Goal: Information Seeking & Learning: Learn about a topic

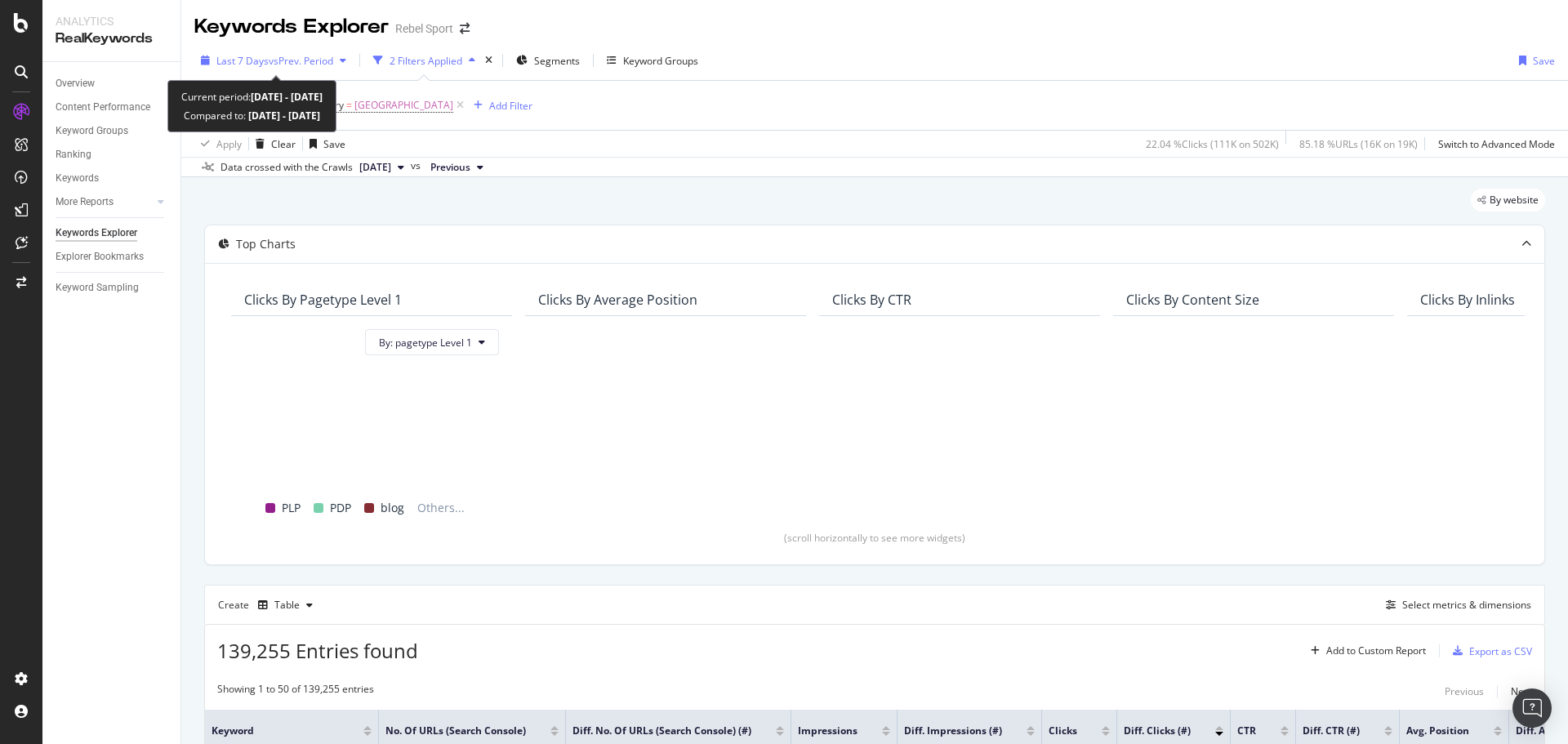
click at [292, 55] on span "vs Prev. Period" at bounding box center [301, 60] width 64 height 14
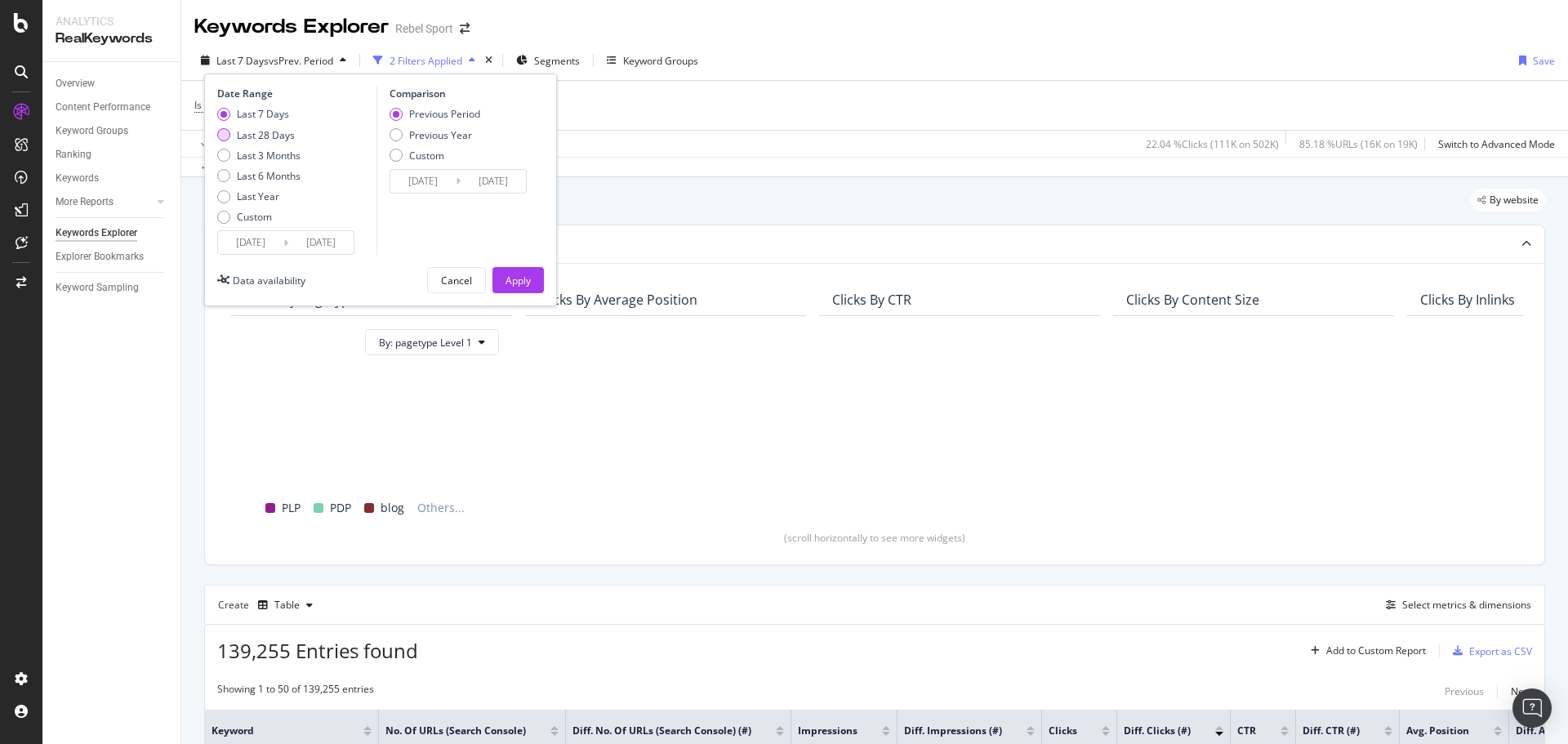
click at [266, 136] on div "Last 28 Days" at bounding box center [265, 135] width 58 height 14
type input "[DATE]"
click at [531, 284] on button "Apply" at bounding box center [517, 280] width 51 height 26
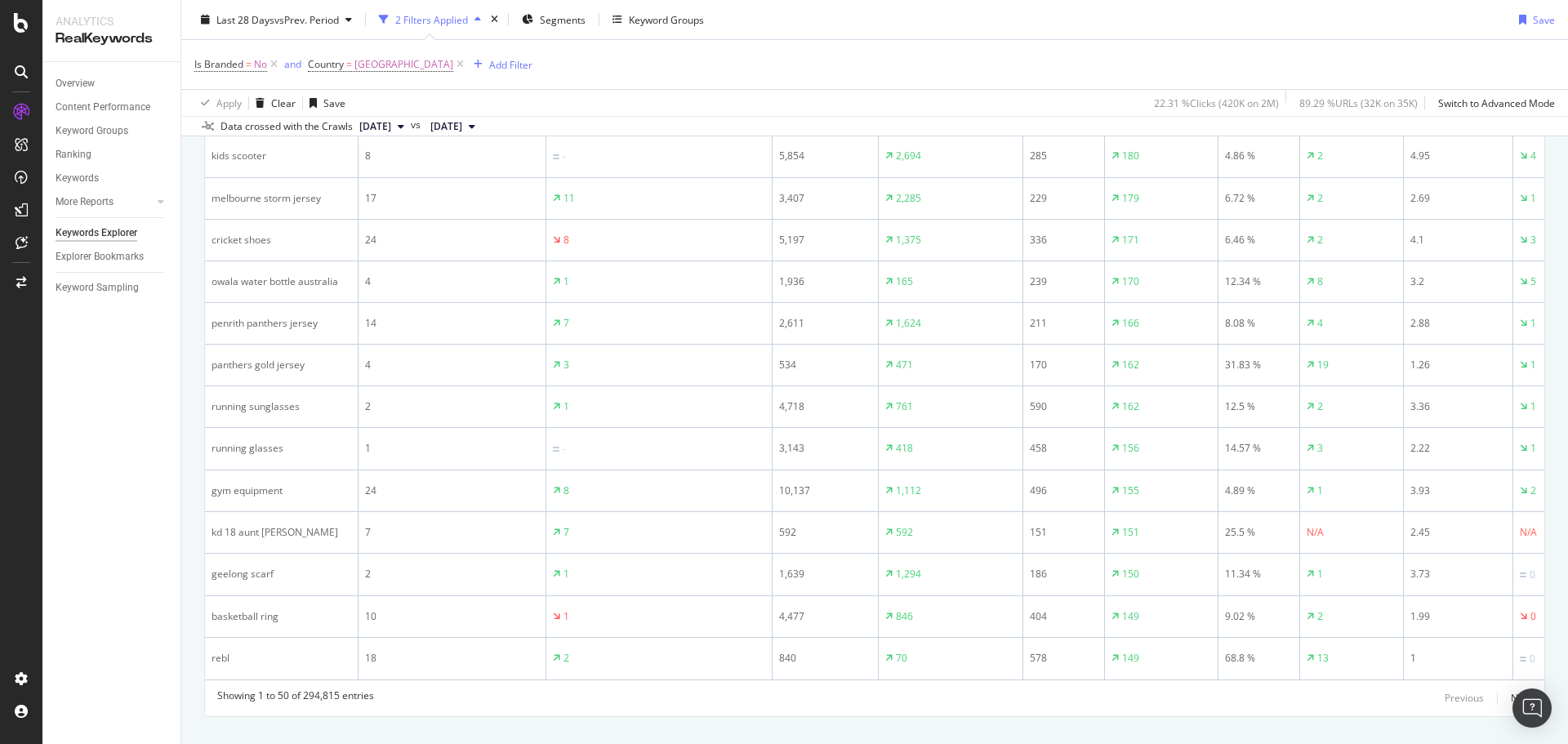
scroll to position [2270, 0]
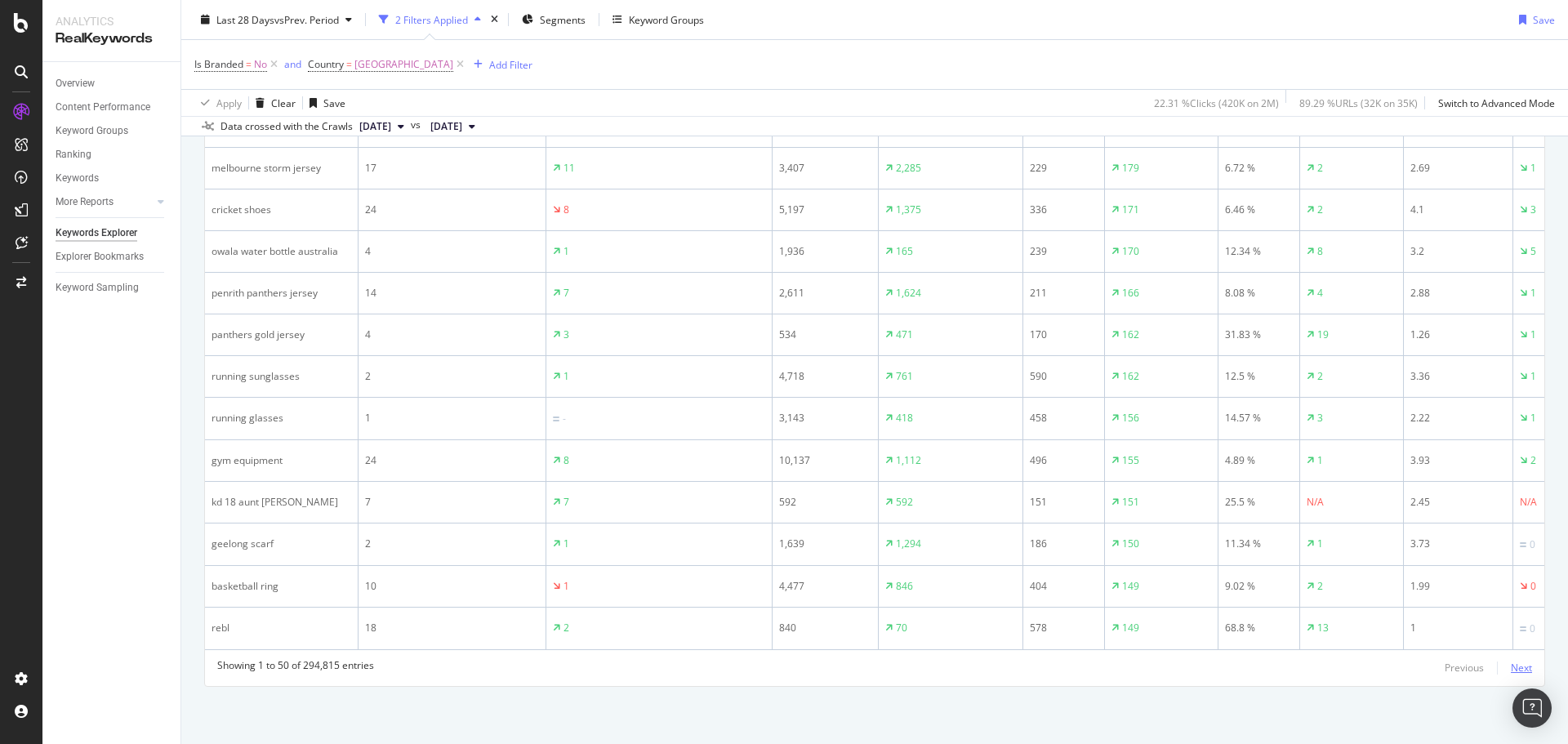
click at [1513, 670] on div "Next" at bounding box center [1520, 667] width 21 height 14
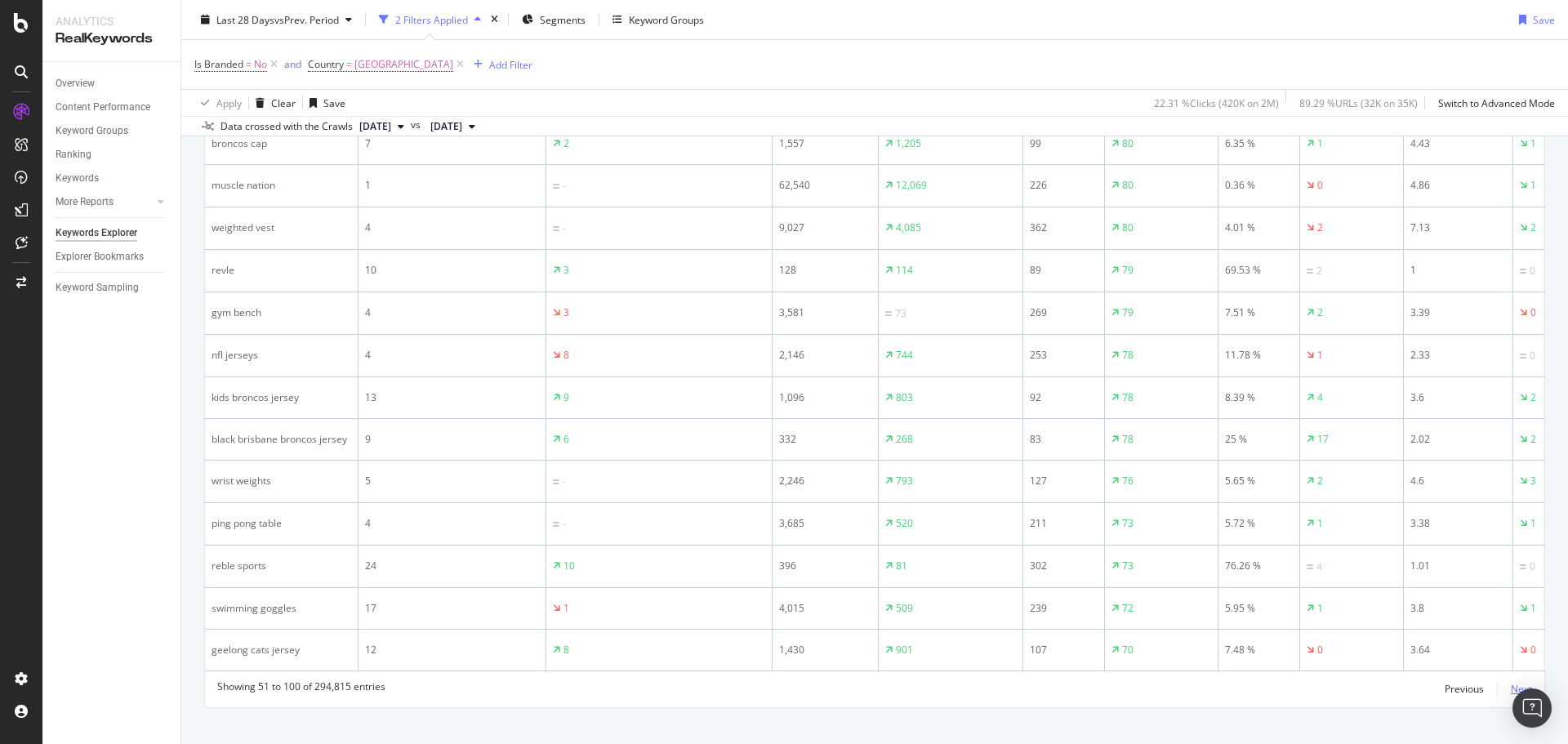
click at [1510, 695] on div "Next" at bounding box center [1520, 688] width 21 height 14
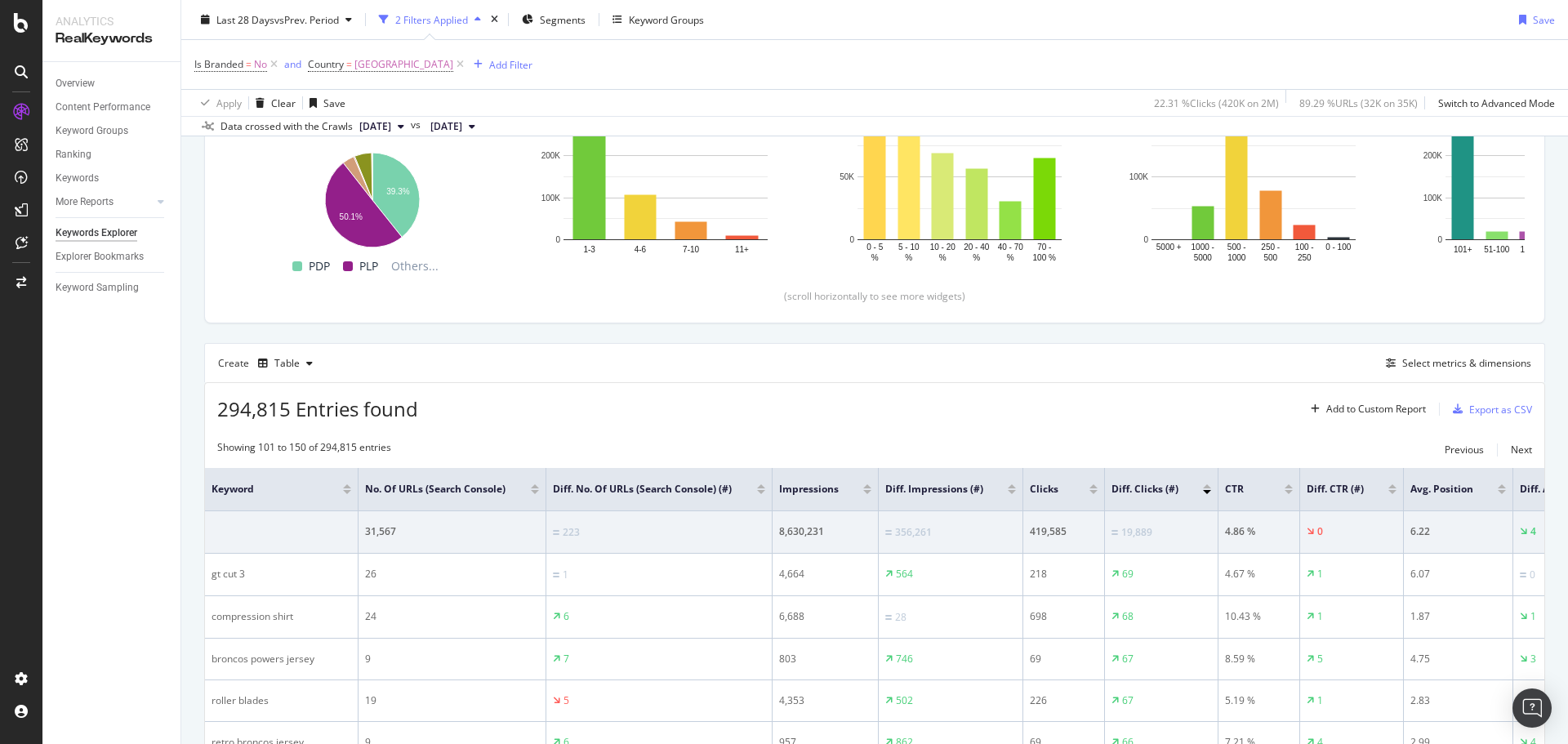
scroll to position [230, 0]
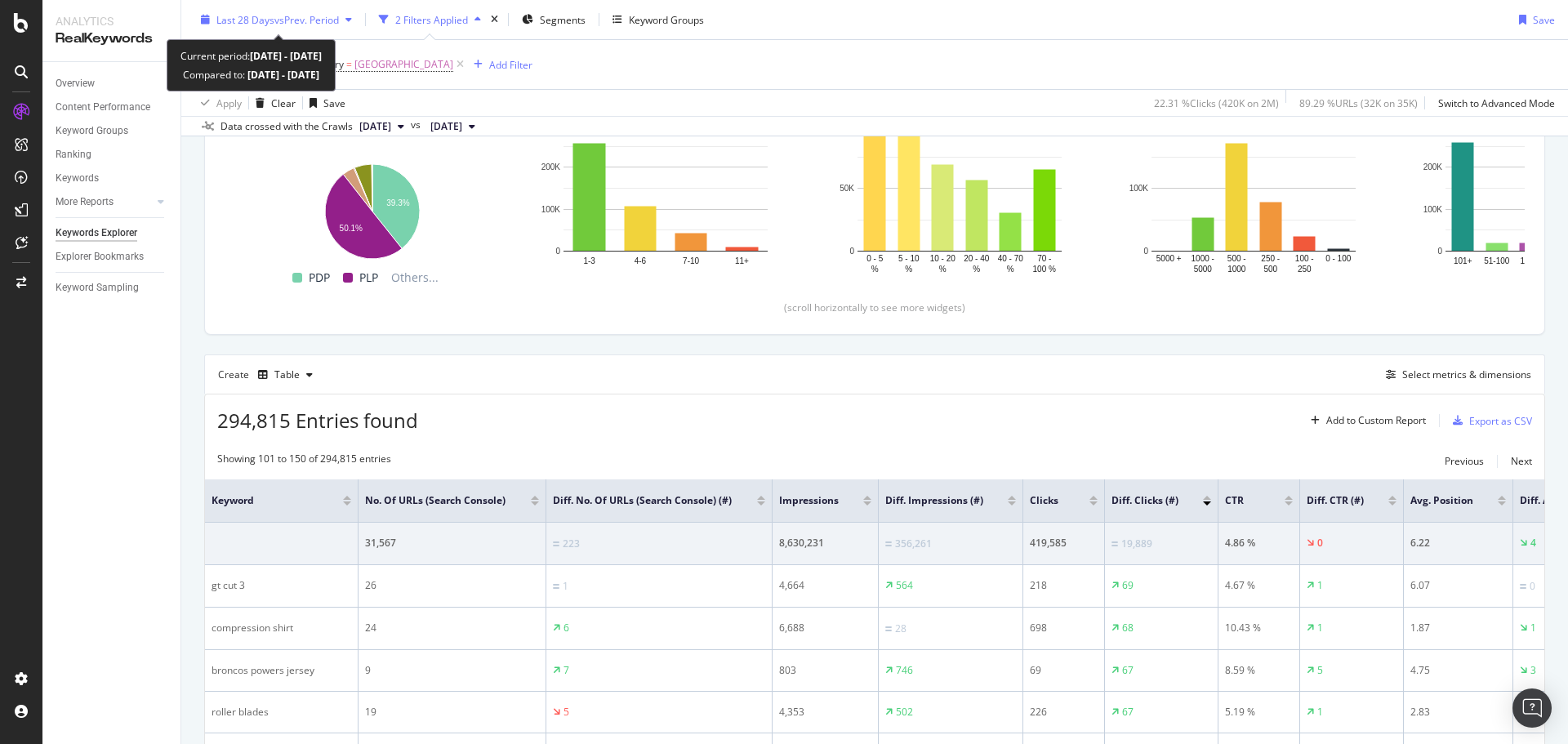
click at [290, 18] on span "vs Prev. Period" at bounding box center [306, 19] width 64 height 14
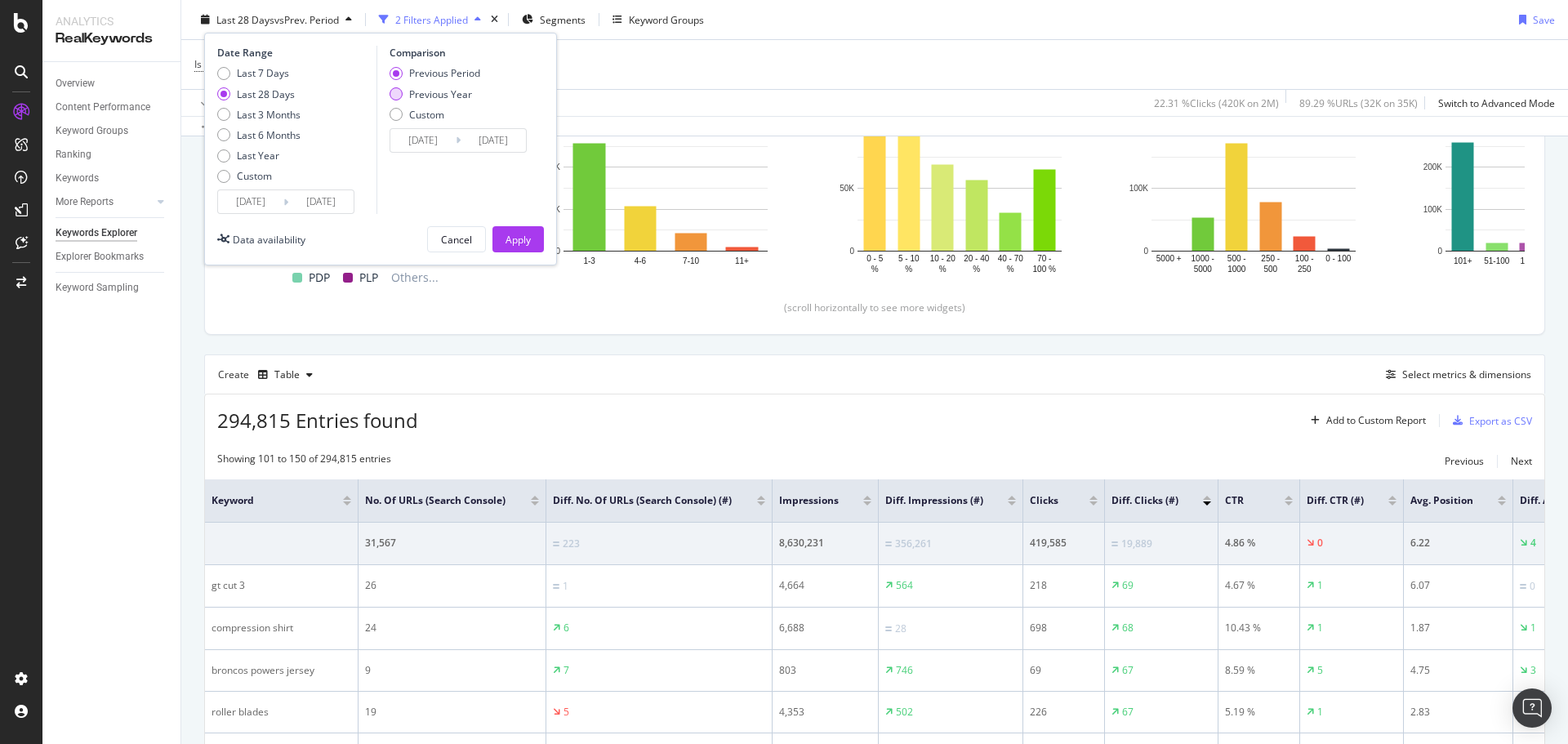
click at [429, 97] on div "Previous Year" at bounding box center [440, 93] width 63 height 14
type input "[DATE]"
click at [519, 241] on div "Apply" at bounding box center [518, 239] width 25 height 14
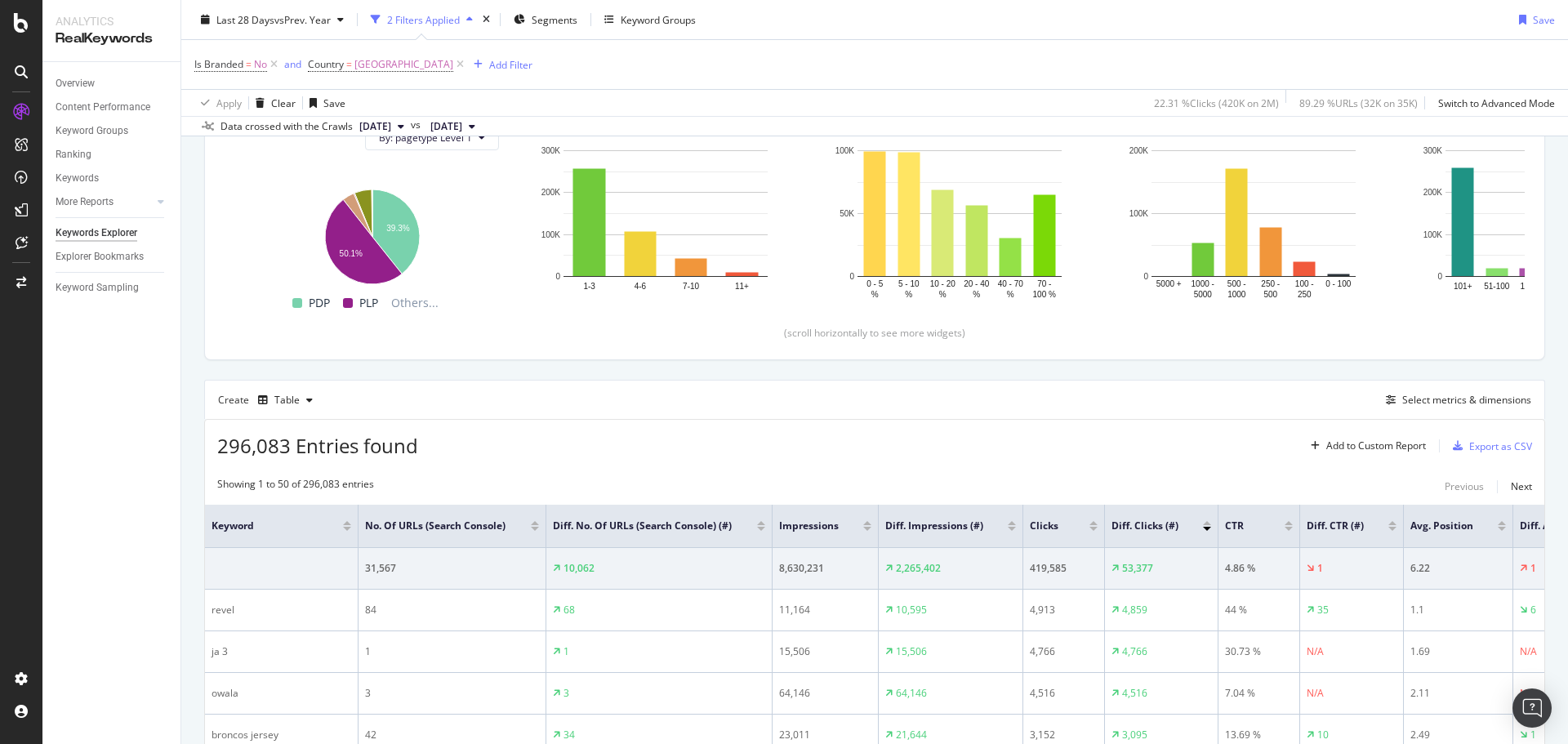
scroll to position [215, 0]
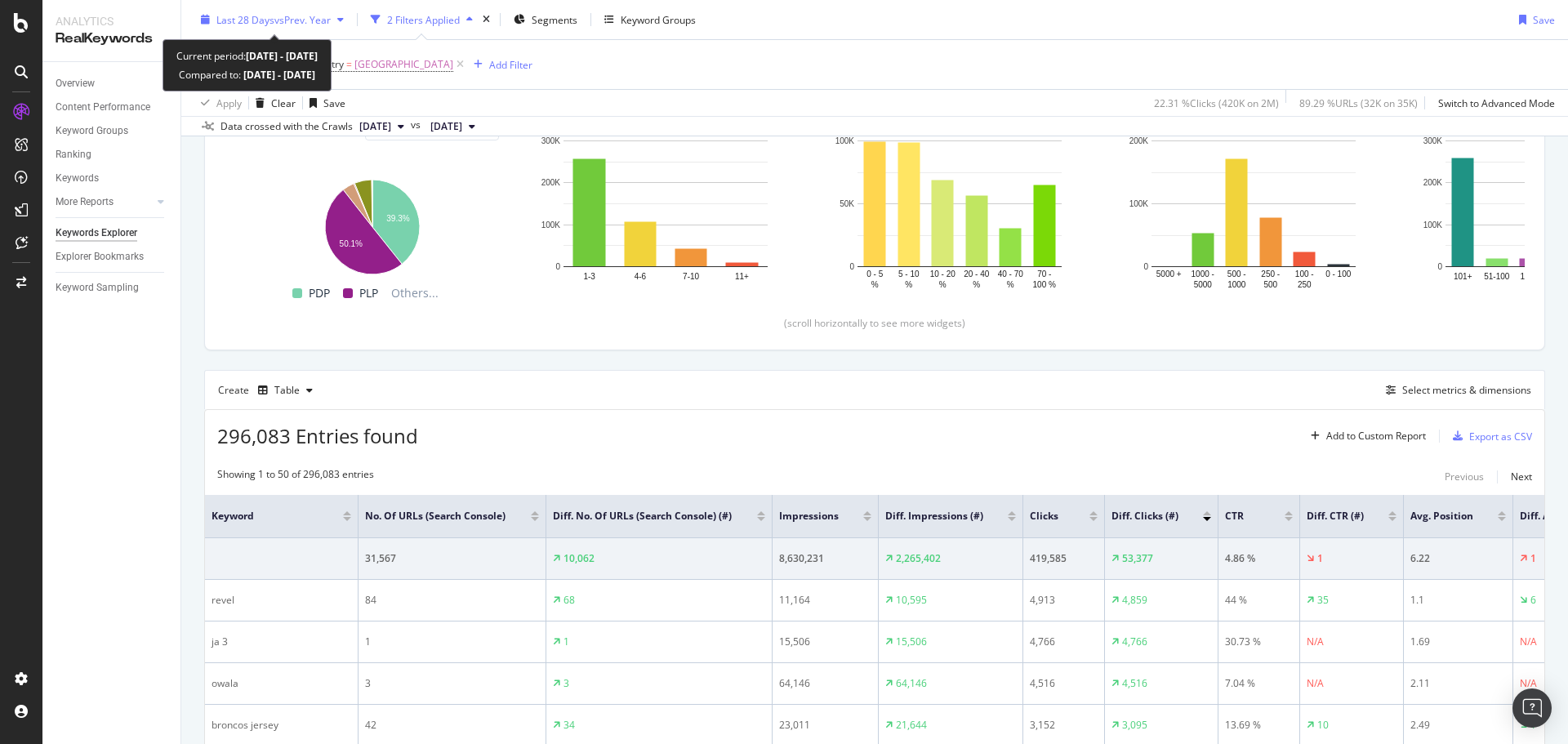
click at [232, 13] on span "Last 28 Days" at bounding box center [244, 19] width 58 height 14
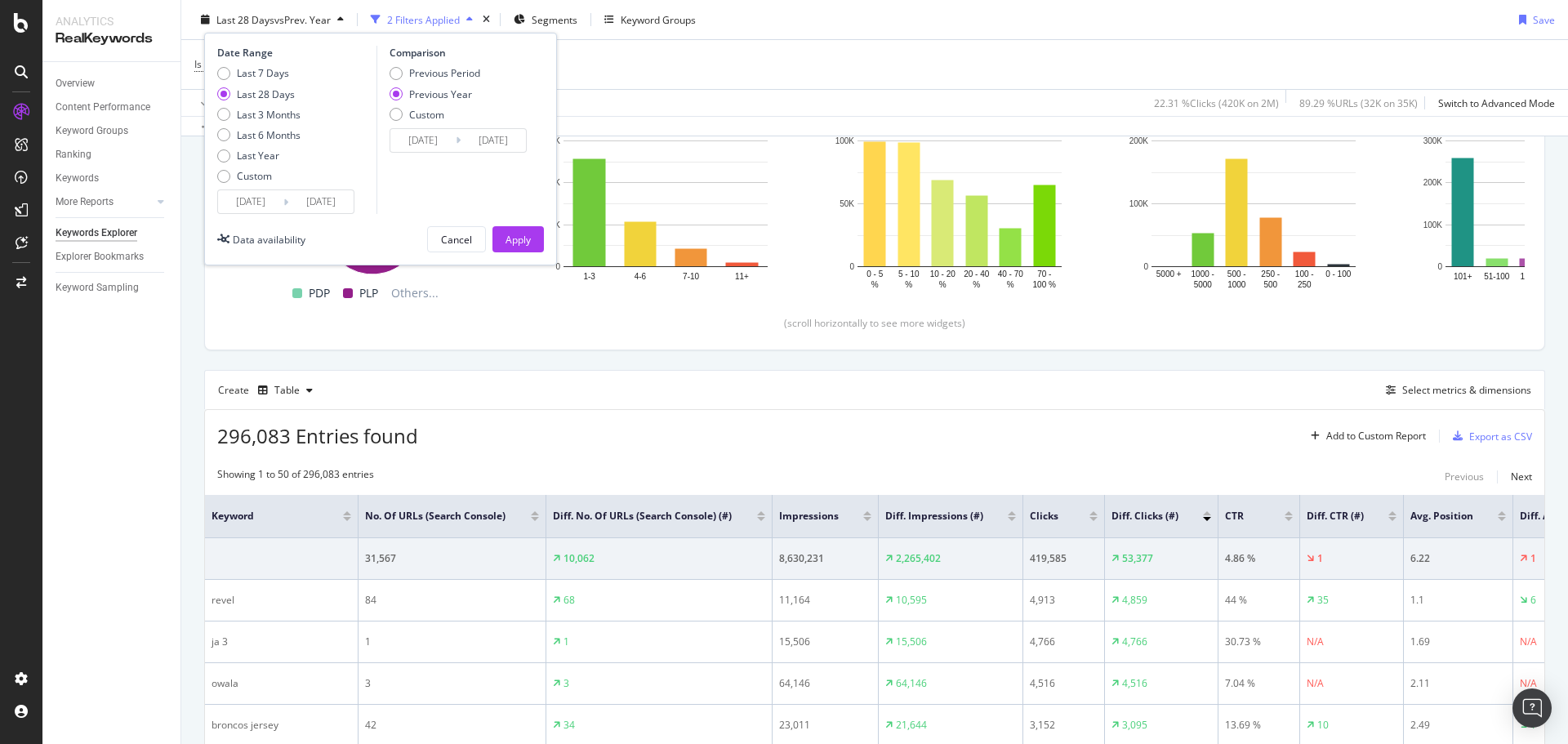
click at [250, 199] on input "[DATE]" at bounding box center [250, 201] width 65 height 23
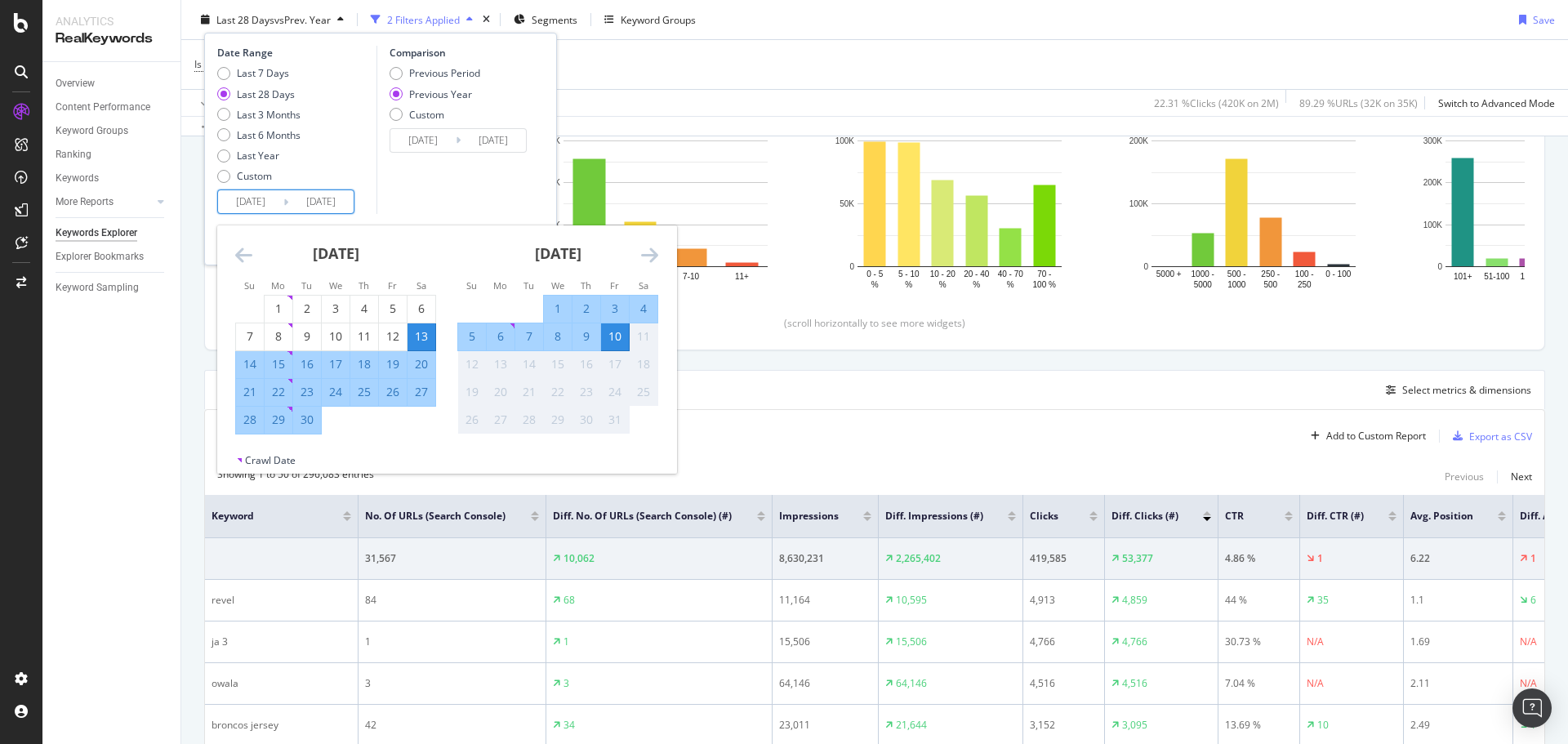
click at [306, 391] on div "23" at bounding box center [306, 392] width 28 height 17
type input "[DATE]"
click at [499, 339] on div "6" at bounding box center [500, 336] width 28 height 17
type input "[DATE]"
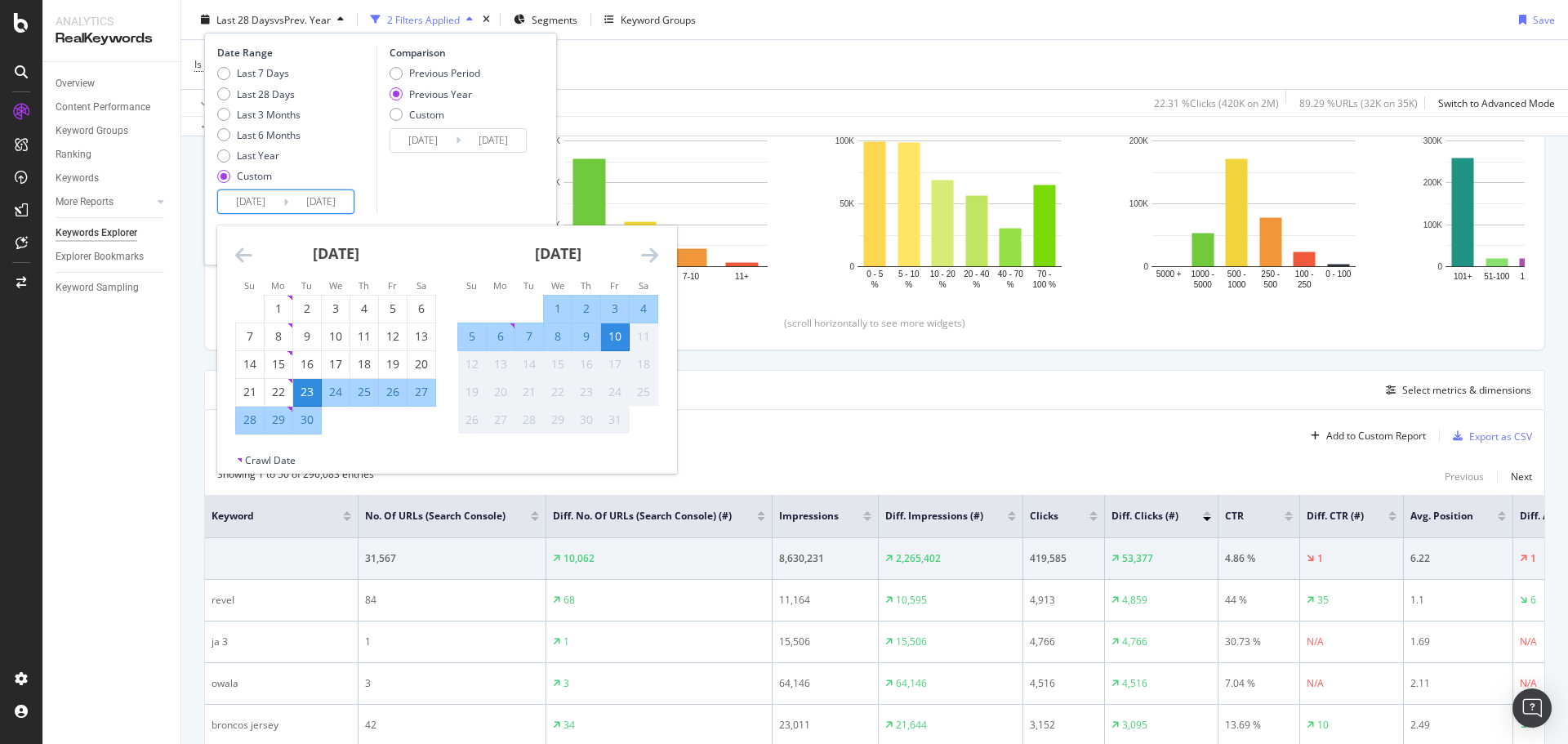
type input "[DATE]"
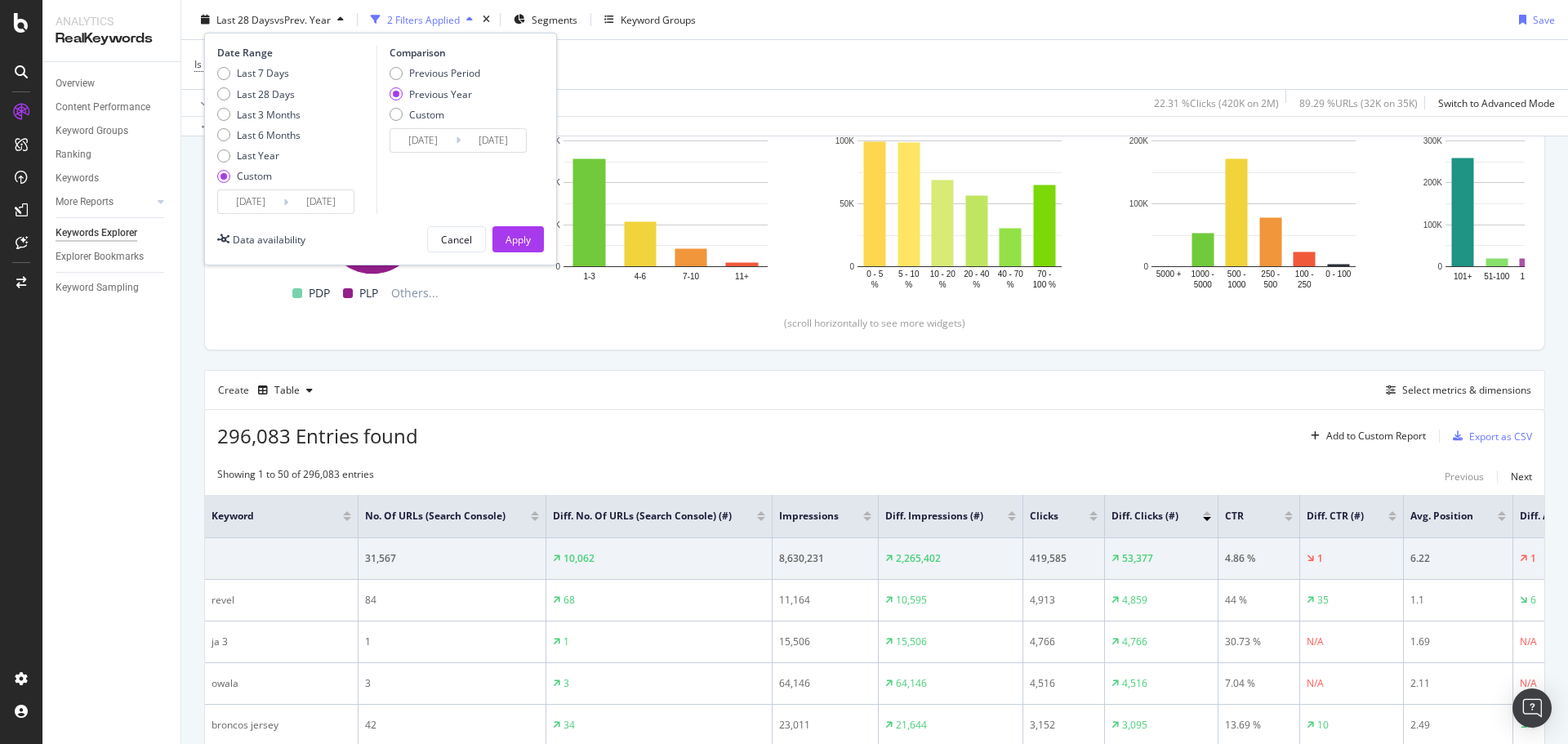
click at [428, 93] on div "Previous Year" at bounding box center [440, 93] width 63 height 14
click at [393, 116] on div "Custom" at bounding box center [396, 115] width 13 height 13
click at [414, 143] on input "[DATE]" at bounding box center [423, 140] width 65 height 23
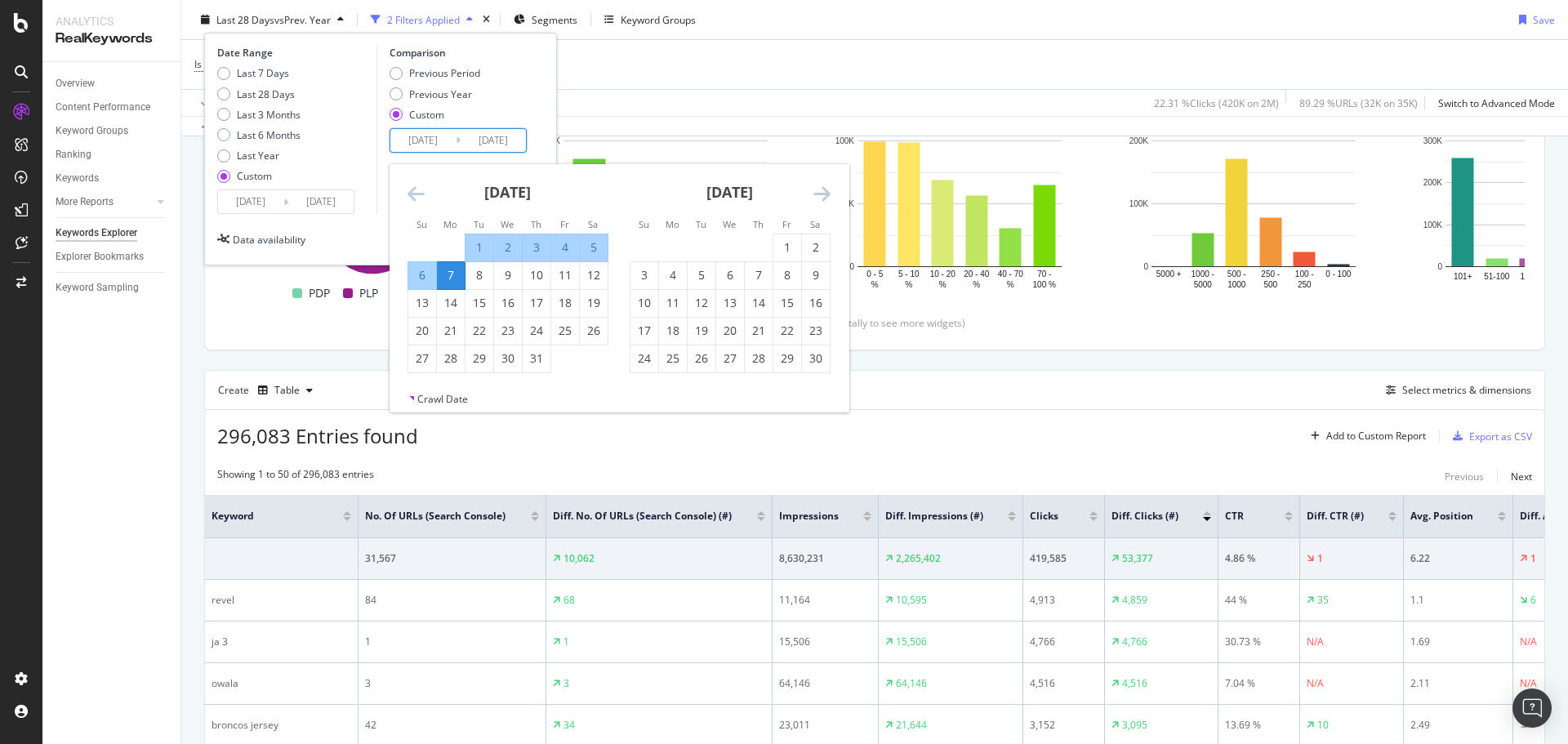
click at [412, 192] on icon "Move backward to switch to the previous month." at bounding box center [416, 192] width 17 height 19
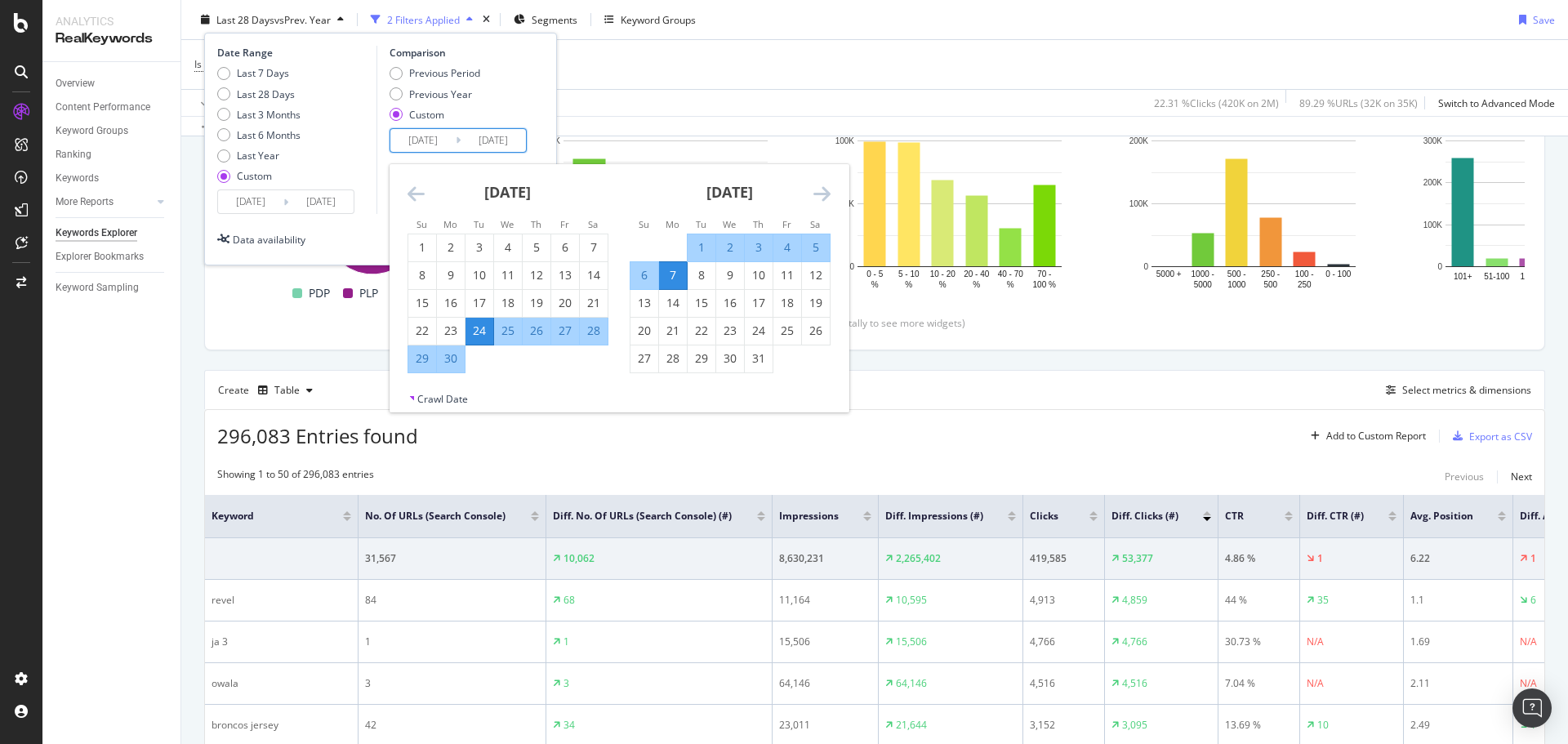
click at [516, 381] on div "[DATE] 1 2 3 4 5 6 7 8 9 10 11 12 13 14 15 16 17 18 19 20 21 22 23 24 25 26 27 …" at bounding box center [619, 278] width 459 height 228
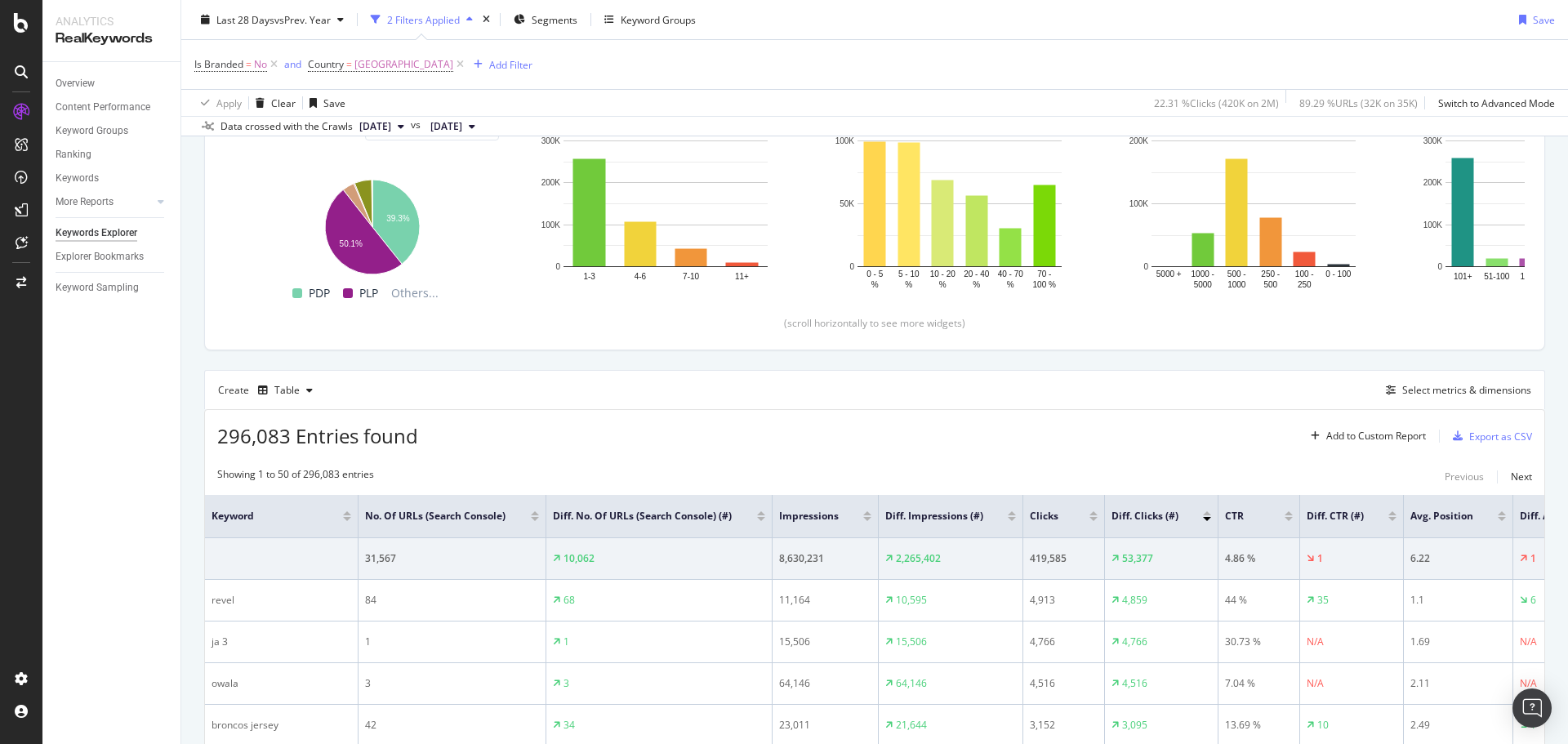
click at [719, 64] on div "Is Branded = No and Country = [GEOGRAPHIC_DATA] Add Filter" at bounding box center [874, 64] width 1360 height 49
click at [315, 17] on span "vs Prev. Year" at bounding box center [302, 19] width 56 height 14
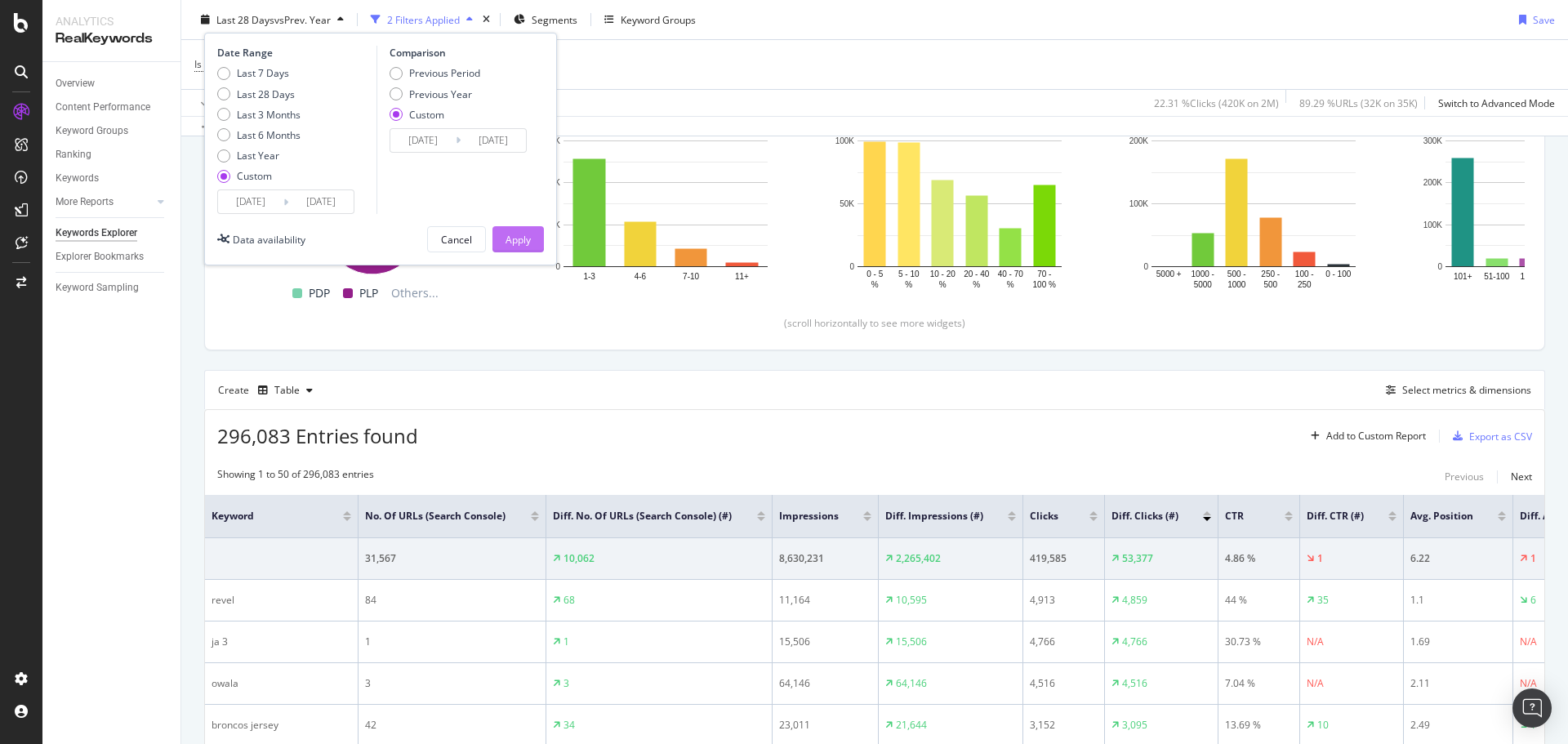
click at [509, 232] on div "Apply" at bounding box center [518, 239] width 25 height 14
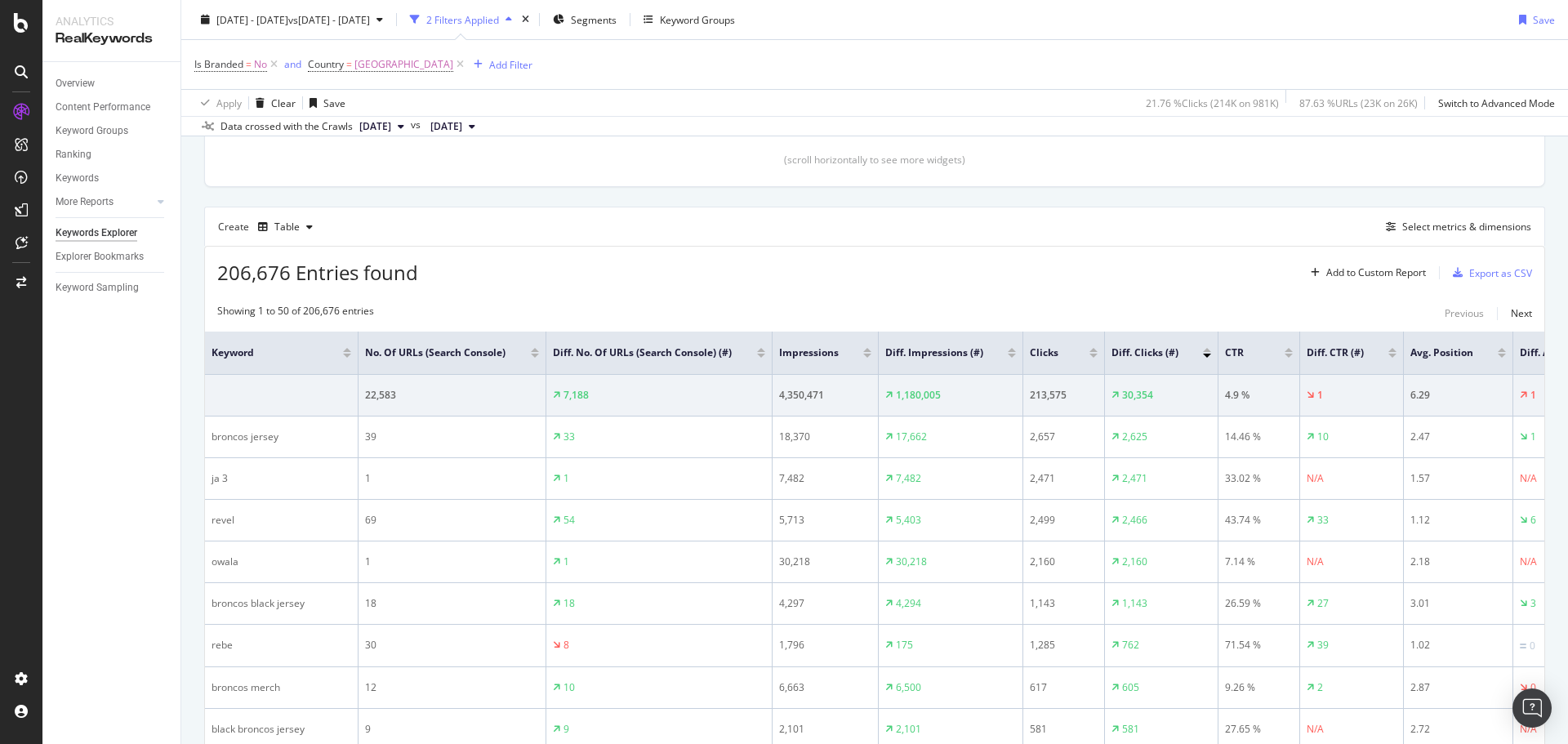
scroll to position [296, 0]
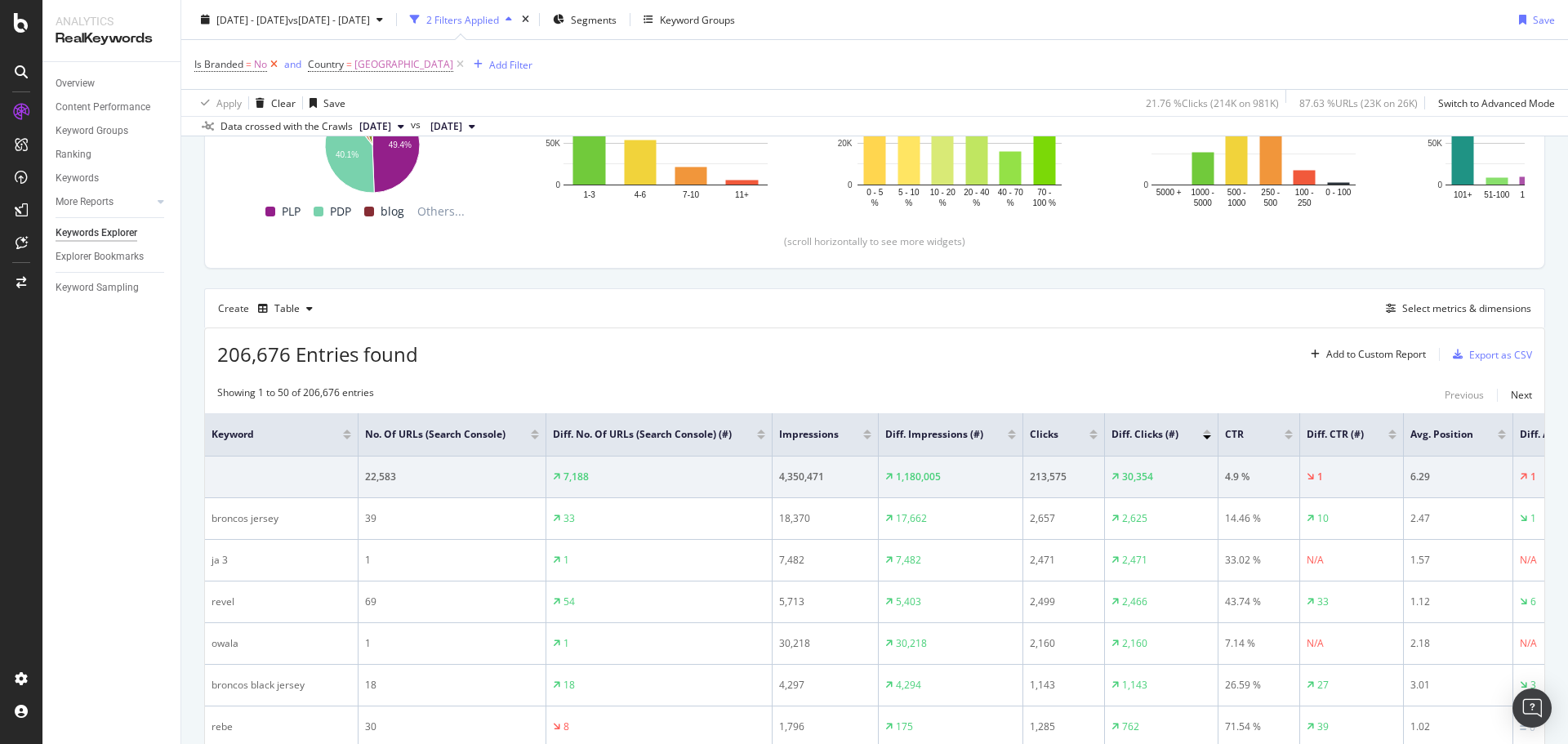
click at [274, 62] on icon at bounding box center [274, 64] width 14 height 17
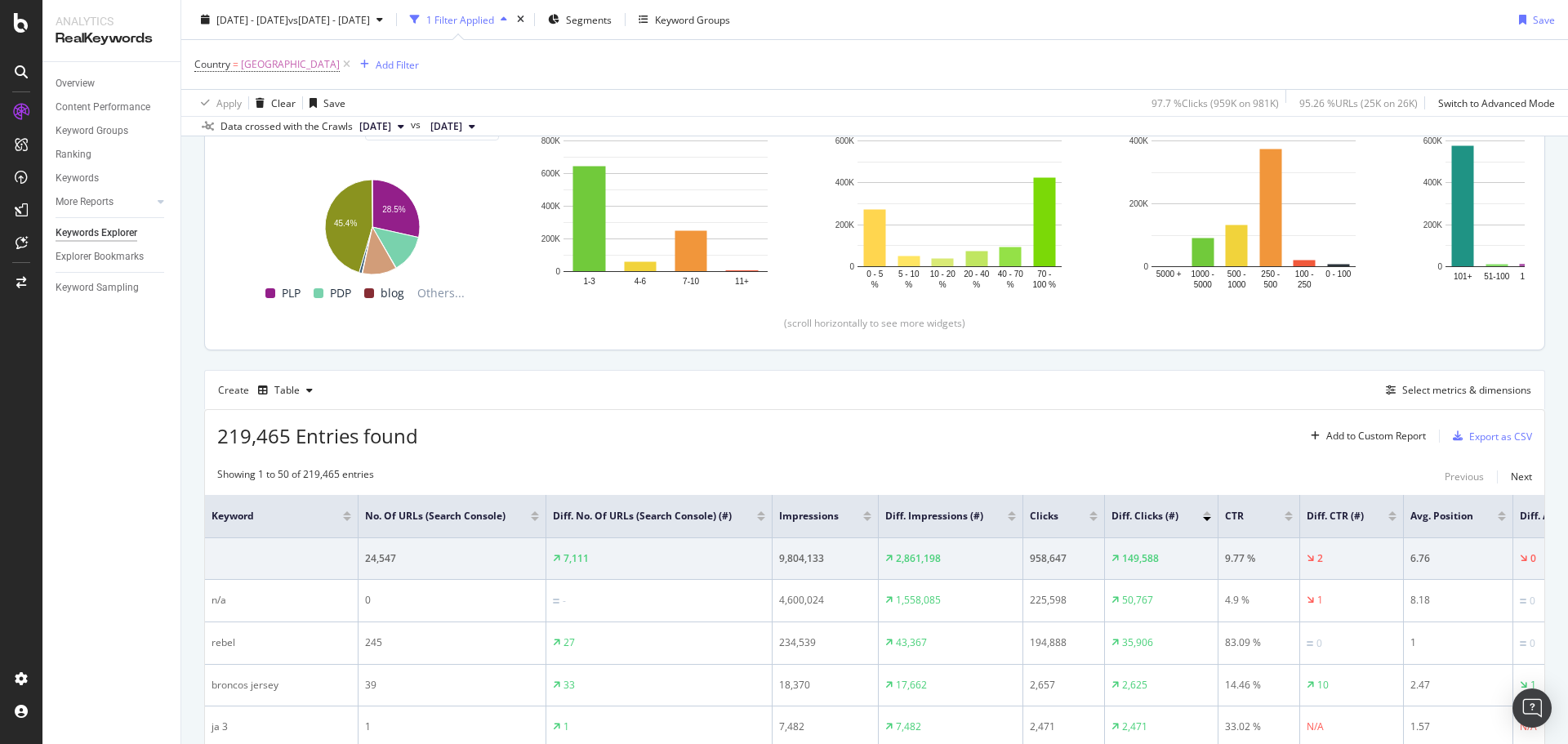
scroll to position [51, 0]
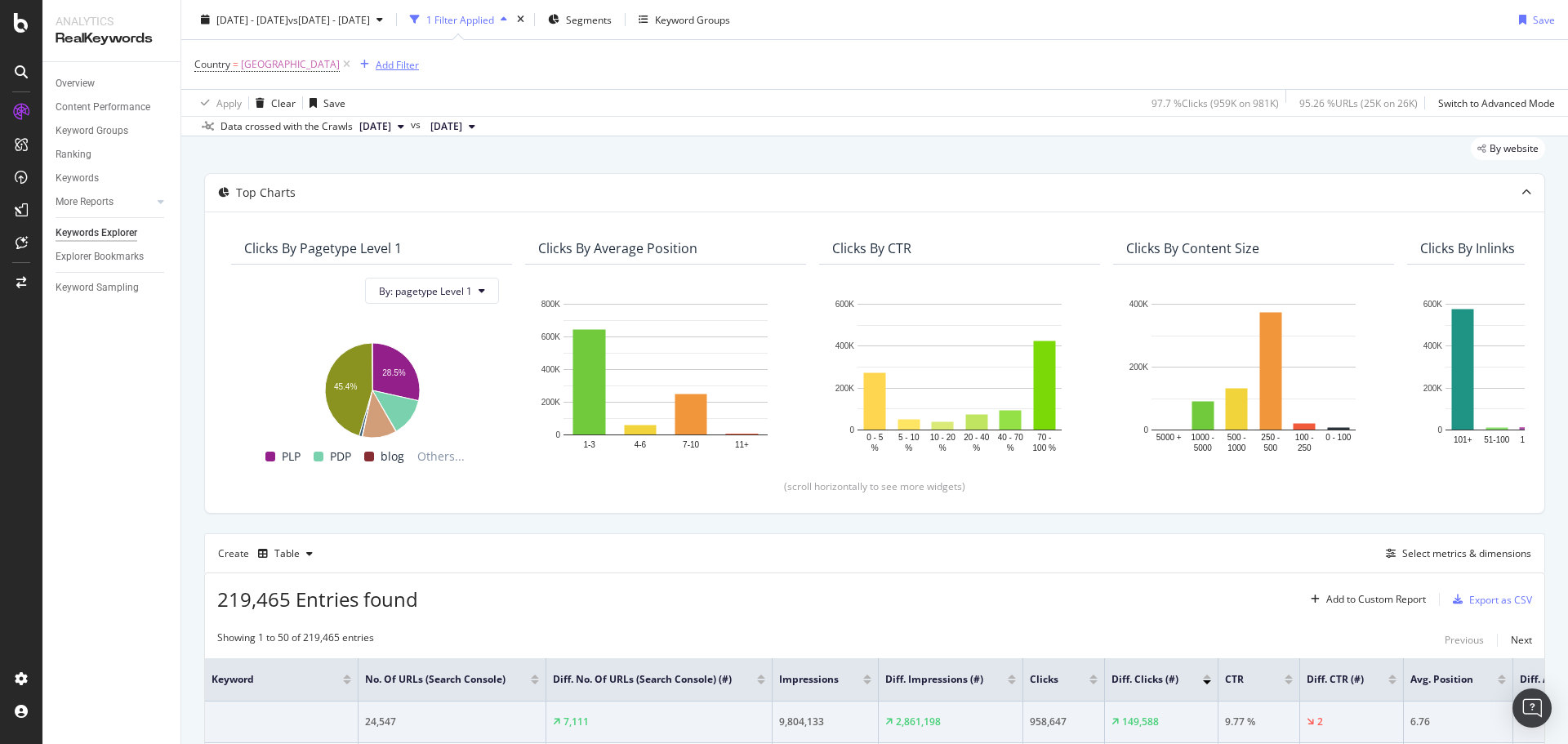
click at [376, 67] on div "Add Filter" at bounding box center [398, 64] width 44 height 14
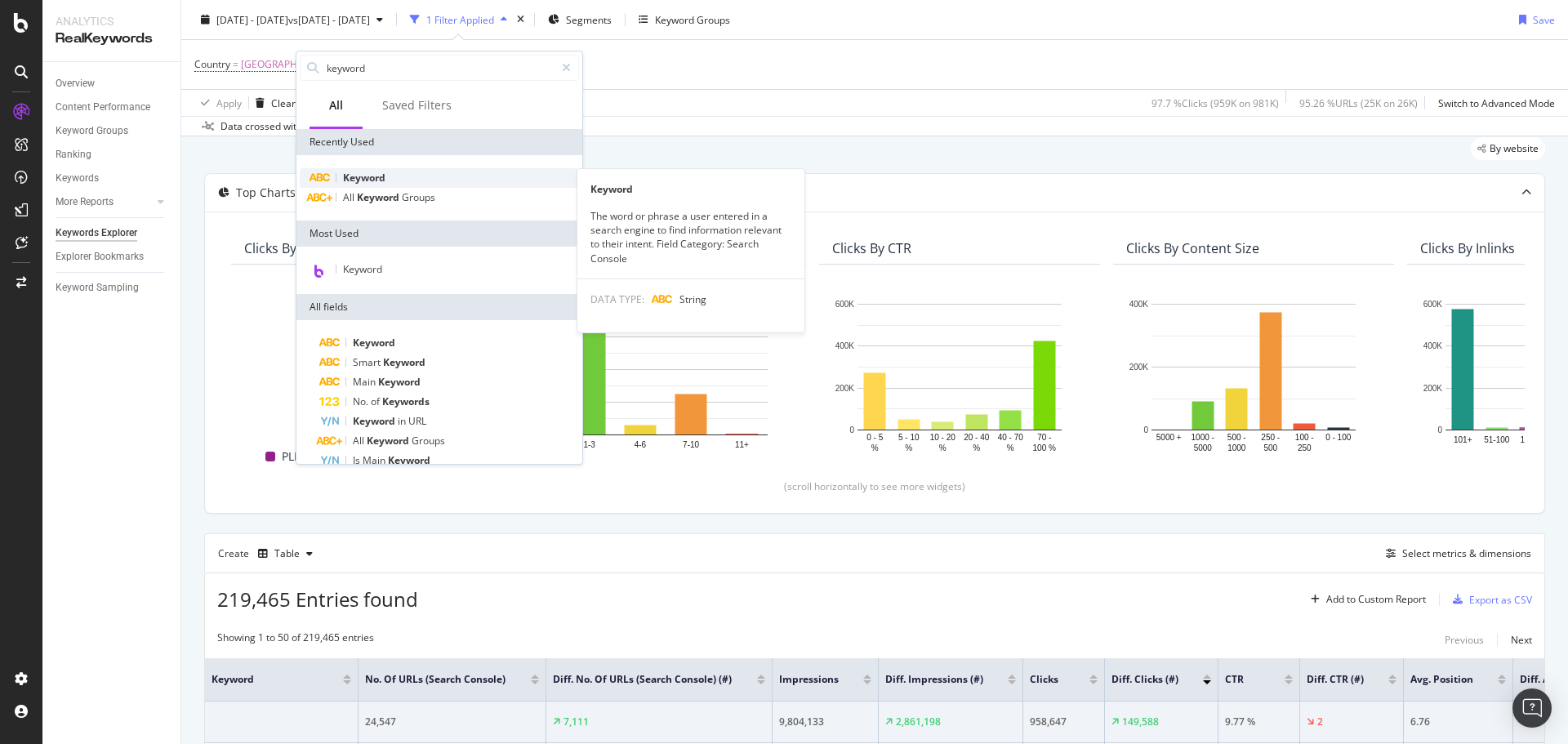
type input "keyword"
click at [386, 182] on div "Keyword" at bounding box center [440, 177] width 280 height 19
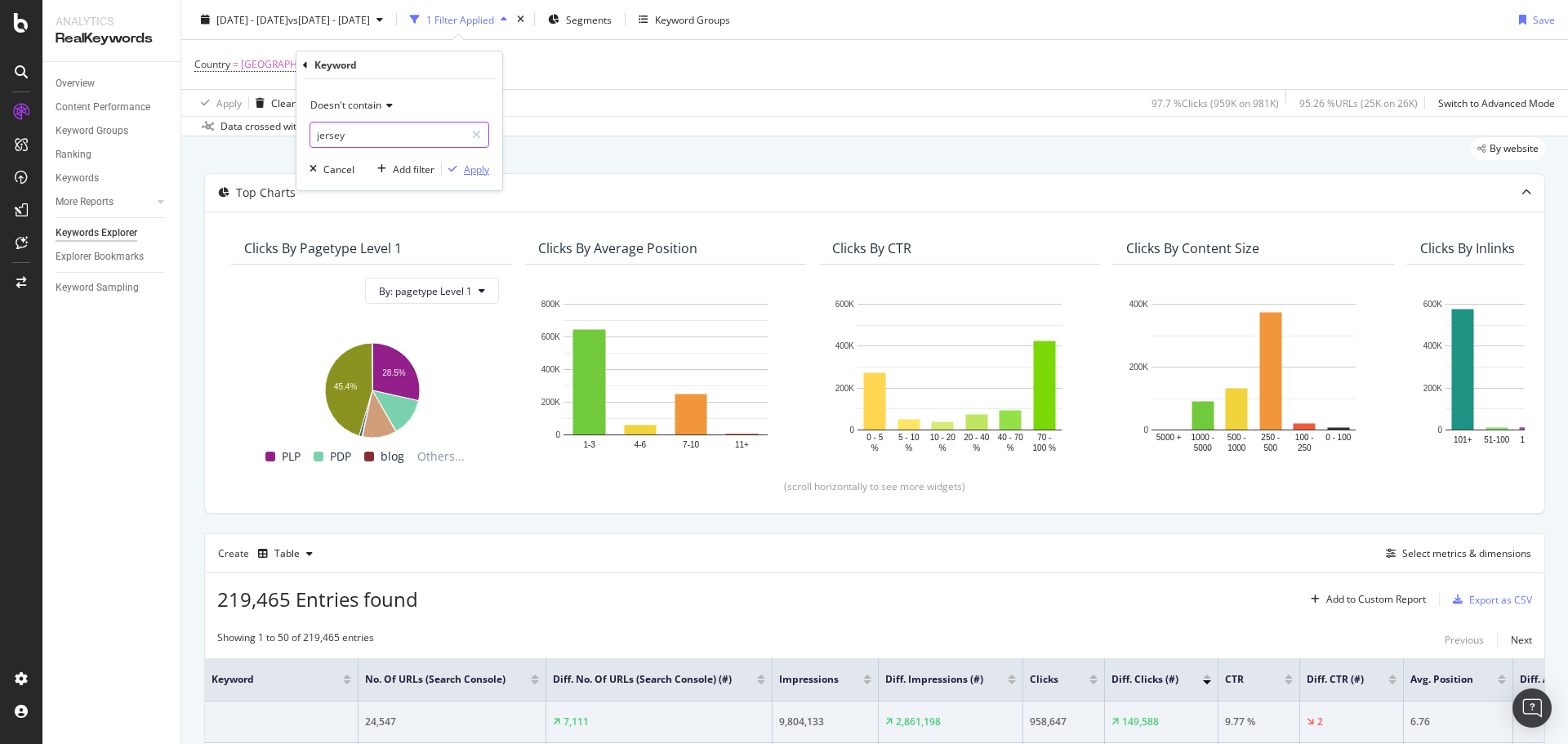
type input "jersey"
click at [473, 169] on div "Apply" at bounding box center [476, 169] width 25 height 14
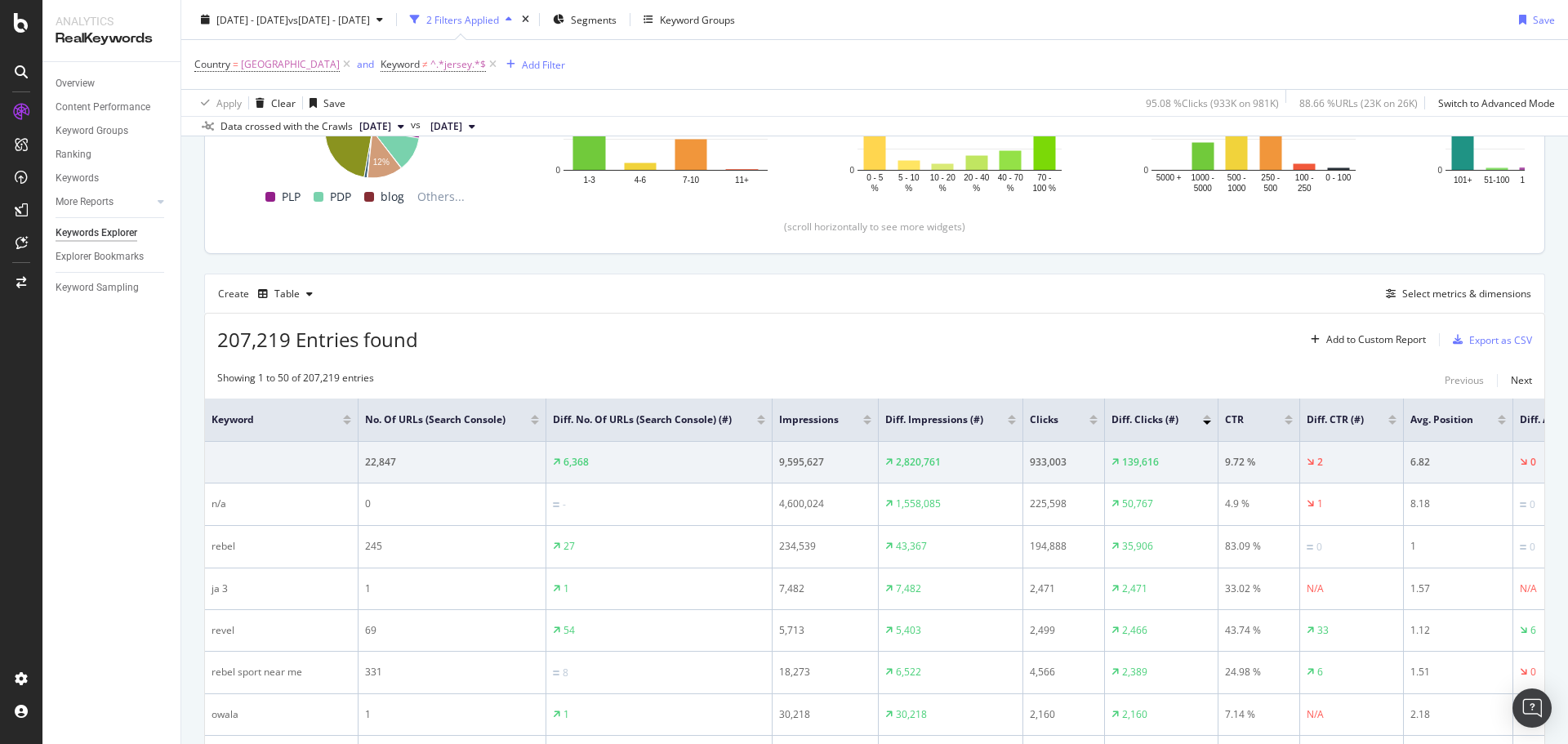
scroll to position [182, 0]
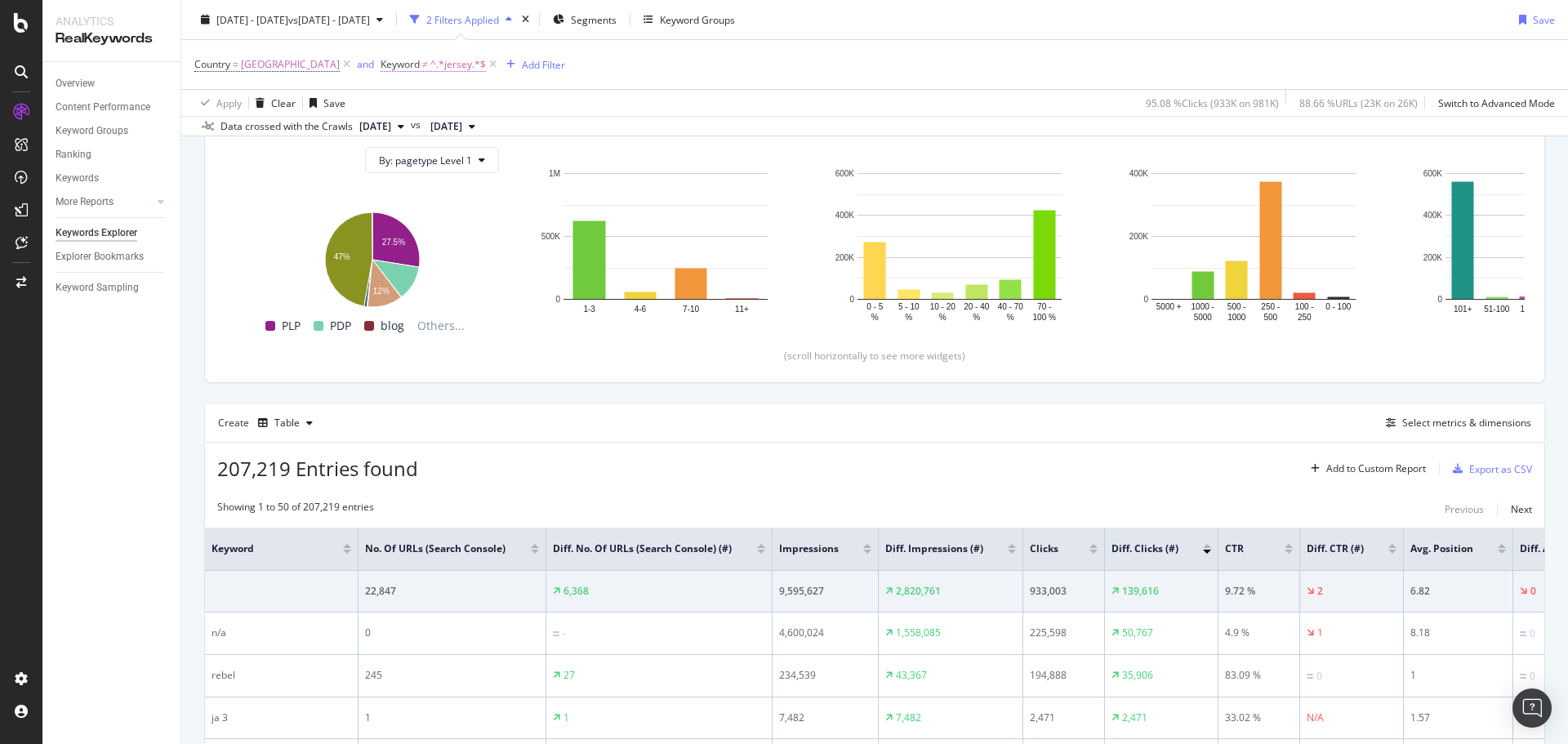
click at [430, 69] on span "^.*jersey.*$" at bounding box center [458, 64] width 55 height 23
click at [418, 98] on icon at bounding box center [414, 103] width 12 height 10
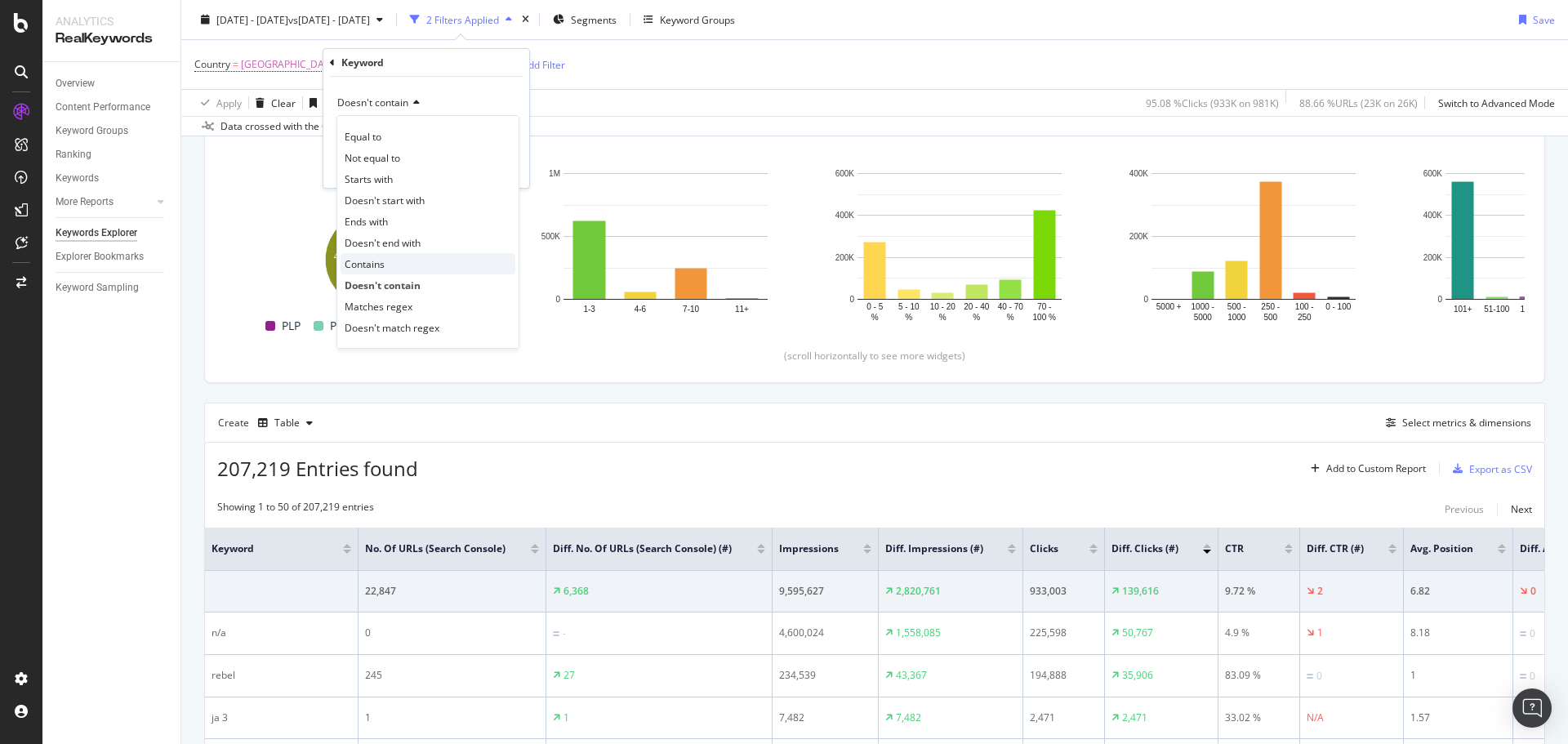
click at [385, 268] on div "Contains" at bounding box center [428, 263] width 175 height 21
click at [505, 173] on div "Apply" at bounding box center [503, 167] width 25 height 14
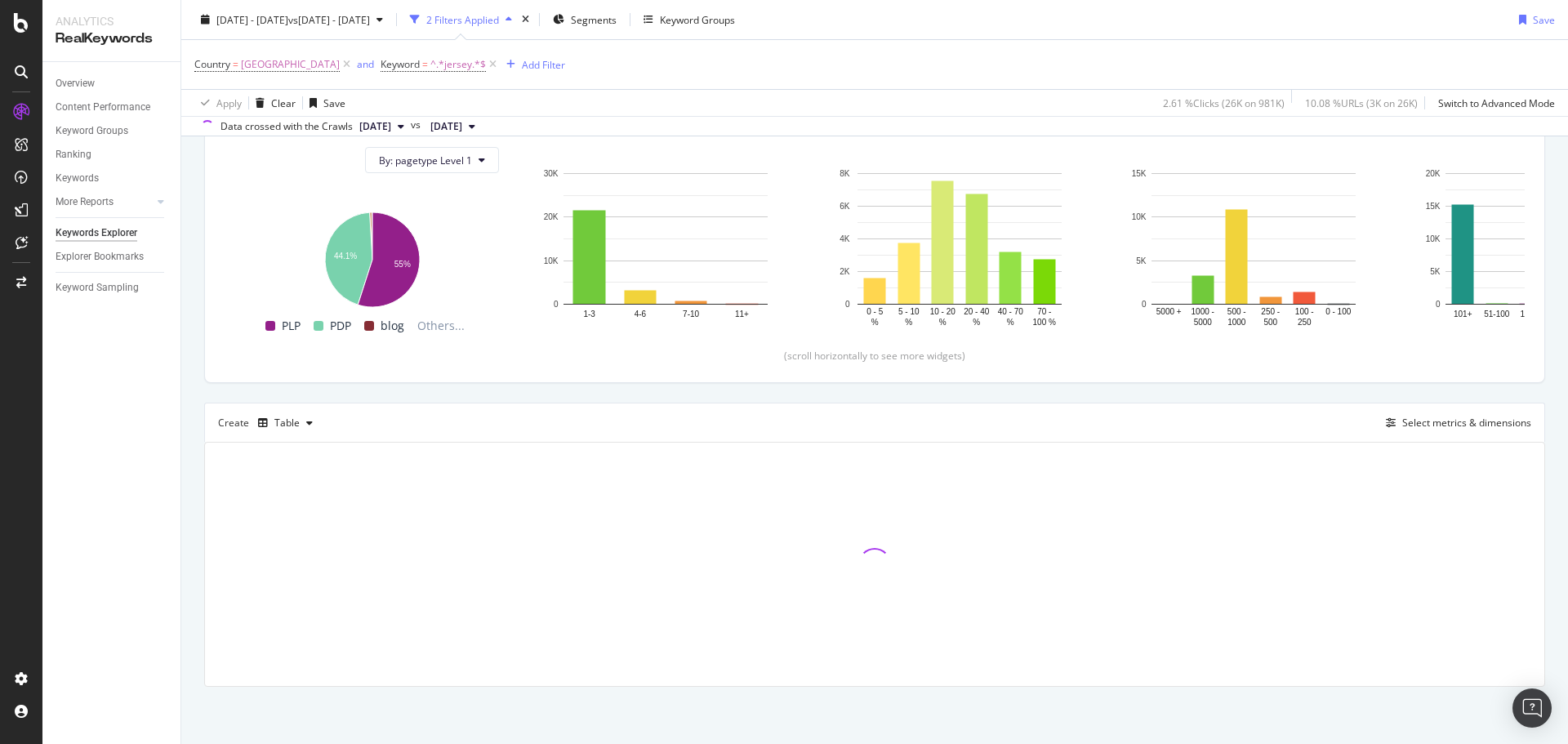
click at [131, 494] on div "Overview Content Performance Keyword Groups Ranking Keywords More Reports Count…" at bounding box center [111, 403] width 138 height 681
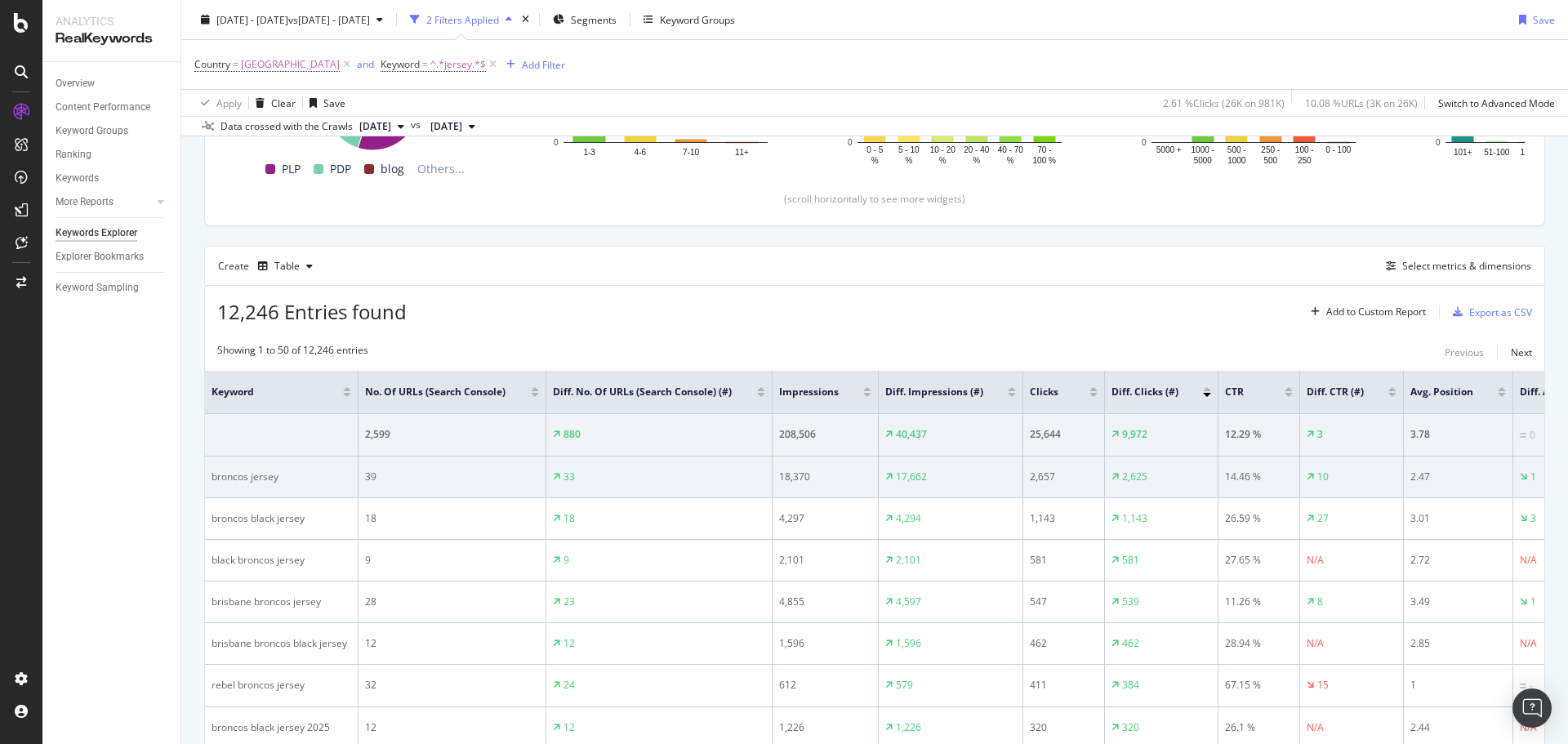
scroll to position [346, 0]
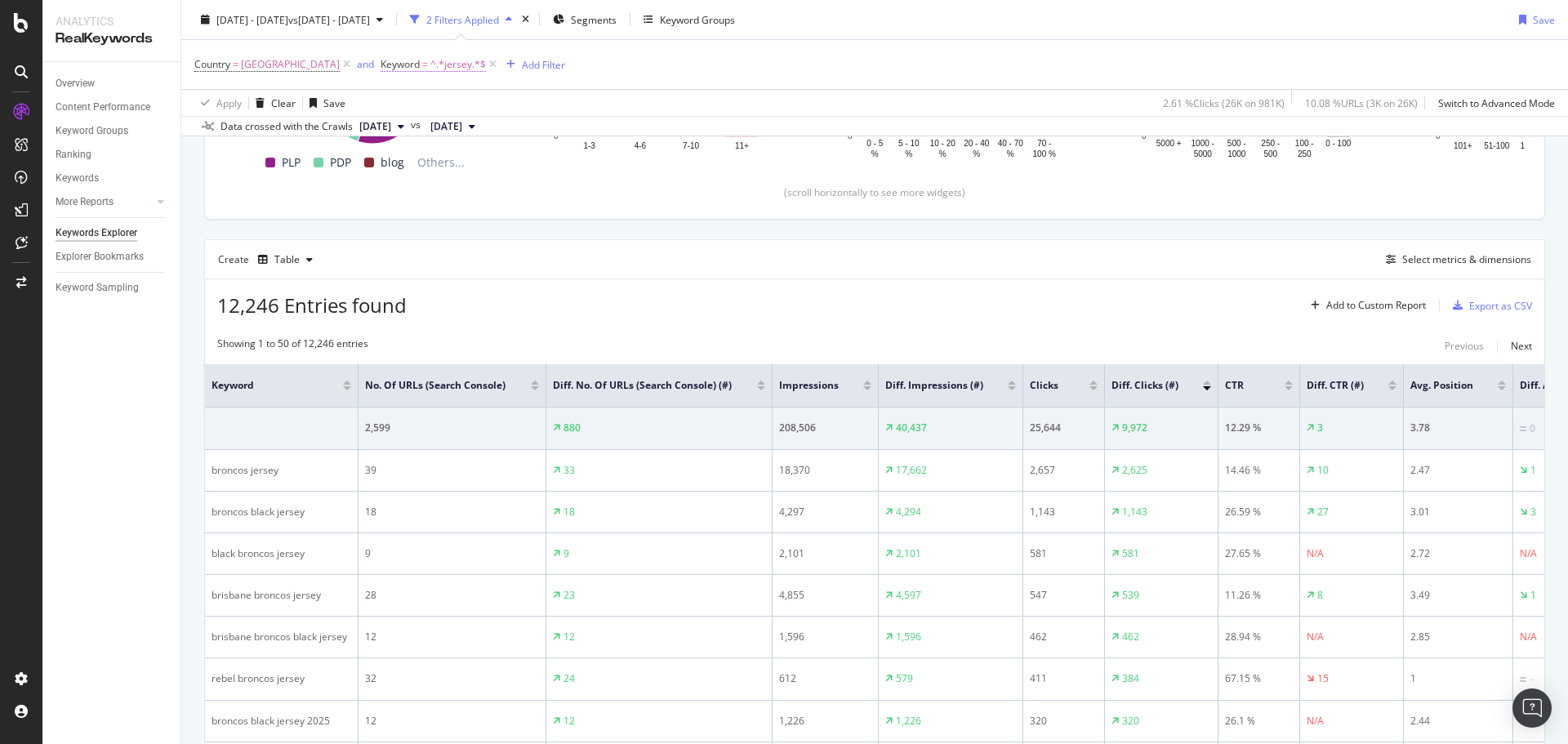
click at [381, 66] on span "Keyword" at bounding box center [400, 64] width 39 height 14
type input "reb"
drag, startPoint x: 511, startPoint y: 171, endPoint x: 1407, endPoint y: 446, distance: 937.3
click at [514, 171] on div "Apply" at bounding box center [503, 167] width 25 height 14
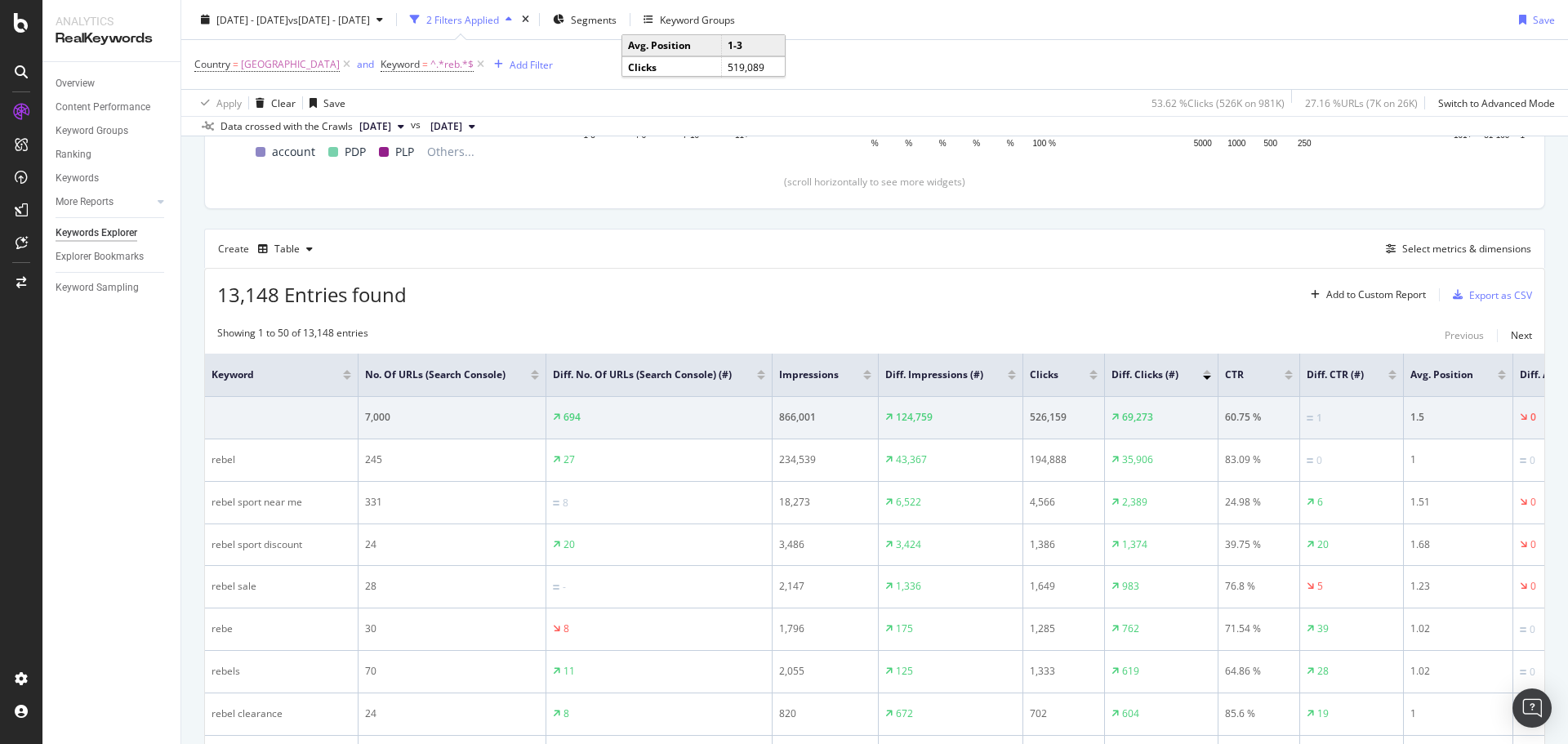
scroll to position [346, 0]
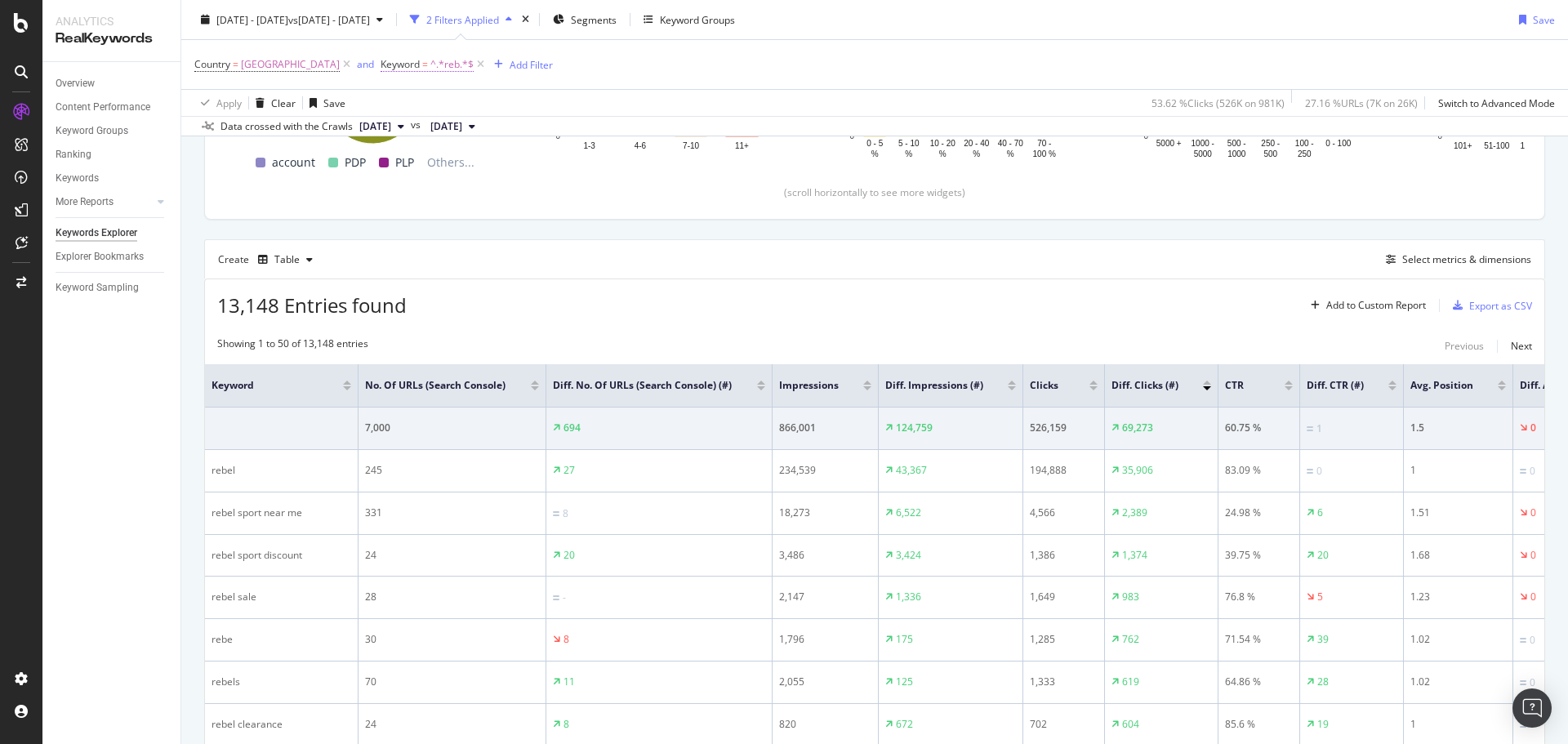
click at [381, 59] on span "Keyword = ^.*reb.*$" at bounding box center [427, 64] width 93 height 15
click at [380, 105] on icon at bounding box center [383, 103] width 12 height 10
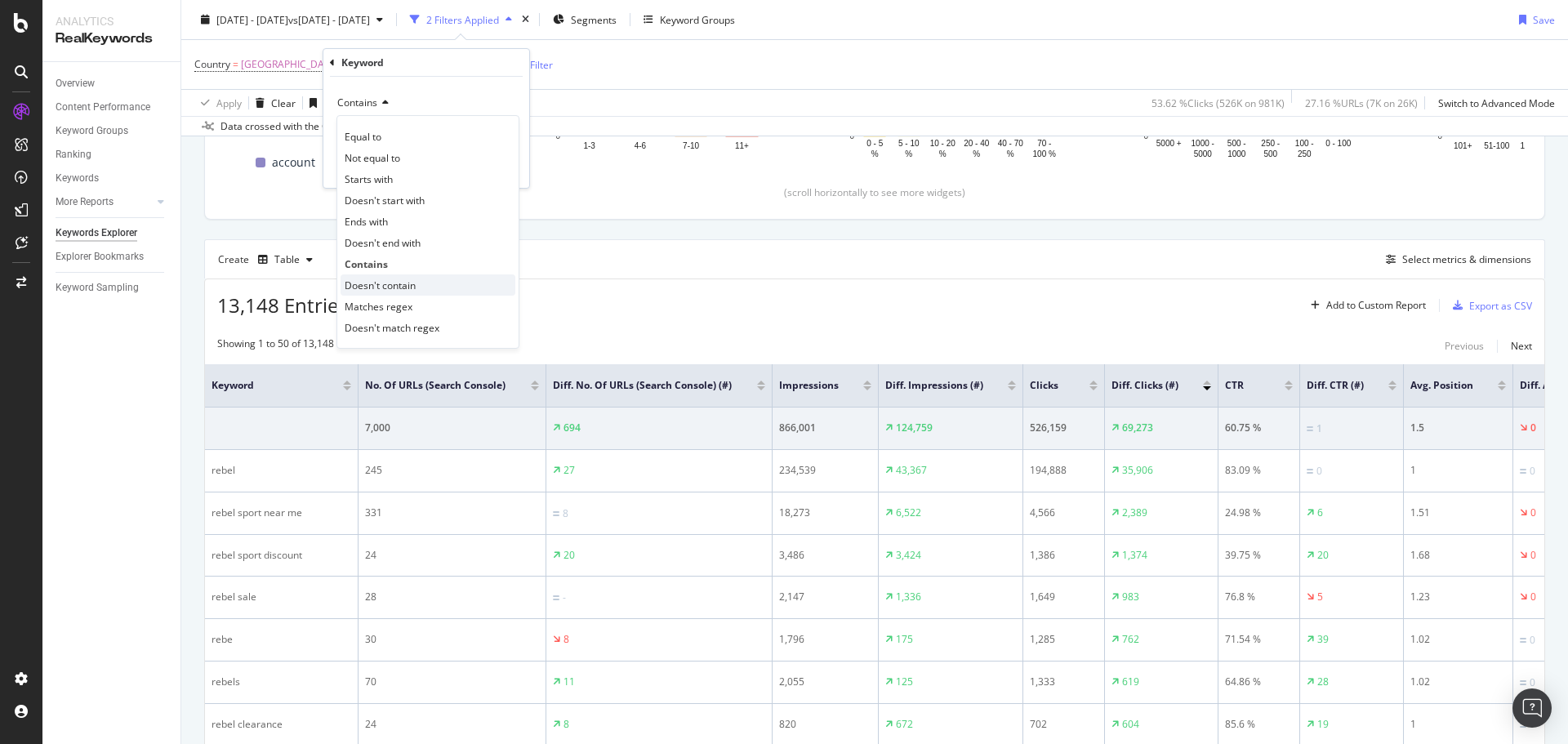
click at [411, 294] on div "Doesn't contain" at bounding box center [428, 285] width 175 height 21
click at [503, 163] on div "Apply" at bounding box center [503, 167] width 25 height 14
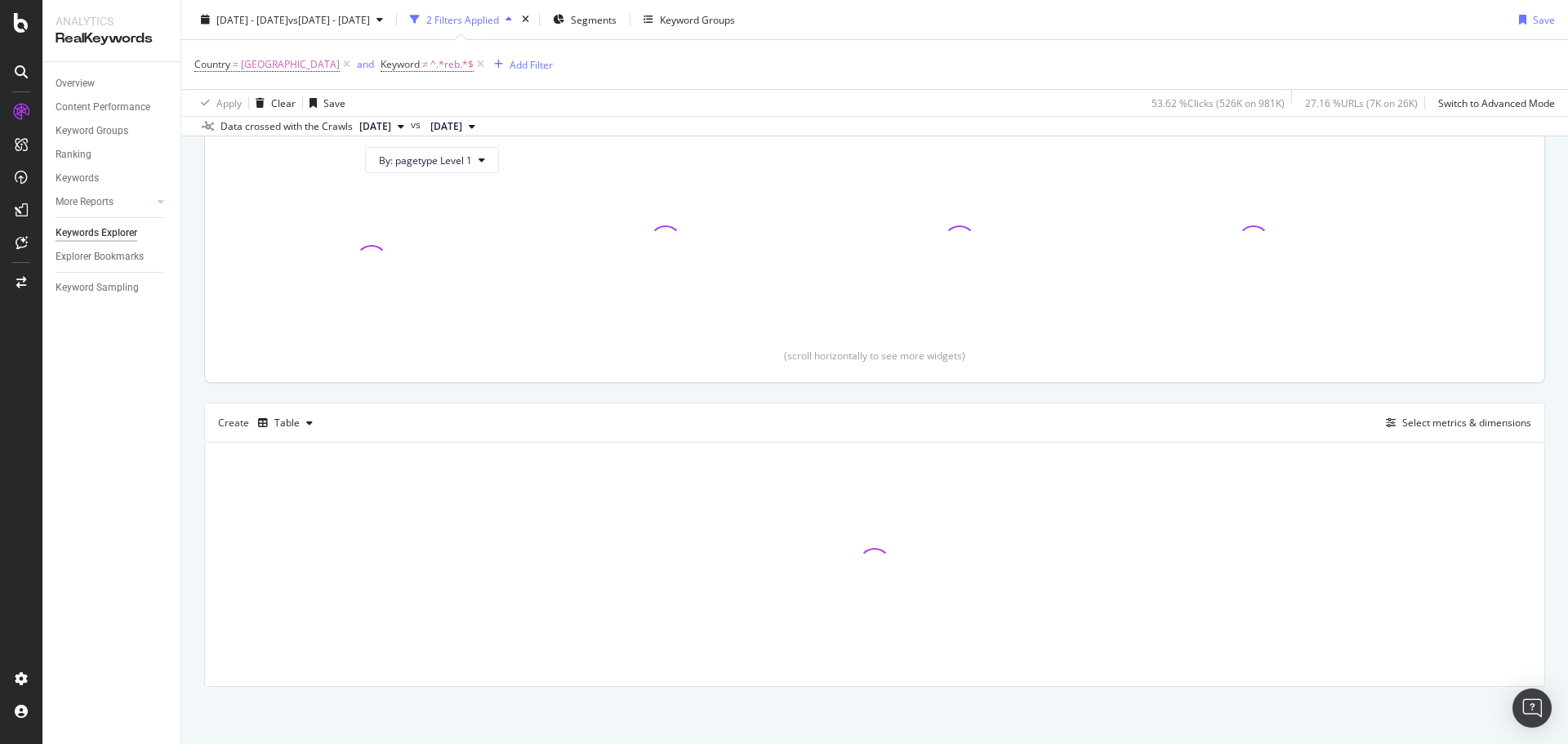
scroll to position [182, 0]
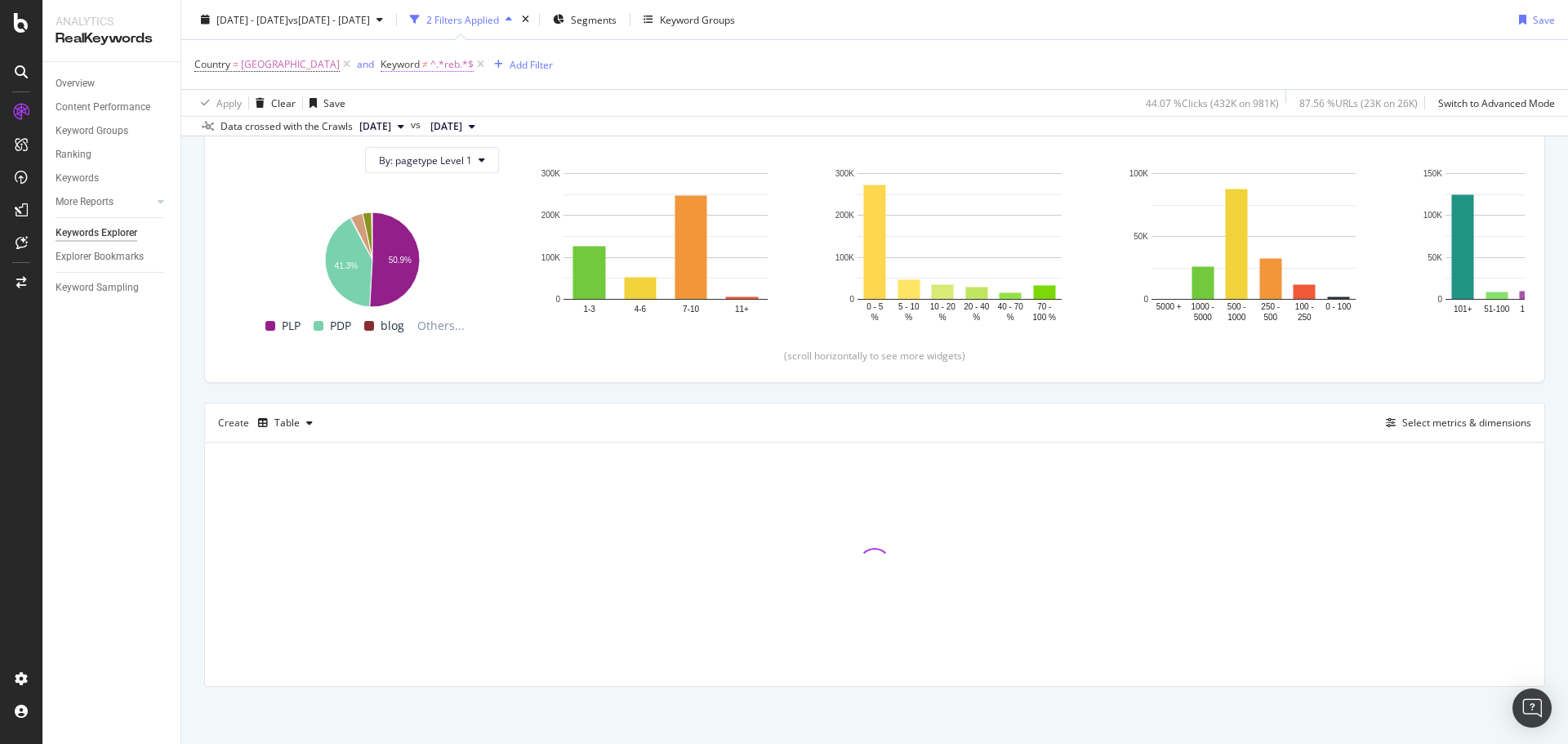
click at [422, 69] on span "≠" at bounding box center [424, 64] width 6 height 14
click at [794, 81] on div "Country = [GEOGRAPHIC_DATA] and Keyword ≠ ^.*reb.*$ Add Filter" at bounding box center [874, 64] width 1360 height 49
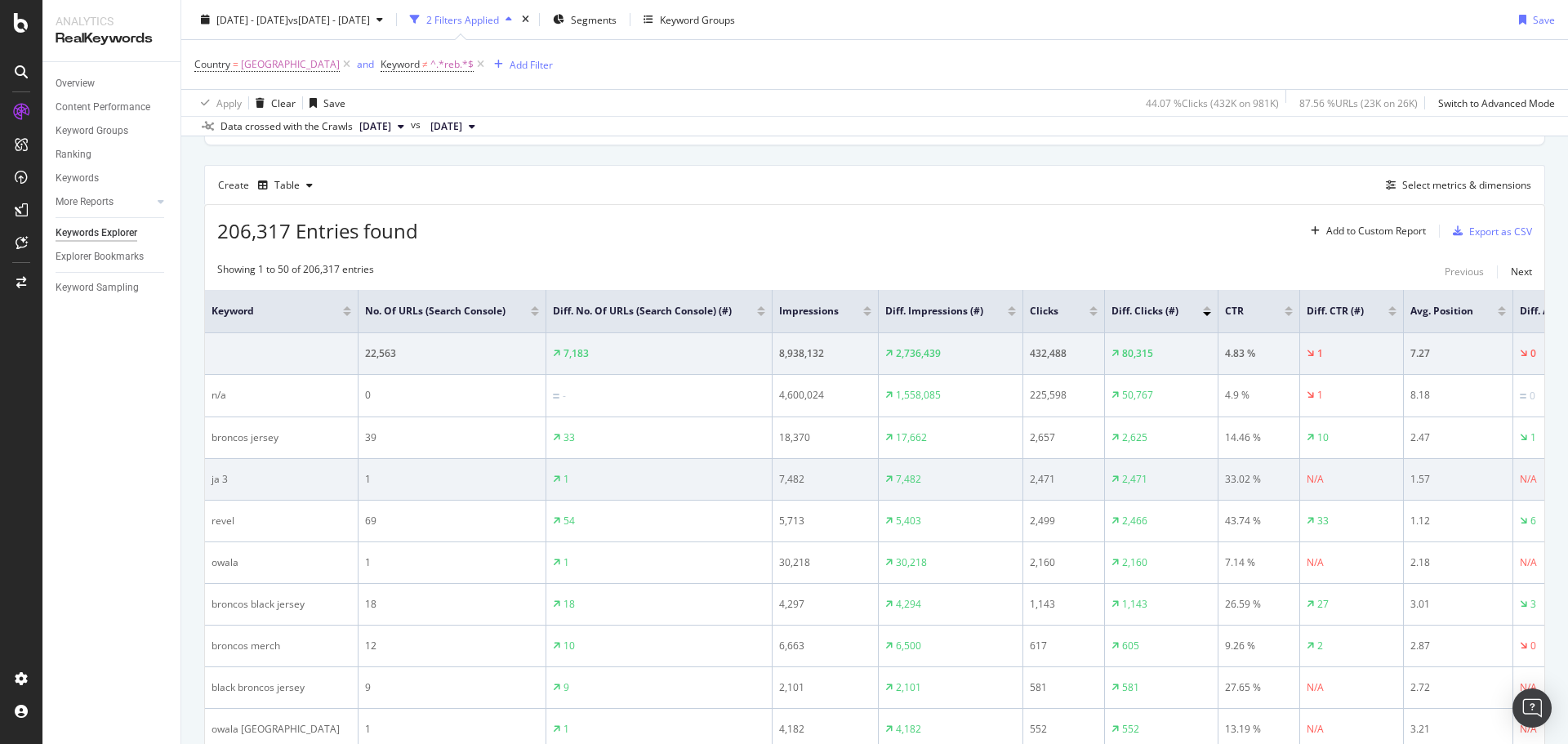
scroll to position [264, 0]
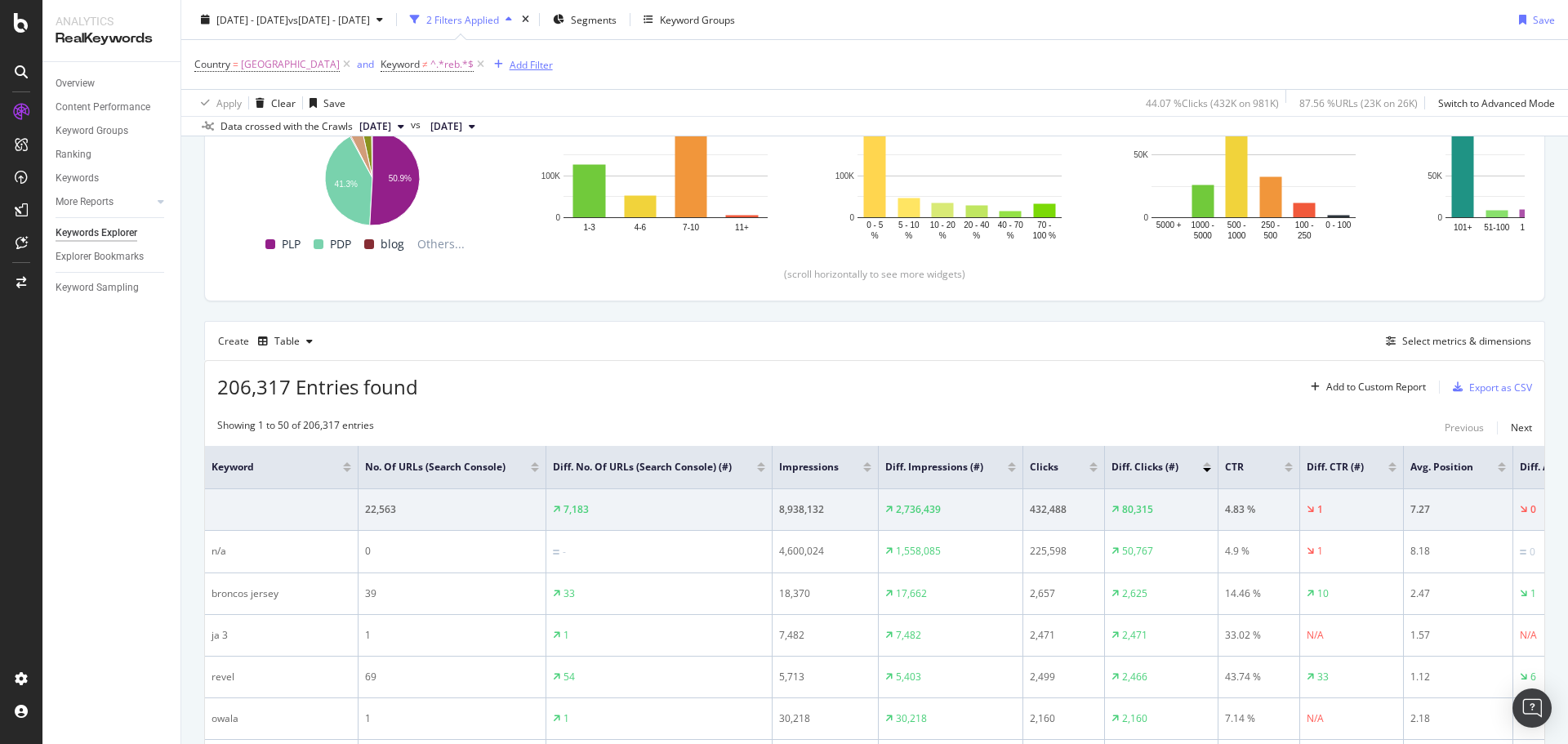
click at [487, 56] on div "Add Filter" at bounding box center [520, 64] width 65 height 18
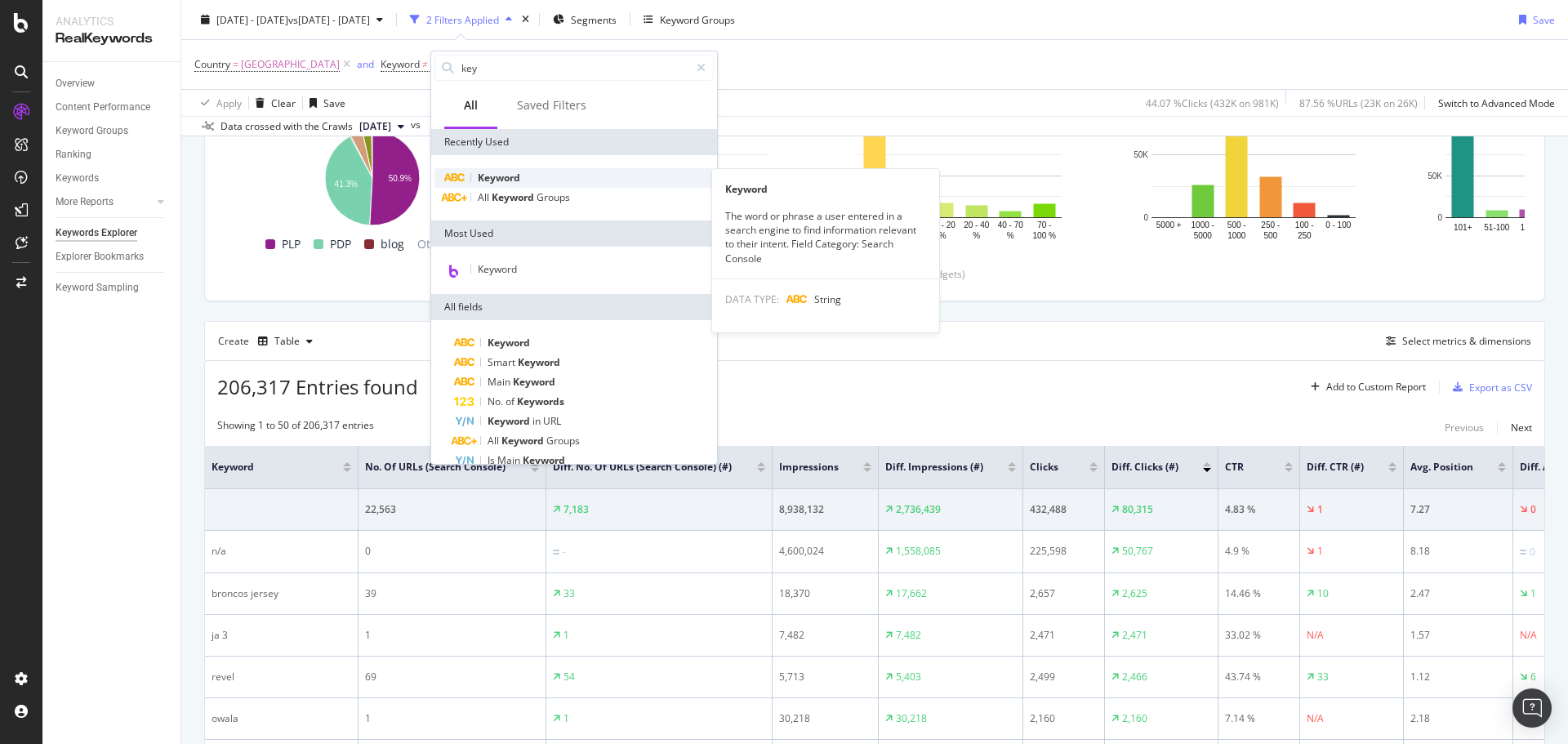
type input "key"
click at [496, 177] on span "Keyword" at bounding box center [499, 177] width 43 height 14
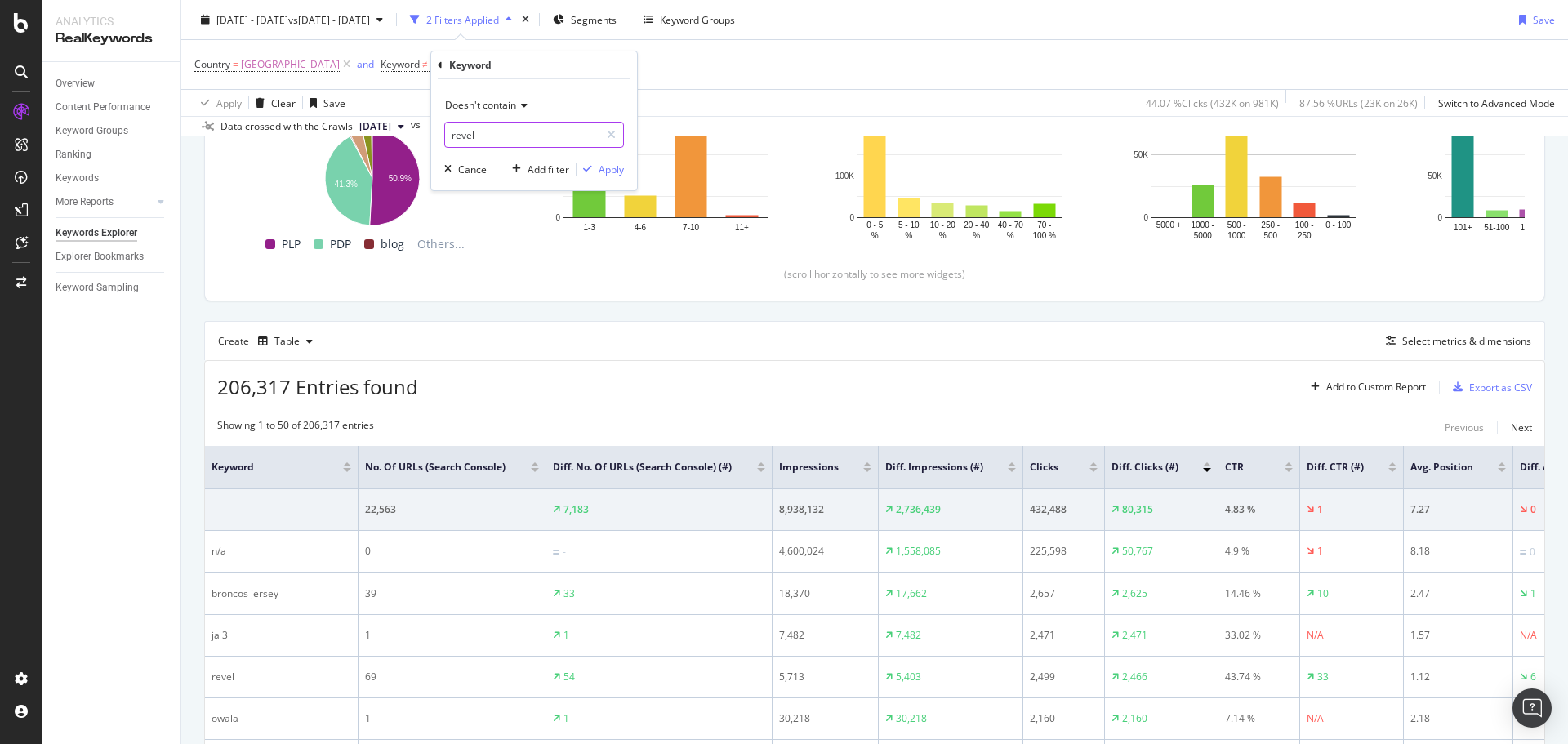
click at [504, 141] on input "revel" at bounding box center [522, 134] width 154 height 26
type input "ja"
click at [604, 168] on div "Apply" at bounding box center [611, 169] width 25 height 14
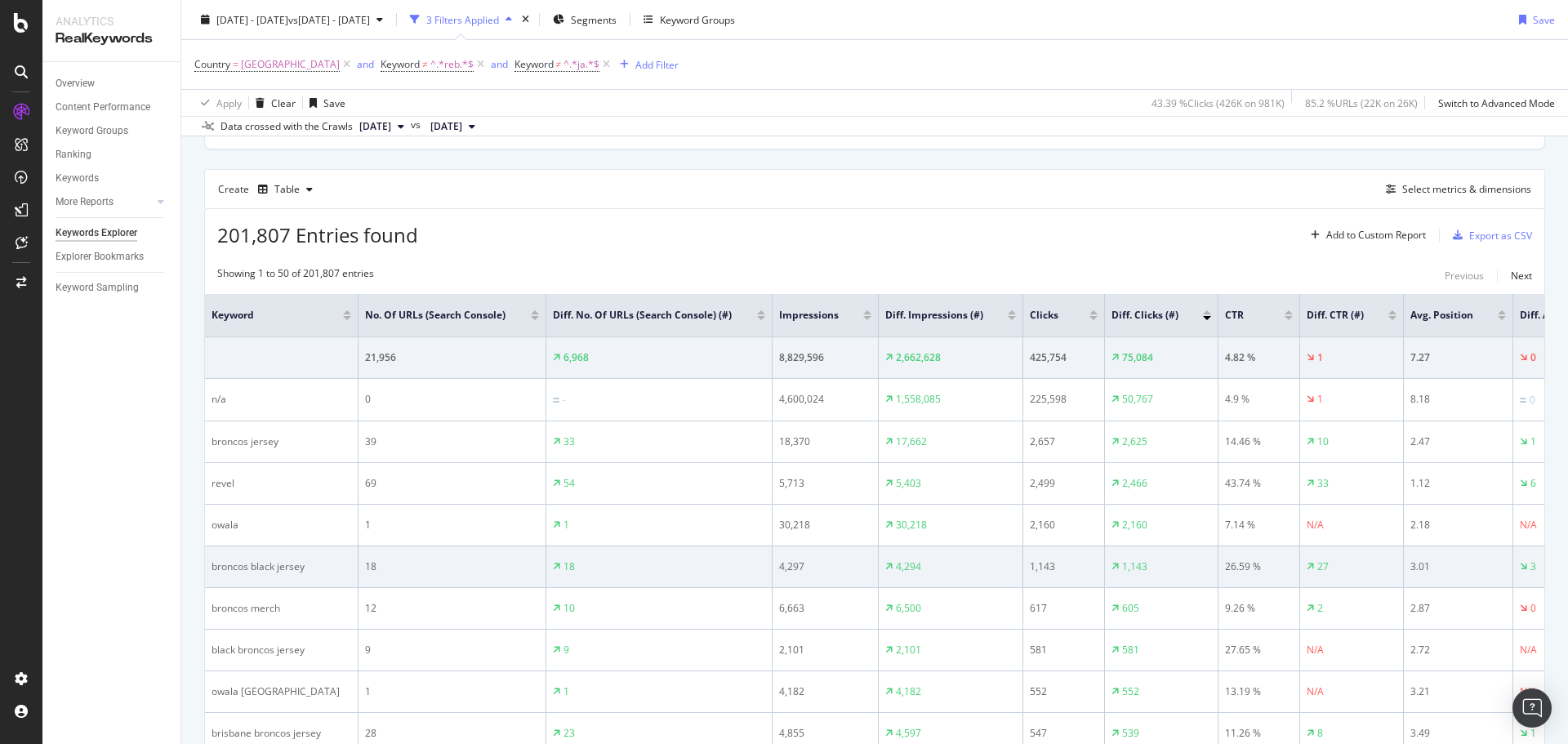
scroll to position [427, 0]
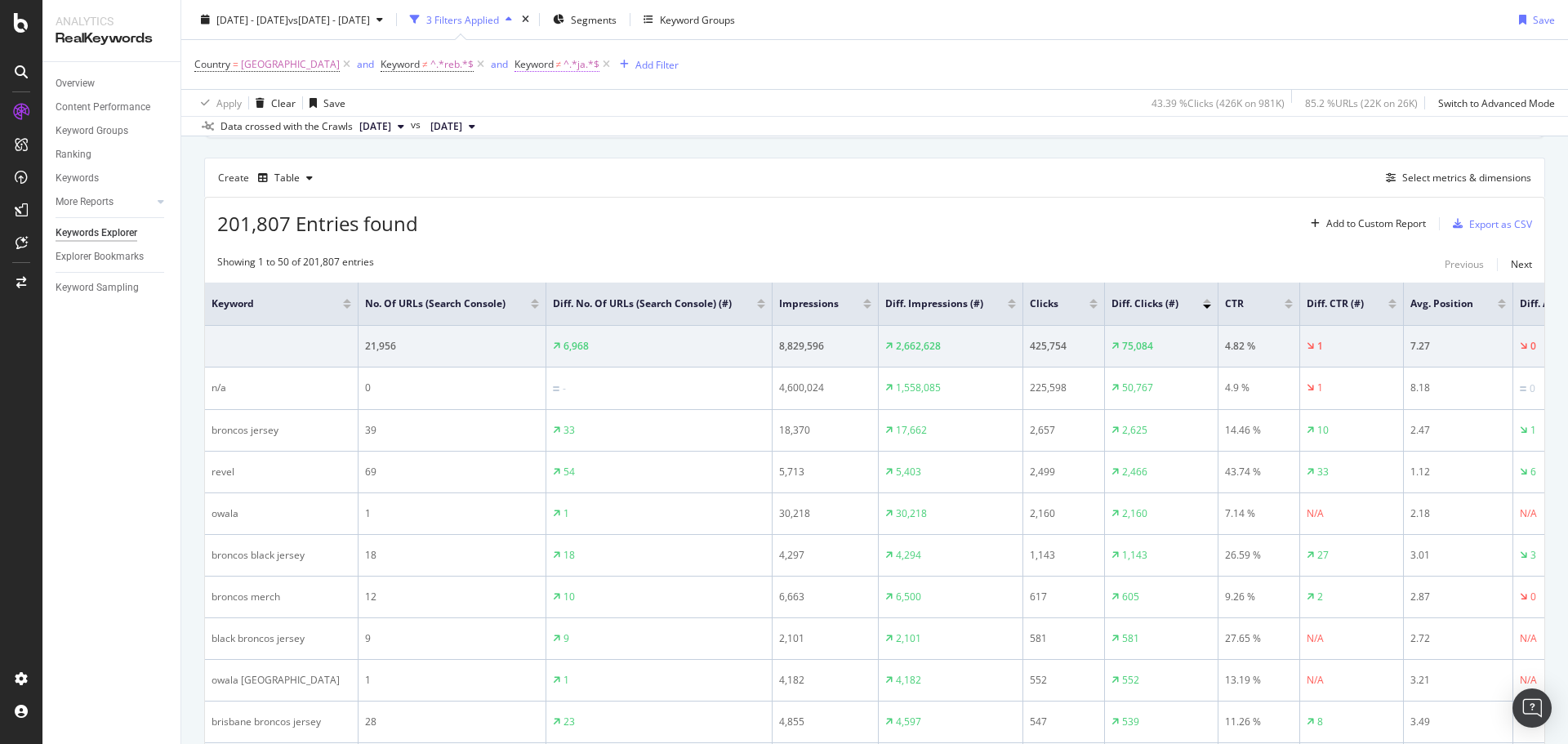
click at [514, 58] on span "Keyword" at bounding box center [533, 64] width 39 height 14
click at [497, 100] on span "Doesn't contain" at bounding box center [507, 102] width 71 height 14
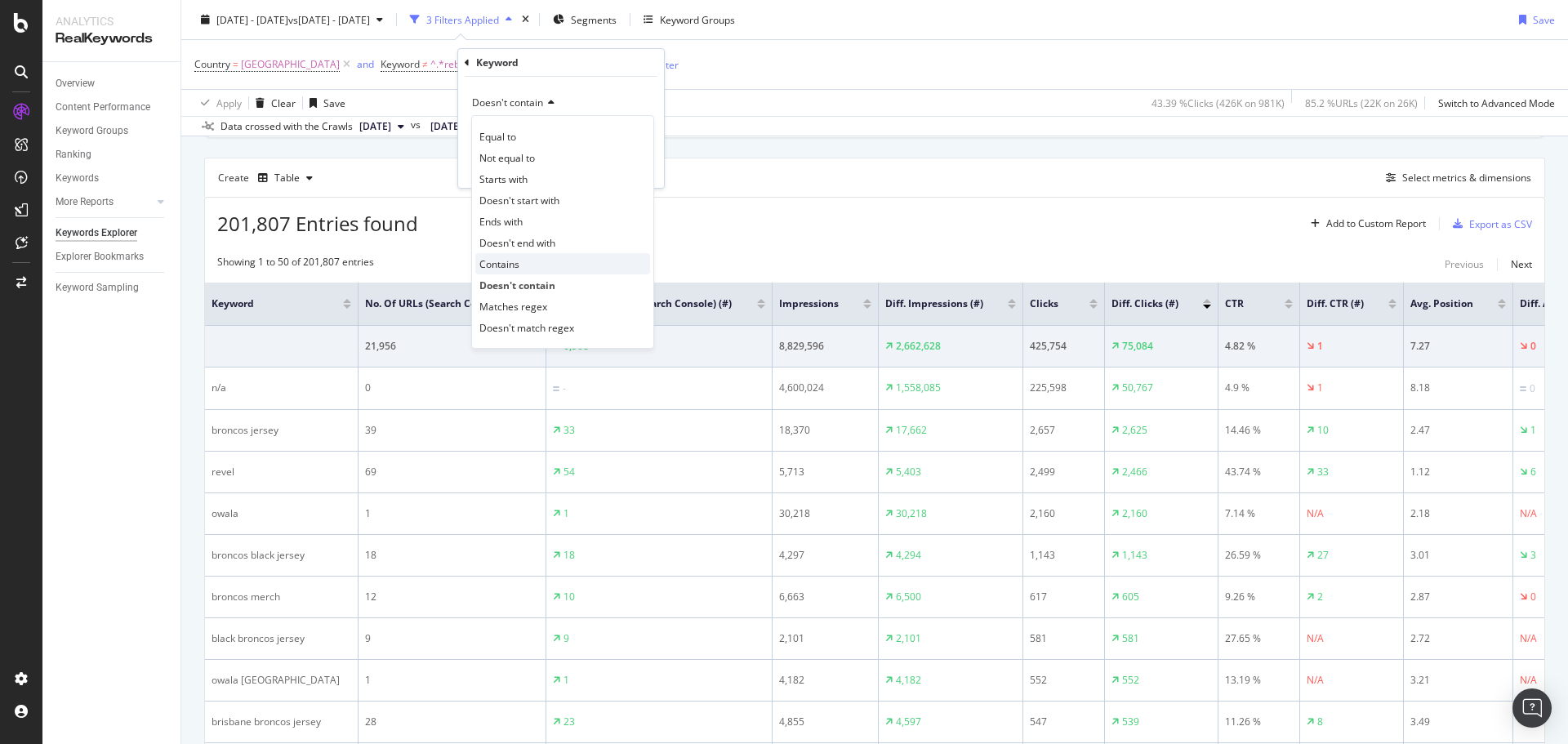
click at [506, 269] on span "Contains" at bounding box center [500, 264] width 40 height 14
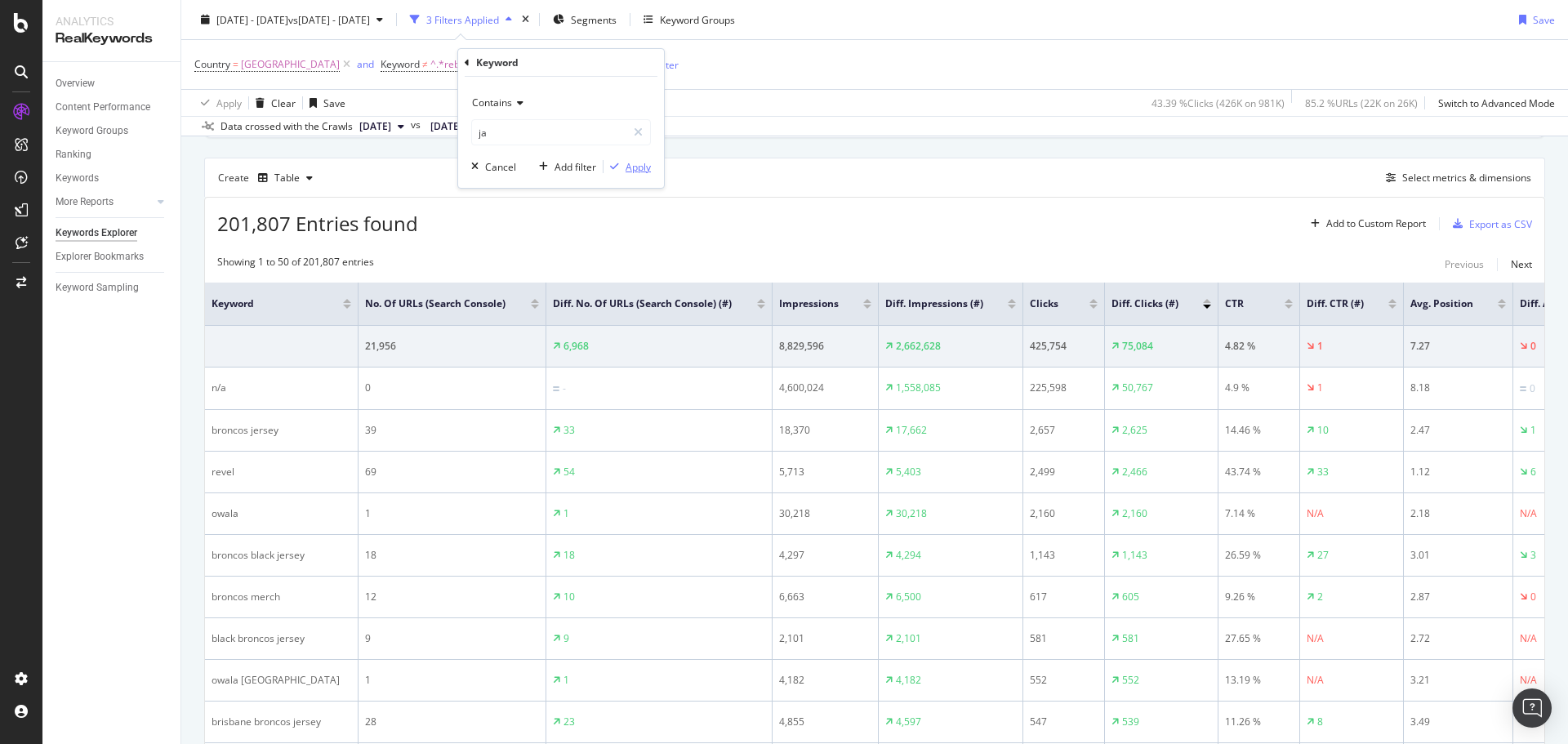
click at [635, 166] on div "Apply" at bounding box center [638, 167] width 25 height 14
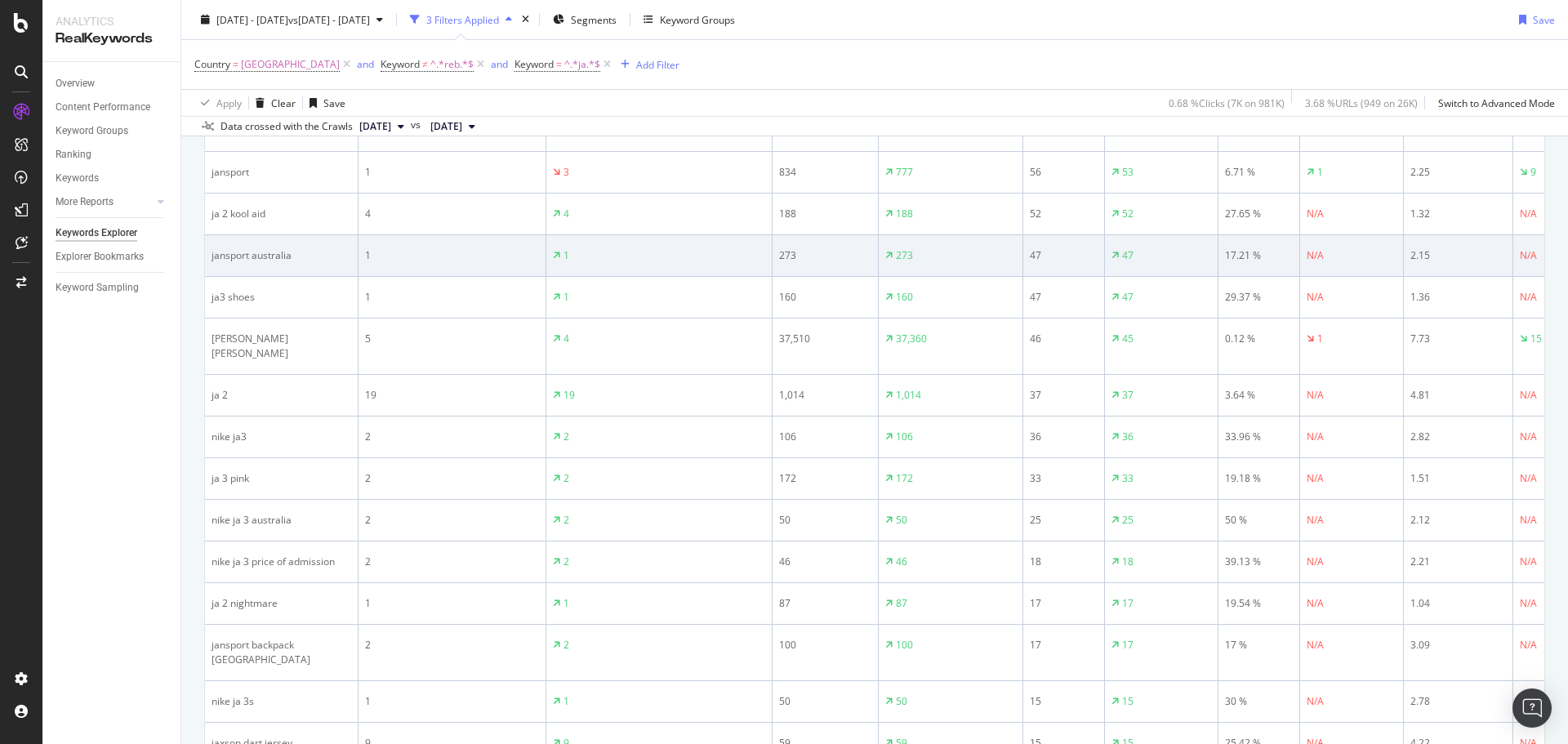
scroll to position [835, 0]
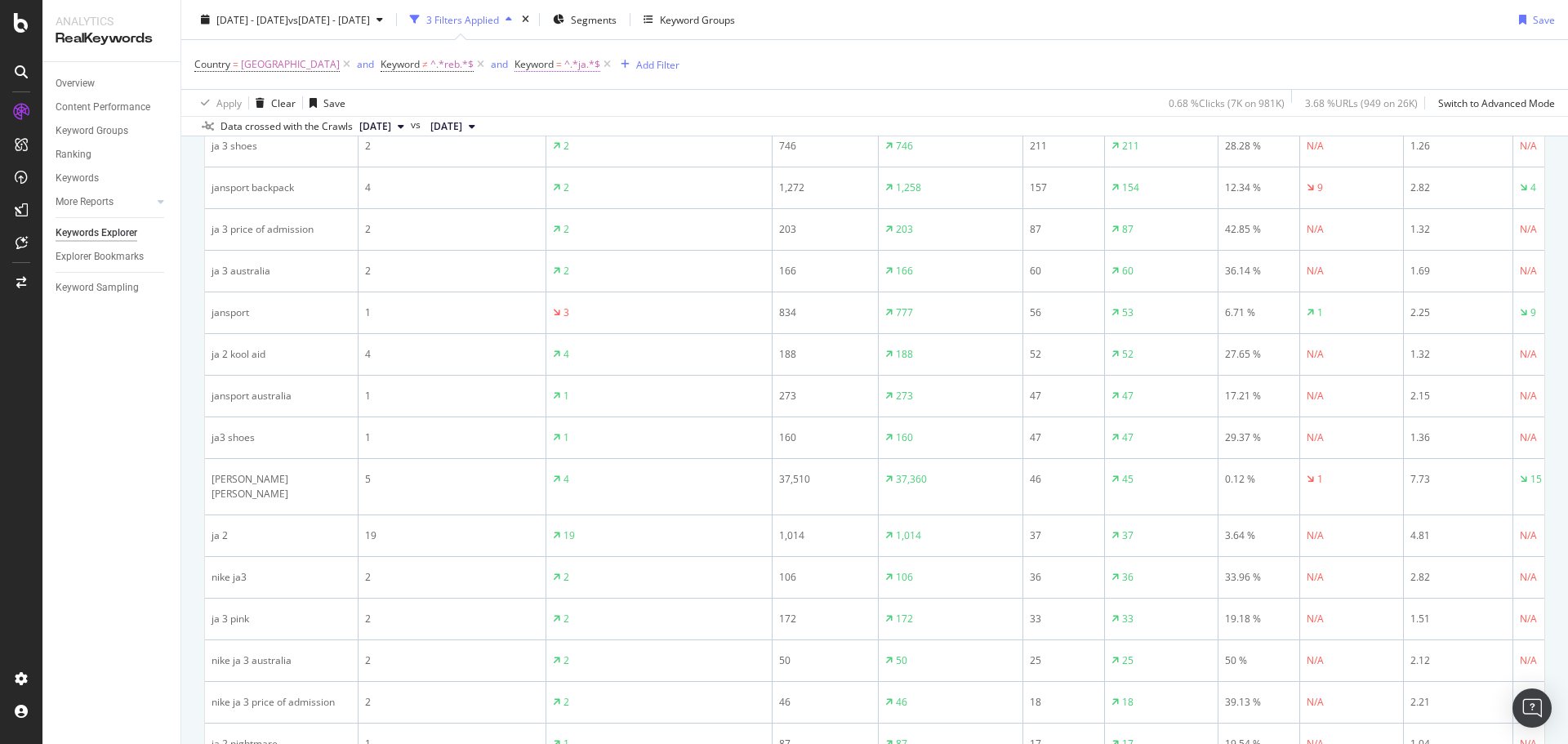
click at [556, 67] on span "=" at bounding box center [558, 64] width 6 height 14
click at [511, 105] on span "Contains" at bounding box center [492, 102] width 40 height 14
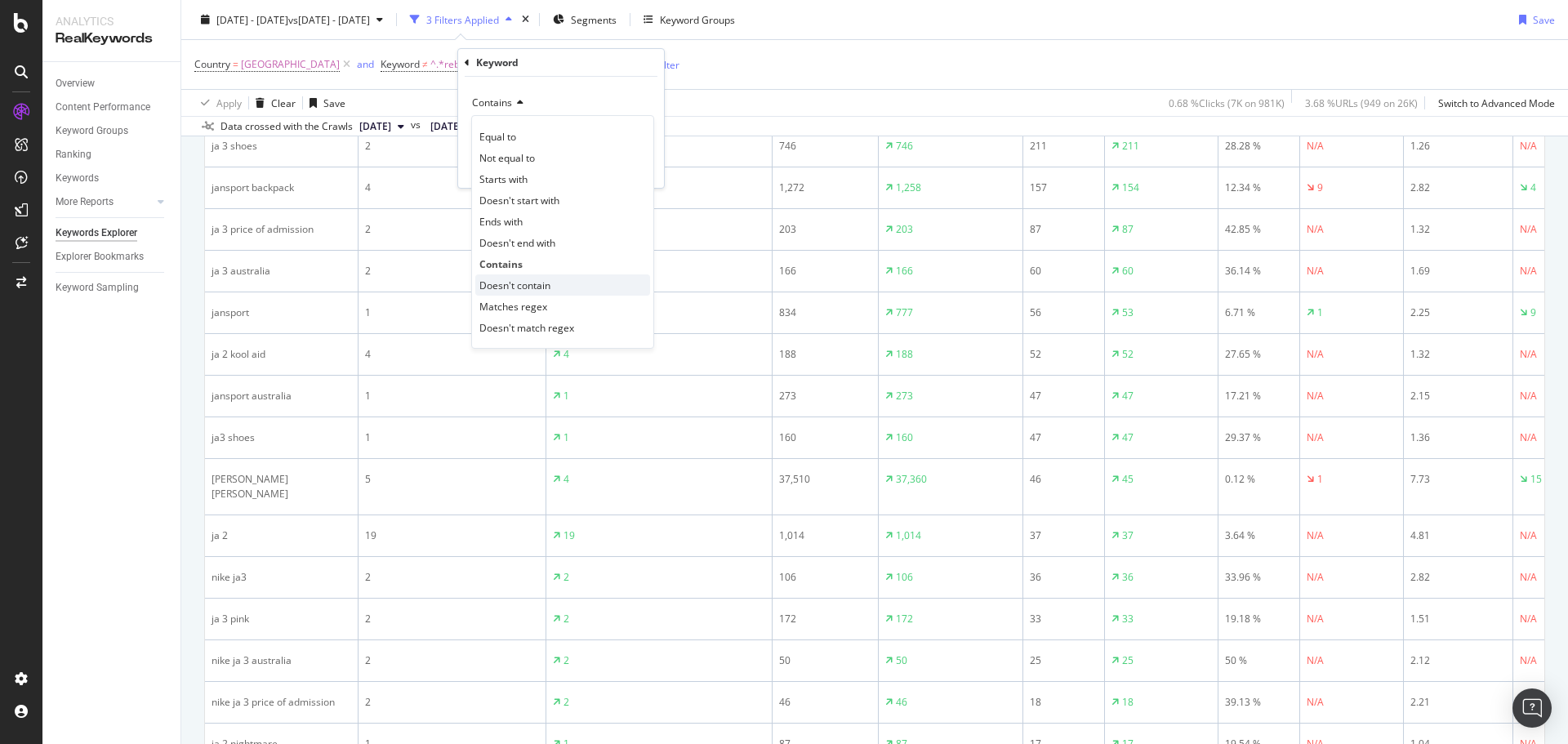
click at [527, 287] on span "Doesn't contain" at bounding box center [515, 285] width 71 height 14
click at [640, 172] on div "Apply" at bounding box center [638, 167] width 25 height 14
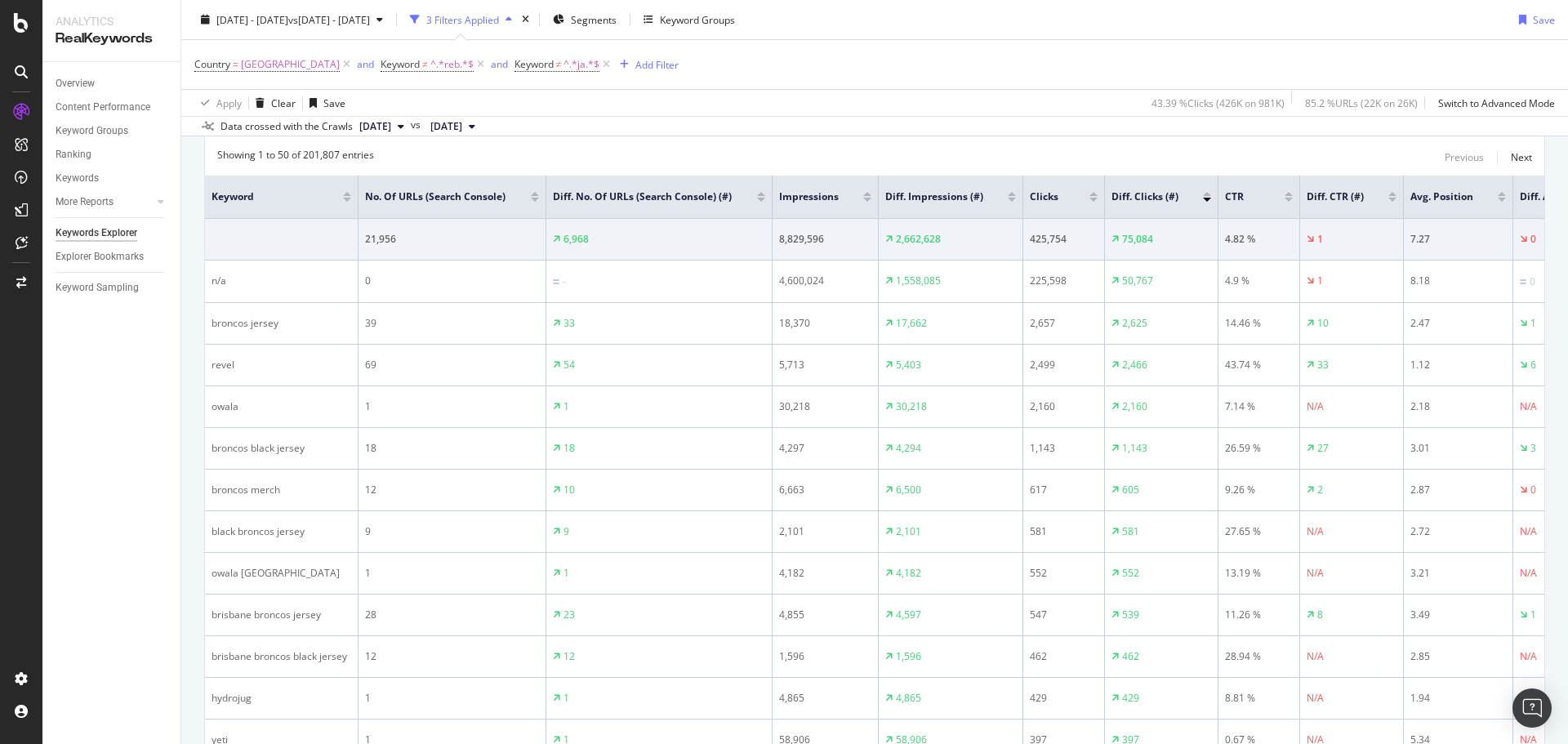
scroll to position [509, 0]
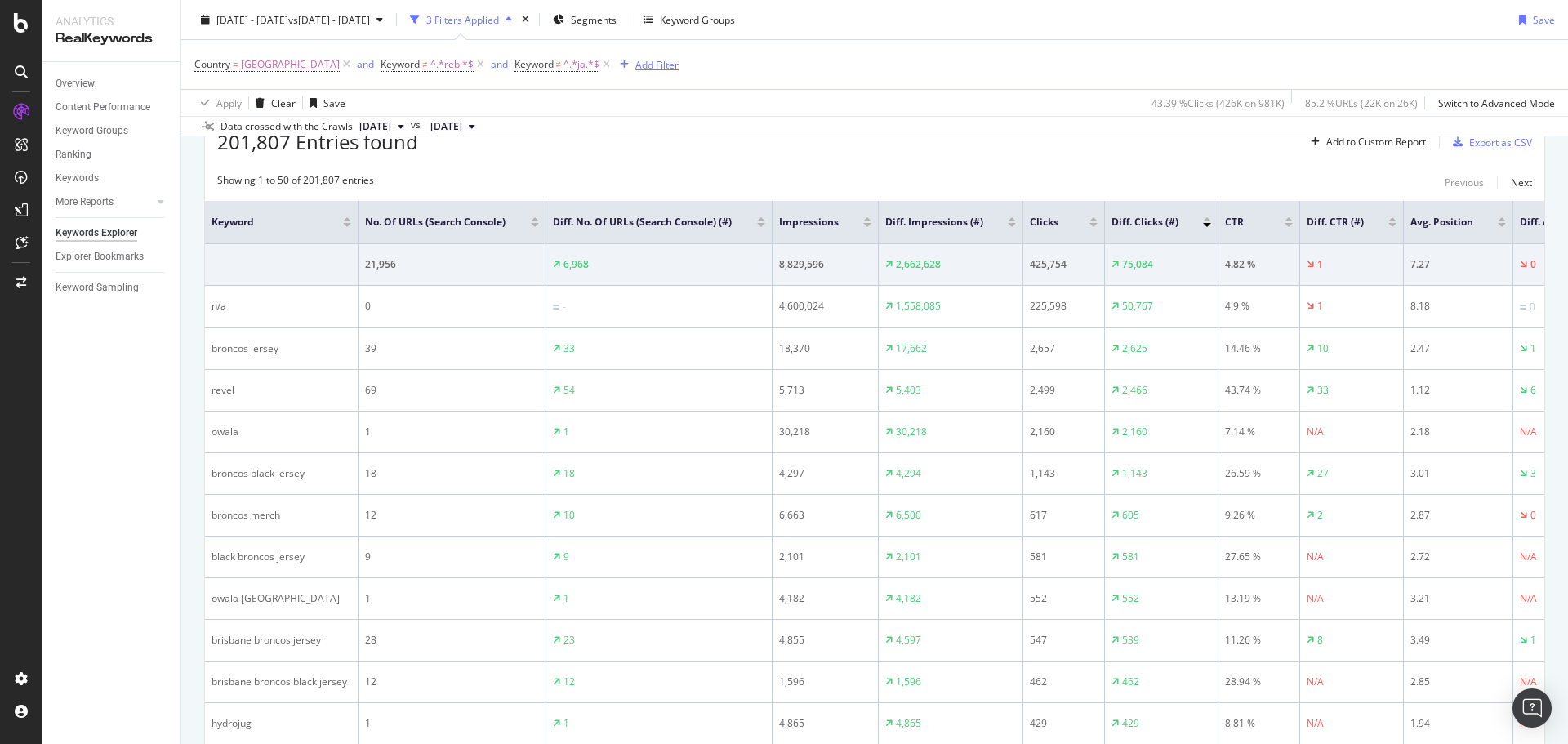
click at [635, 67] on div "Add Filter" at bounding box center [657, 64] width 44 height 14
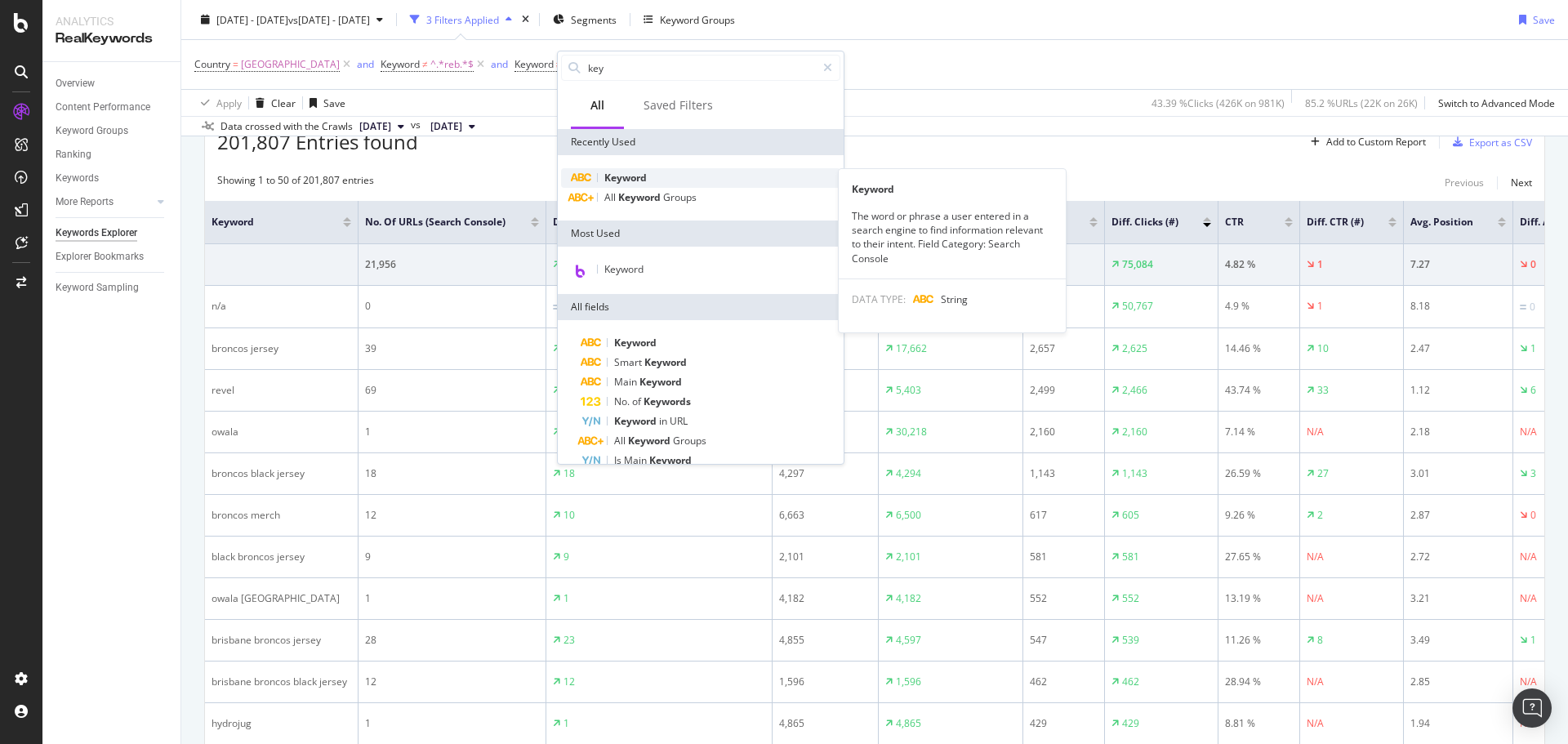
click at [645, 183] on span "Keyword" at bounding box center [625, 177] width 43 height 14
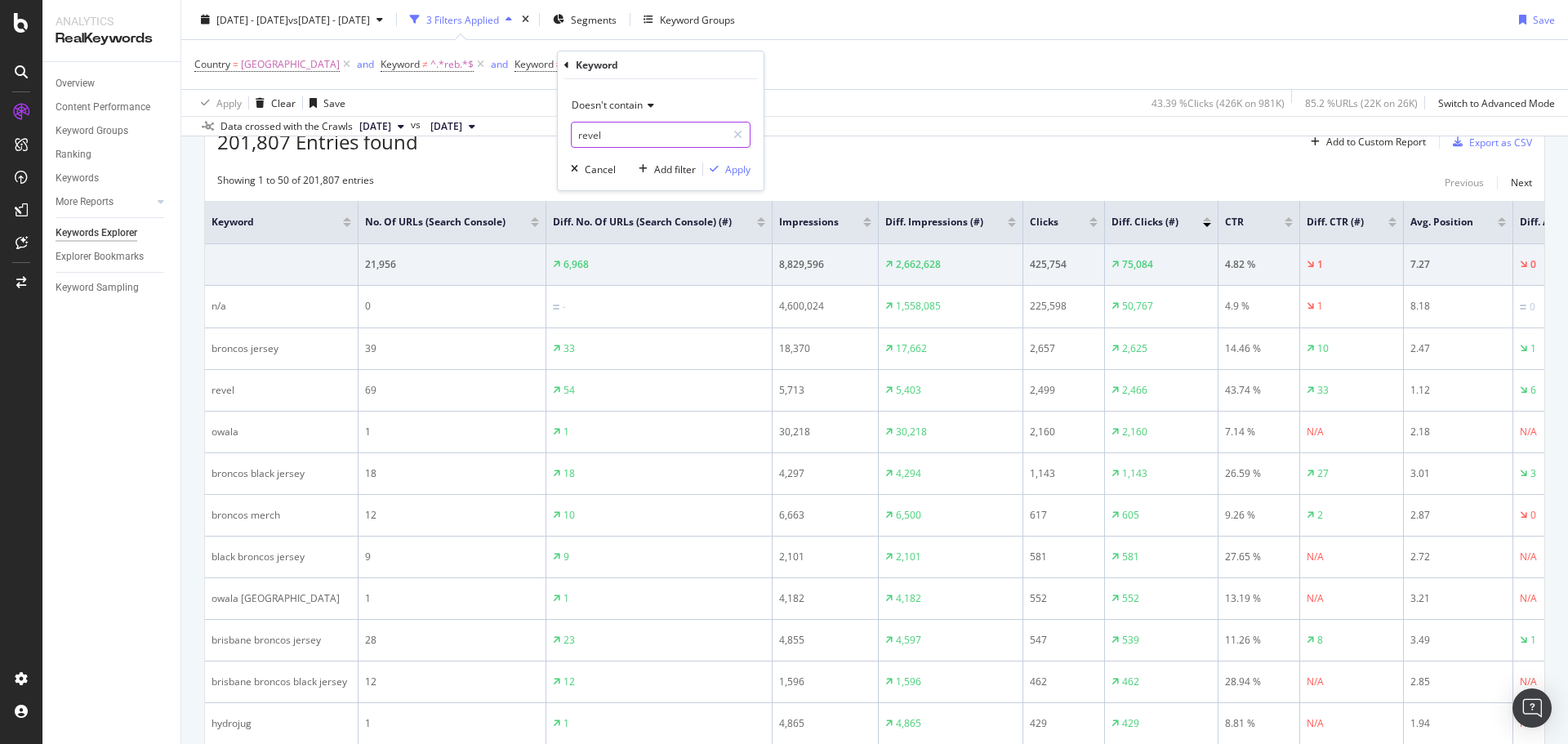
click at [614, 143] on input "revel" at bounding box center [649, 134] width 154 height 26
type input "jersey"
click at [733, 168] on div "Apply" at bounding box center [738, 169] width 25 height 14
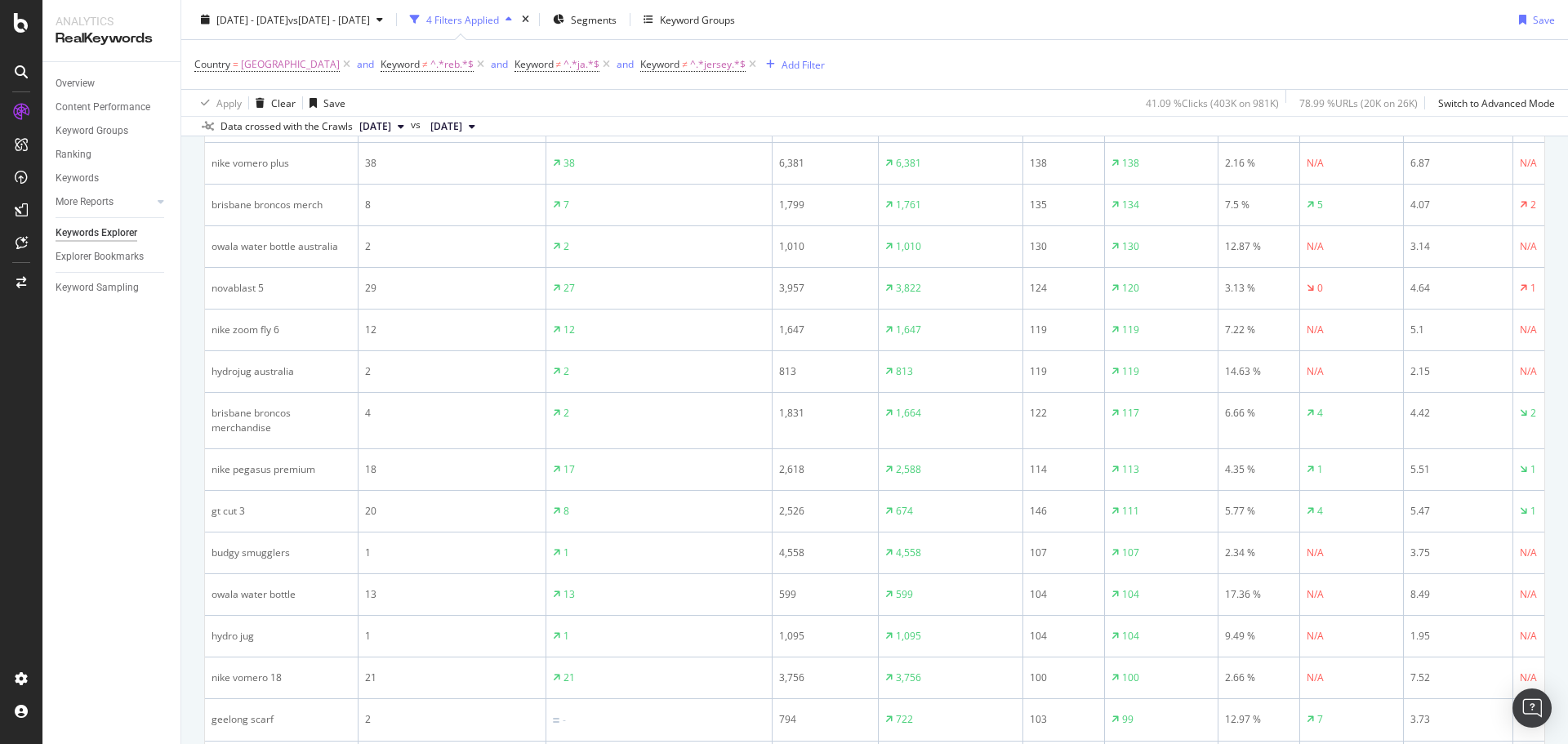
scroll to position [1375, 0]
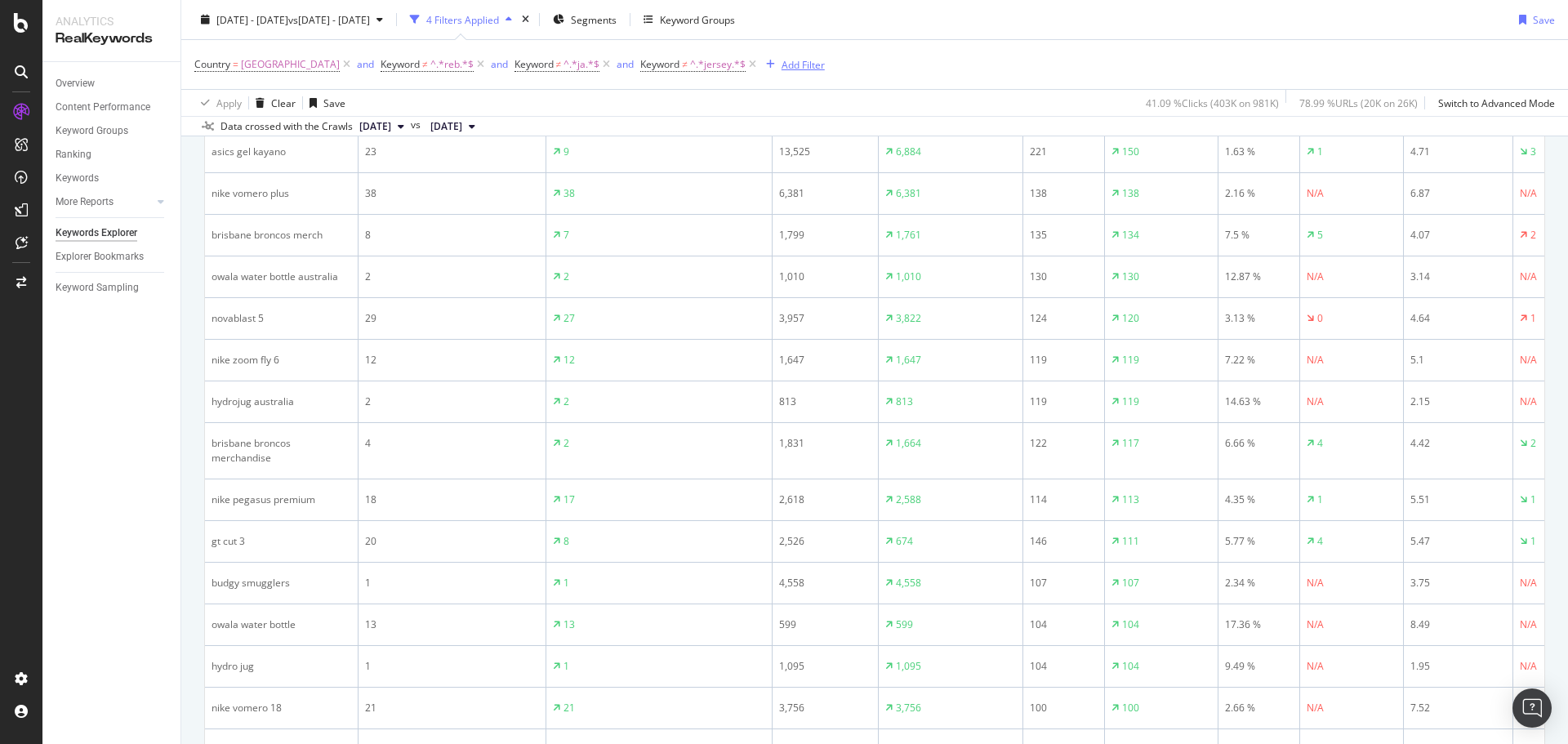
click at [781, 69] on div "Add Filter" at bounding box center [803, 64] width 44 height 14
type input "h"
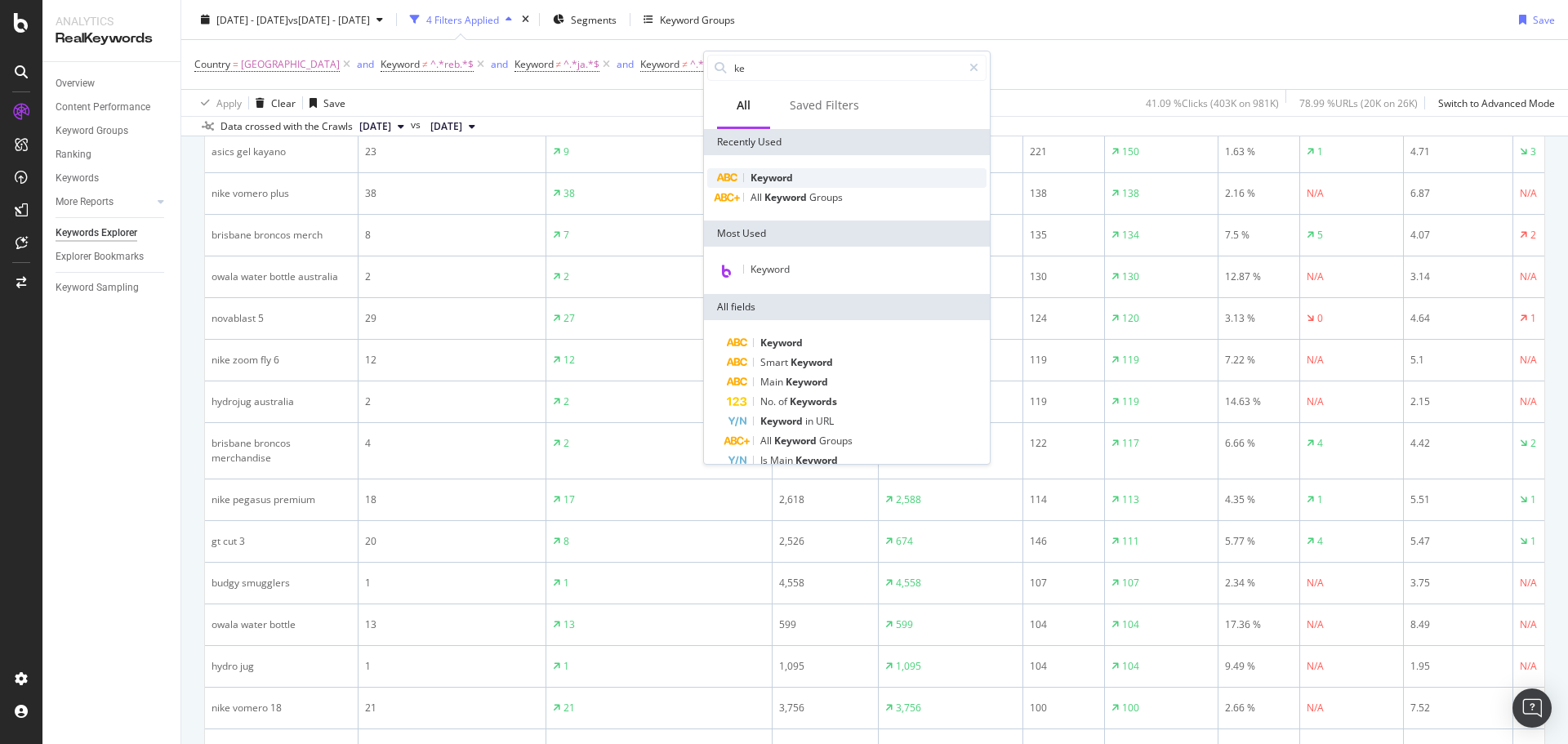
type input "ke"
click at [801, 178] on div "Keyword" at bounding box center [847, 177] width 280 height 19
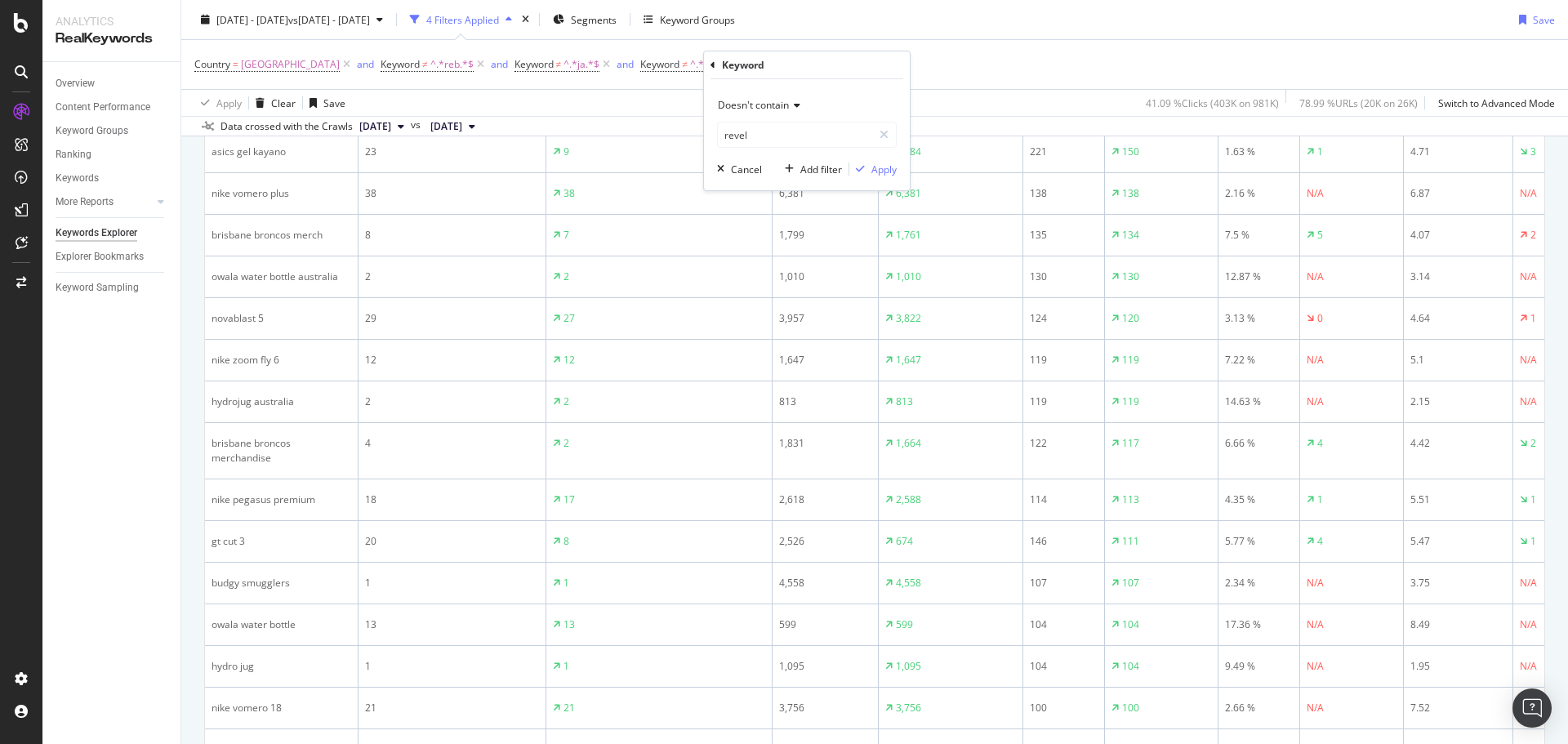
click at [780, 106] on span "Doesn't contain" at bounding box center [753, 105] width 71 height 14
click at [775, 265] on div "Contains" at bounding box center [808, 265] width 175 height 21
type input "hoka"
click at [894, 171] on div "Contains hoka Cancel Add filter Apply" at bounding box center [807, 135] width 206 height 111
click at [889, 172] on div "Apply" at bounding box center [884, 169] width 25 height 14
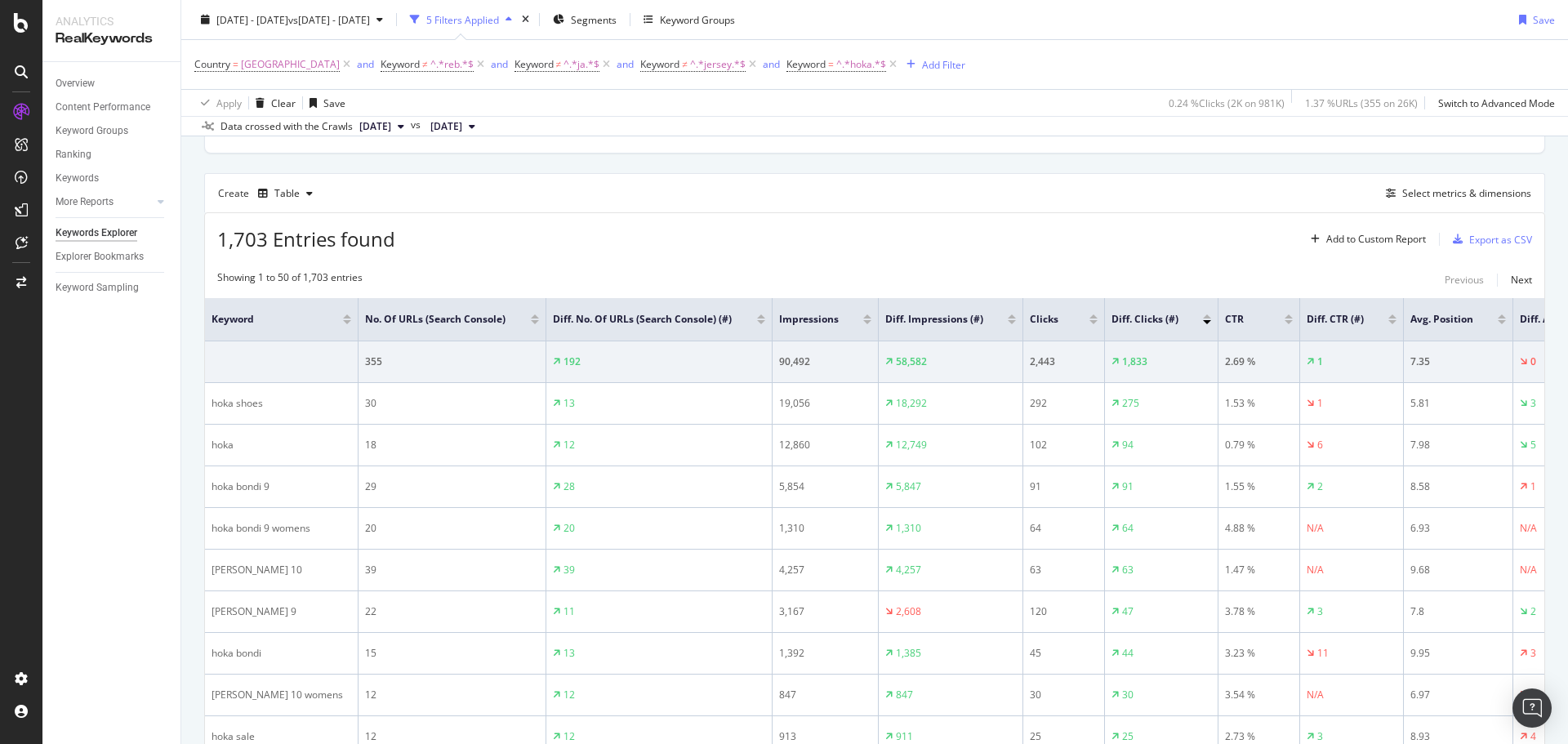
scroll to position [395, 0]
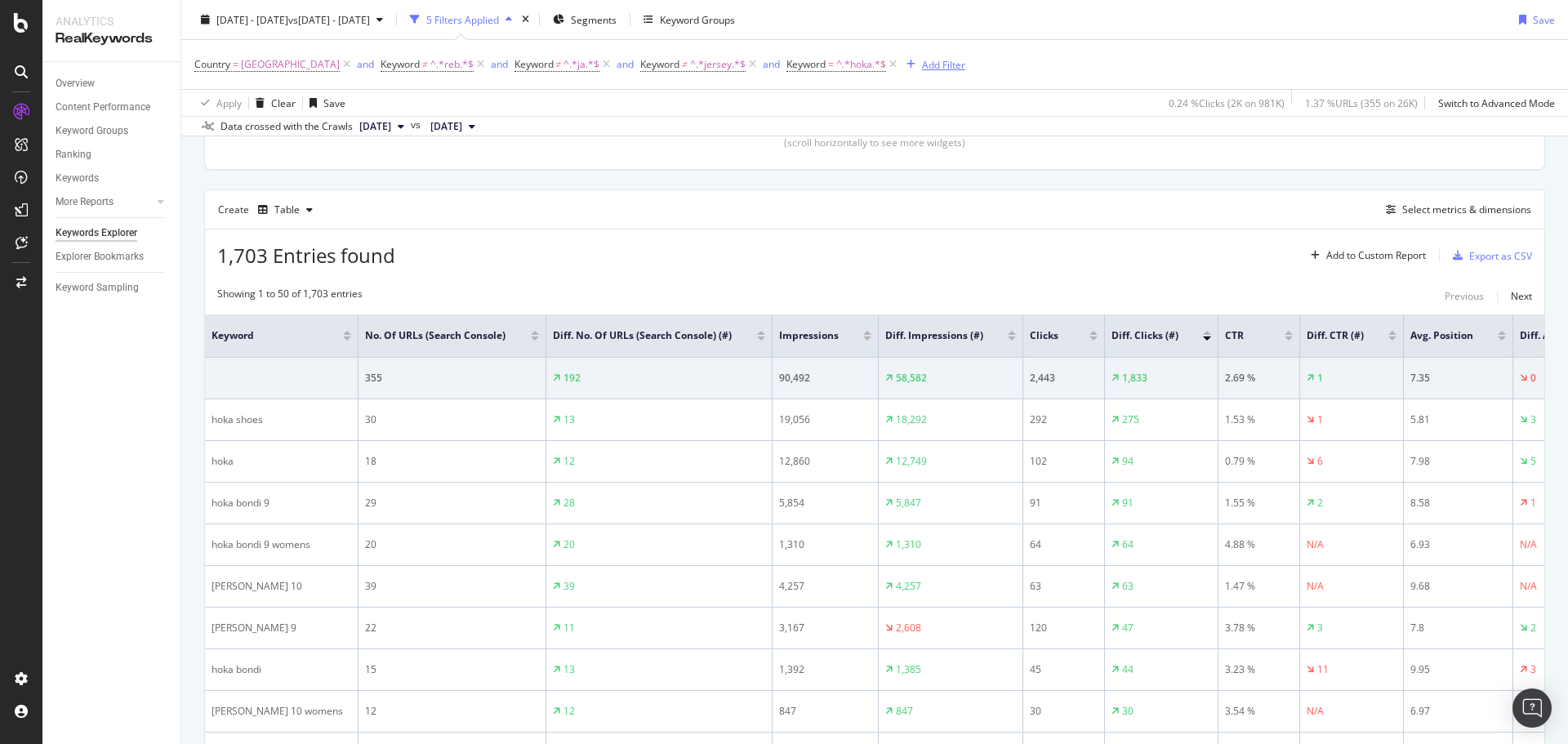
click at [922, 63] on div "Add Filter" at bounding box center [943, 64] width 44 height 14
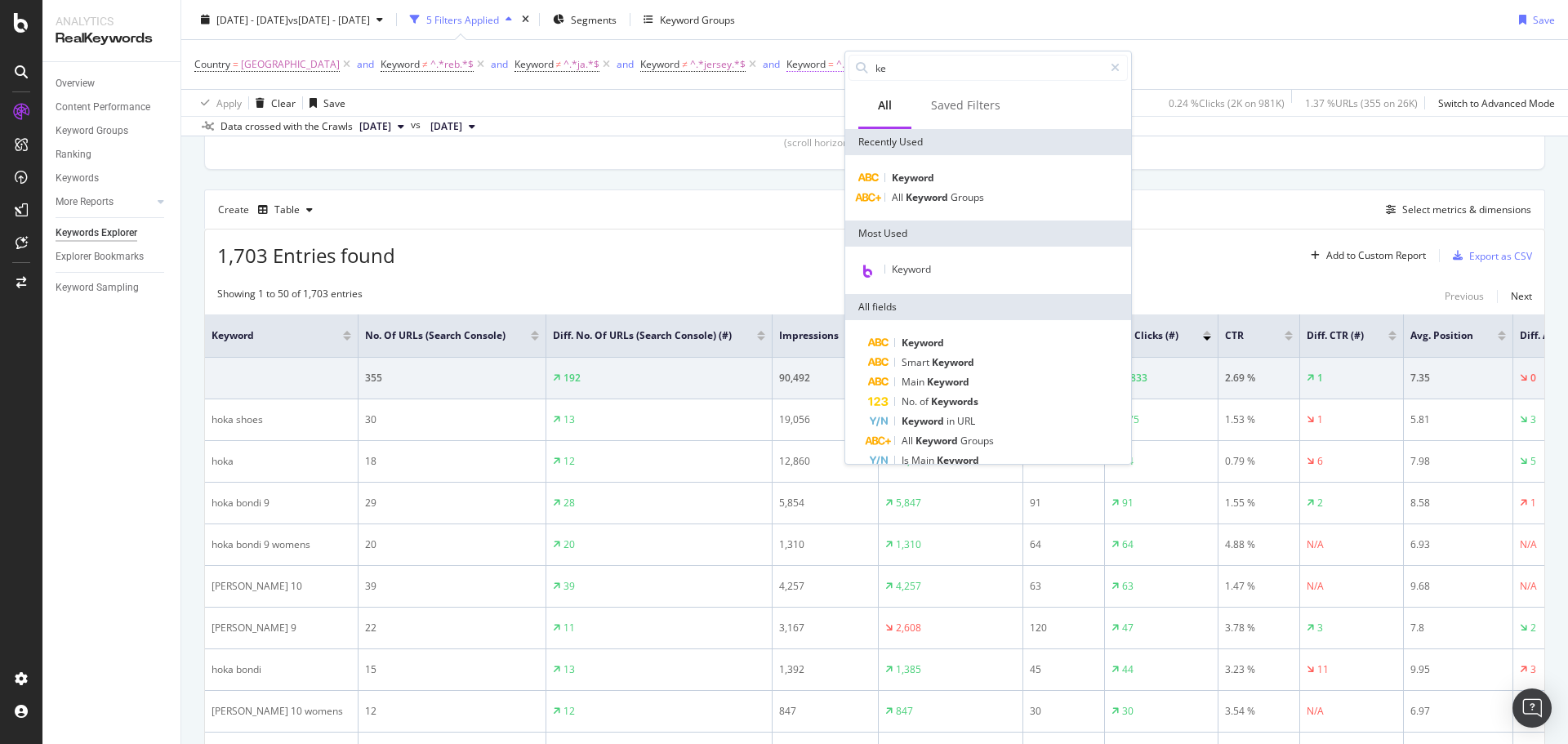
click at [786, 57] on span "Keyword = ^.*hoka.*$" at bounding box center [835, 64] width 100 height 15
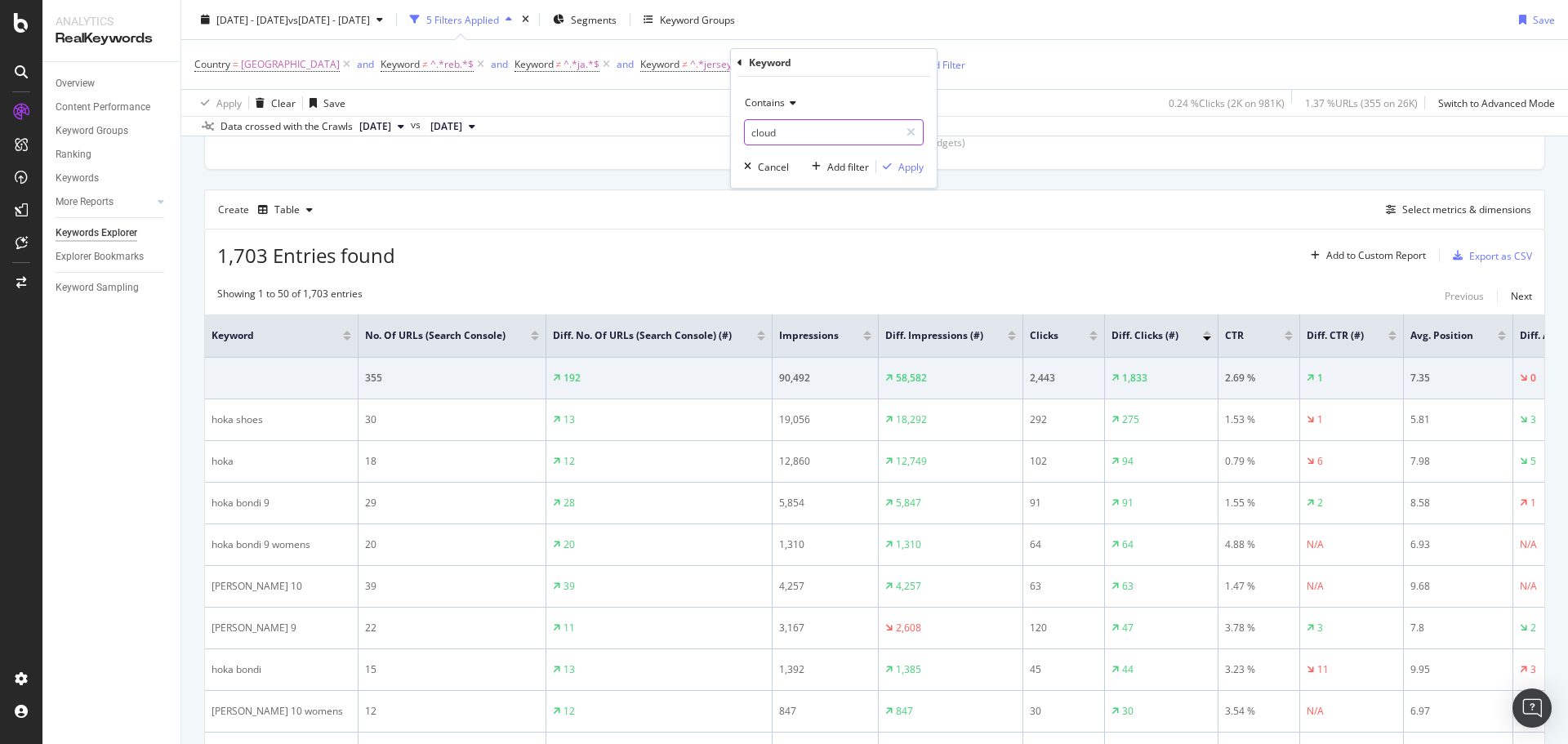
type input "cloud"
click at [924, 164] on div "Contains cloud Cancel Add filter Apply" at bounding box center [834, 132] width 206 height 111
click at [915, 169] on div "Apply" at bounding box center [911, 167] width 25 height 14
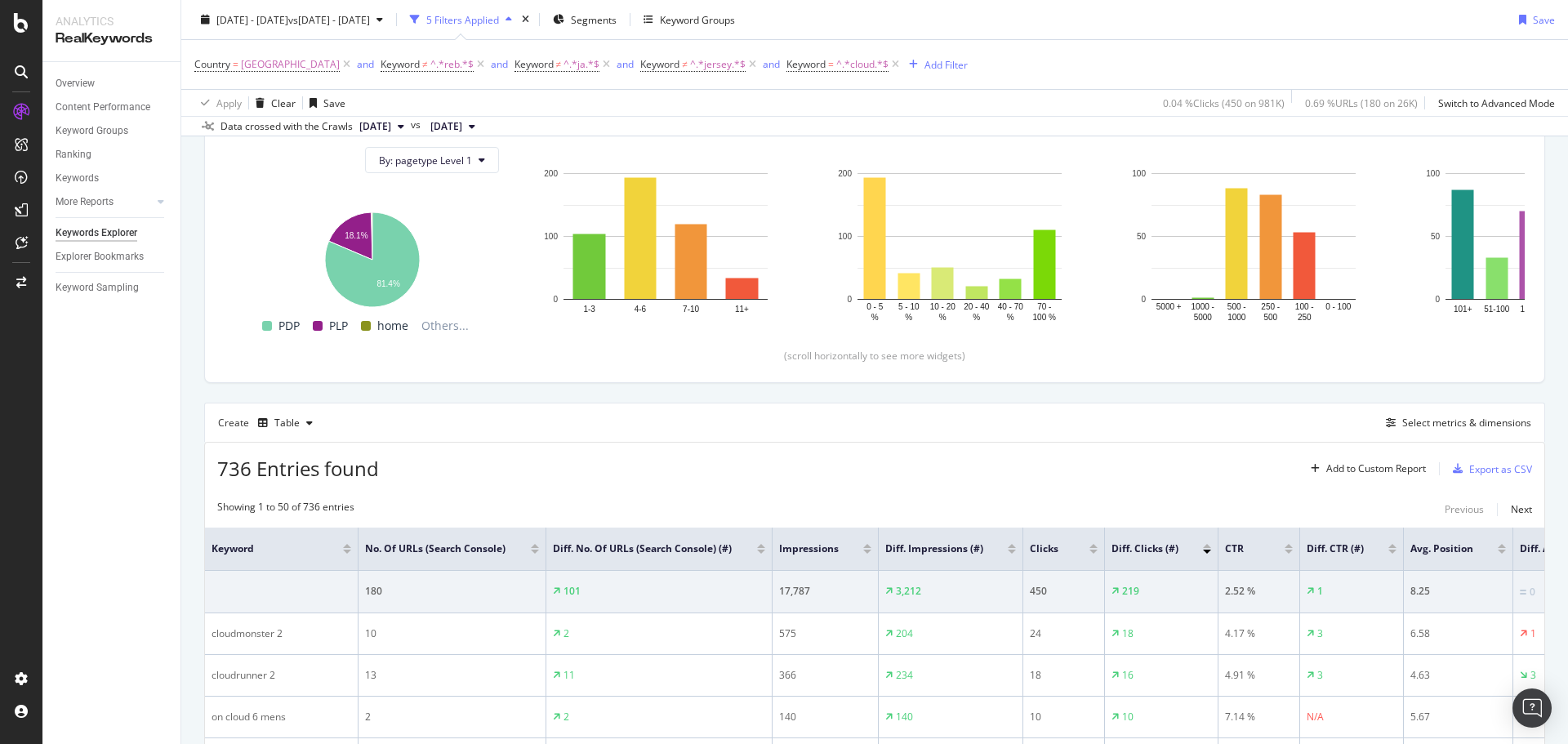
scroll to position [395, 0]
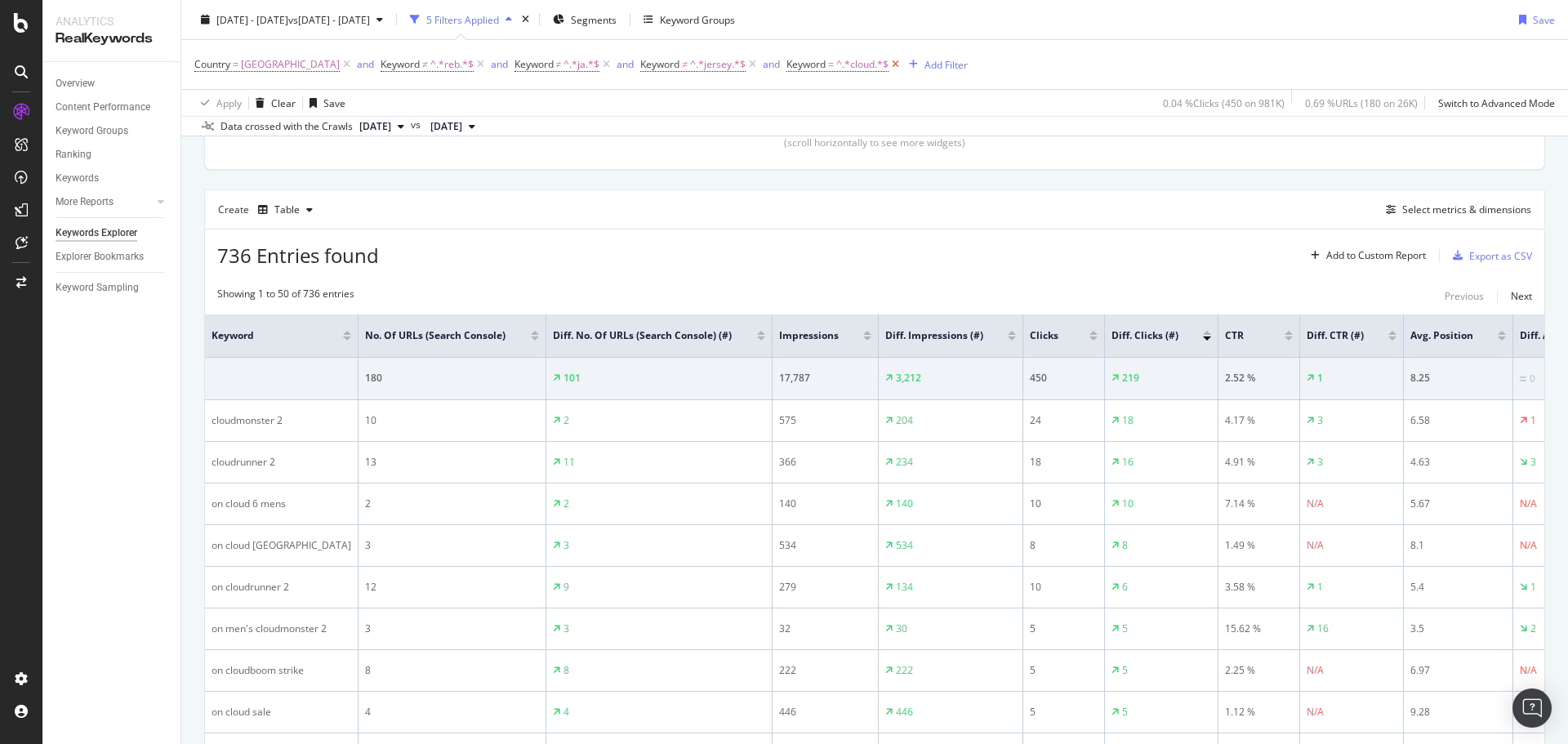
click at [888, 68] on icon at bounding box center [895, 64] width 14 height 17
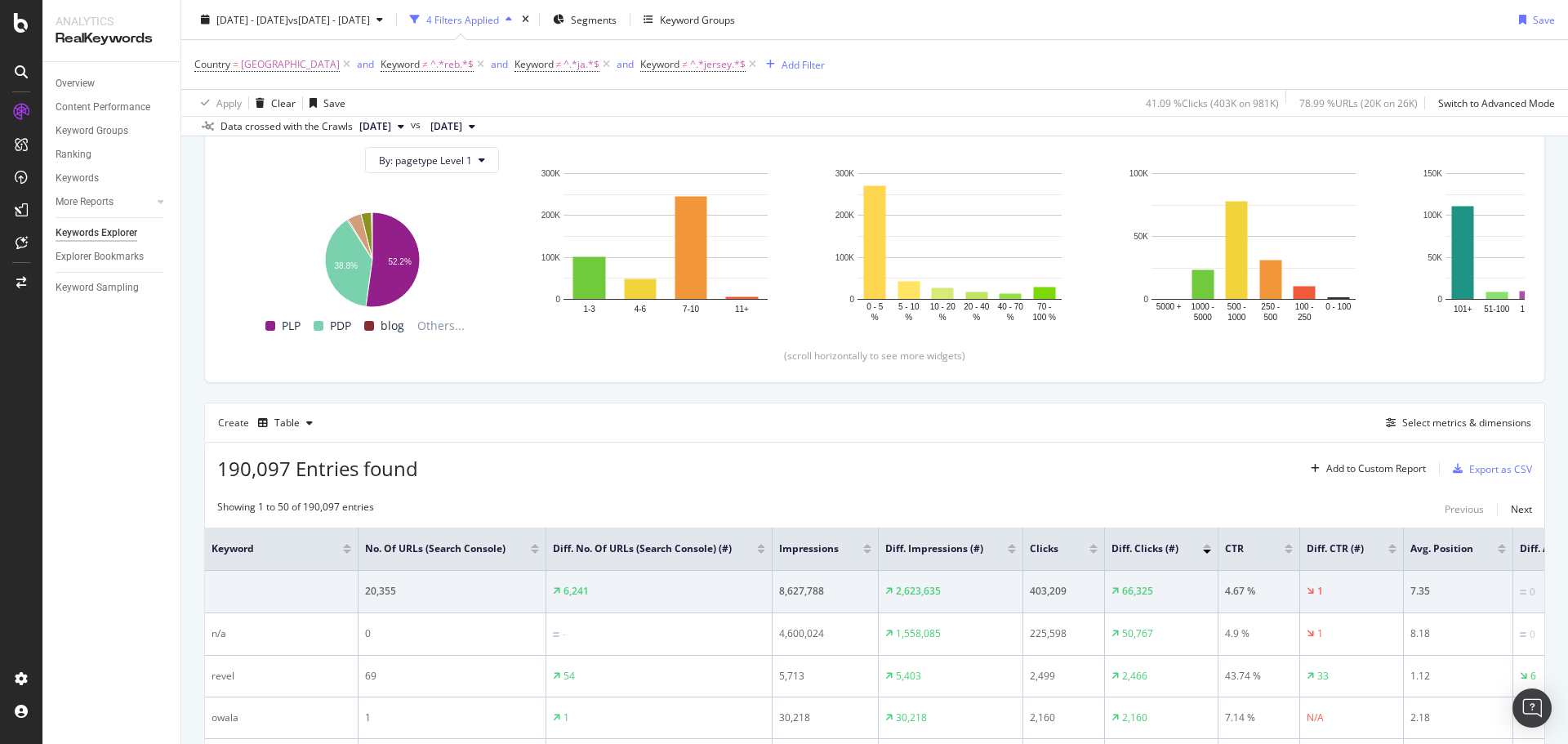
scroll to position [395, 0]
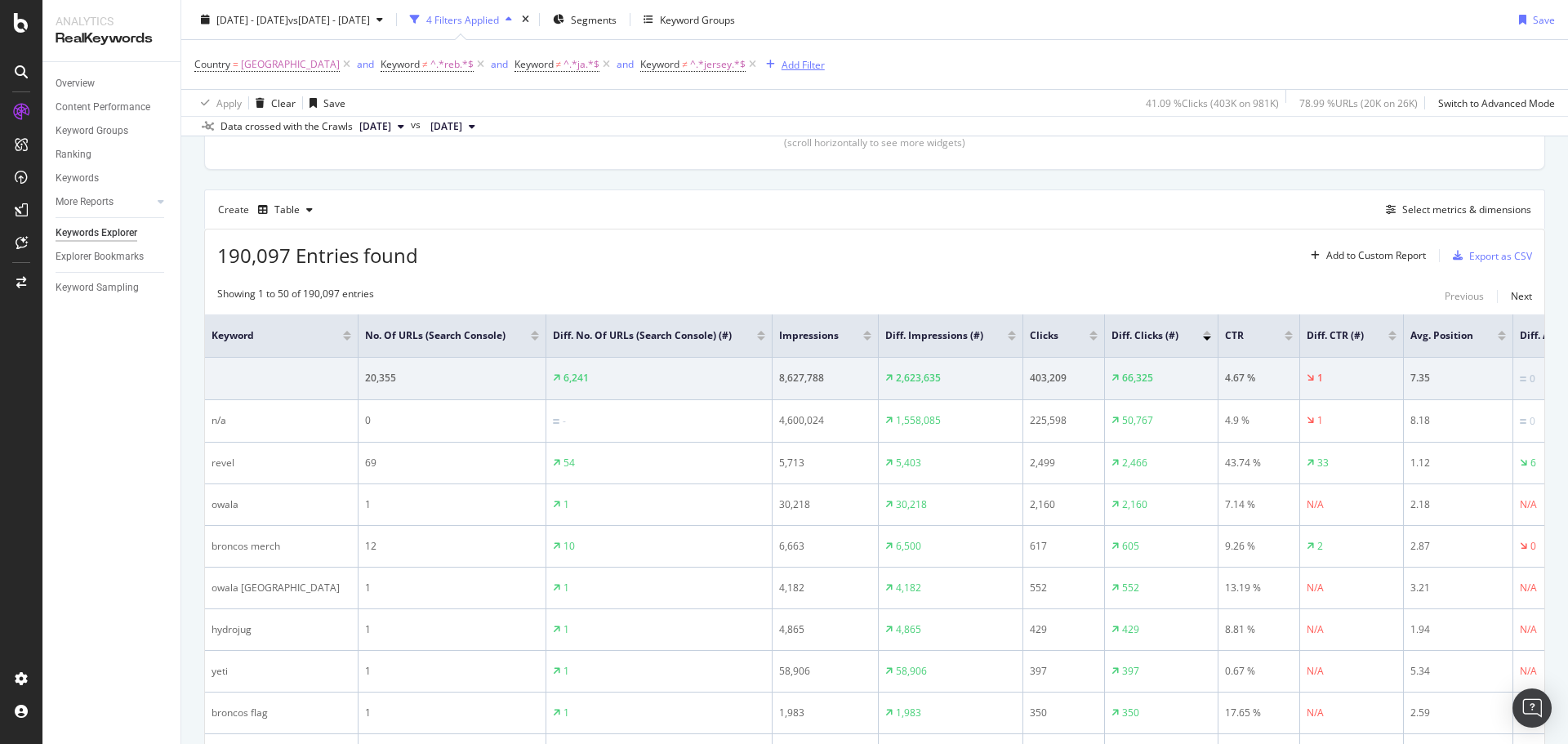
click at [781, 63] on div "Add Filter" at bounding box center [803, 64] width 44 height 14
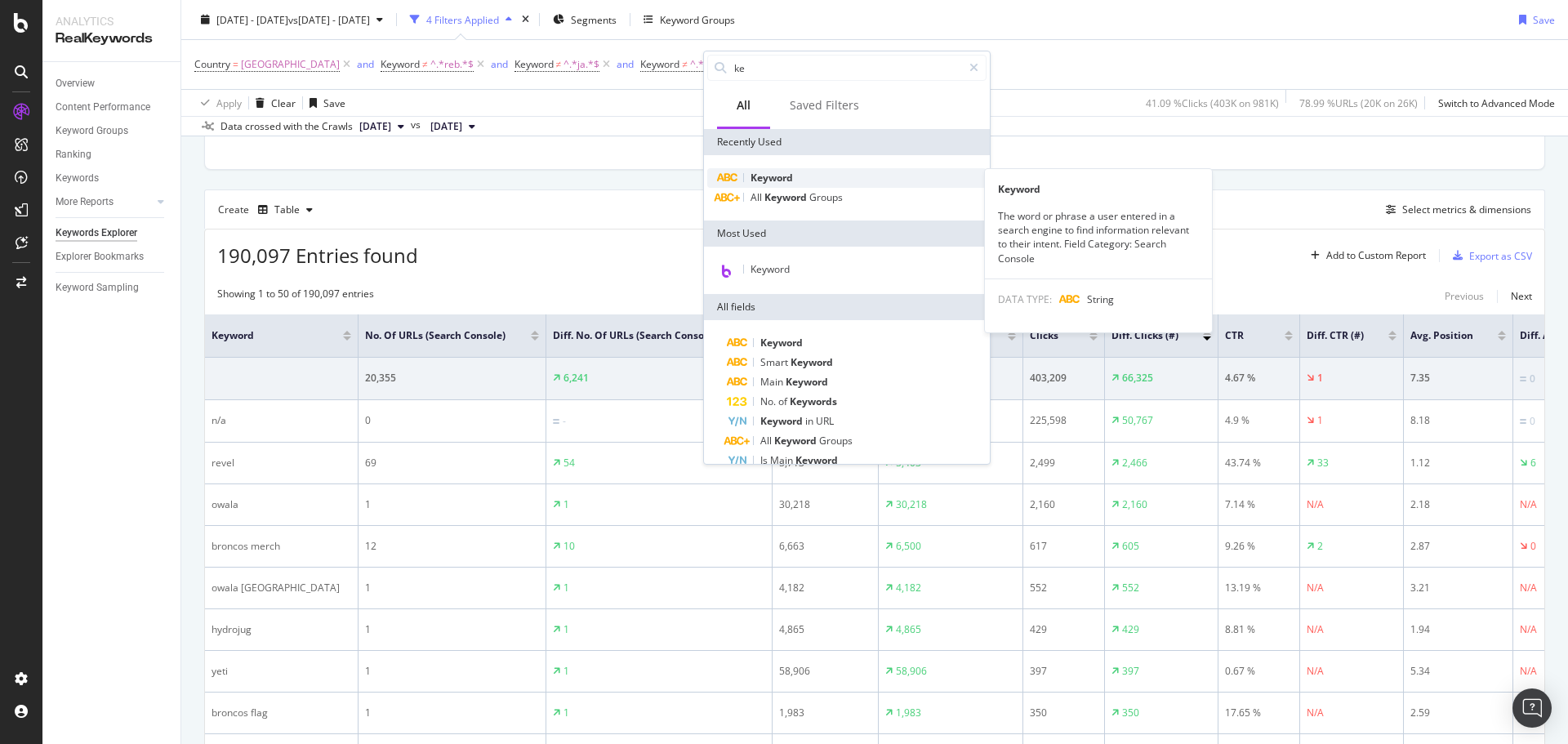
click at [788, 177] on span "Keyword" at bounding box center [771, 177] width 43 height 14
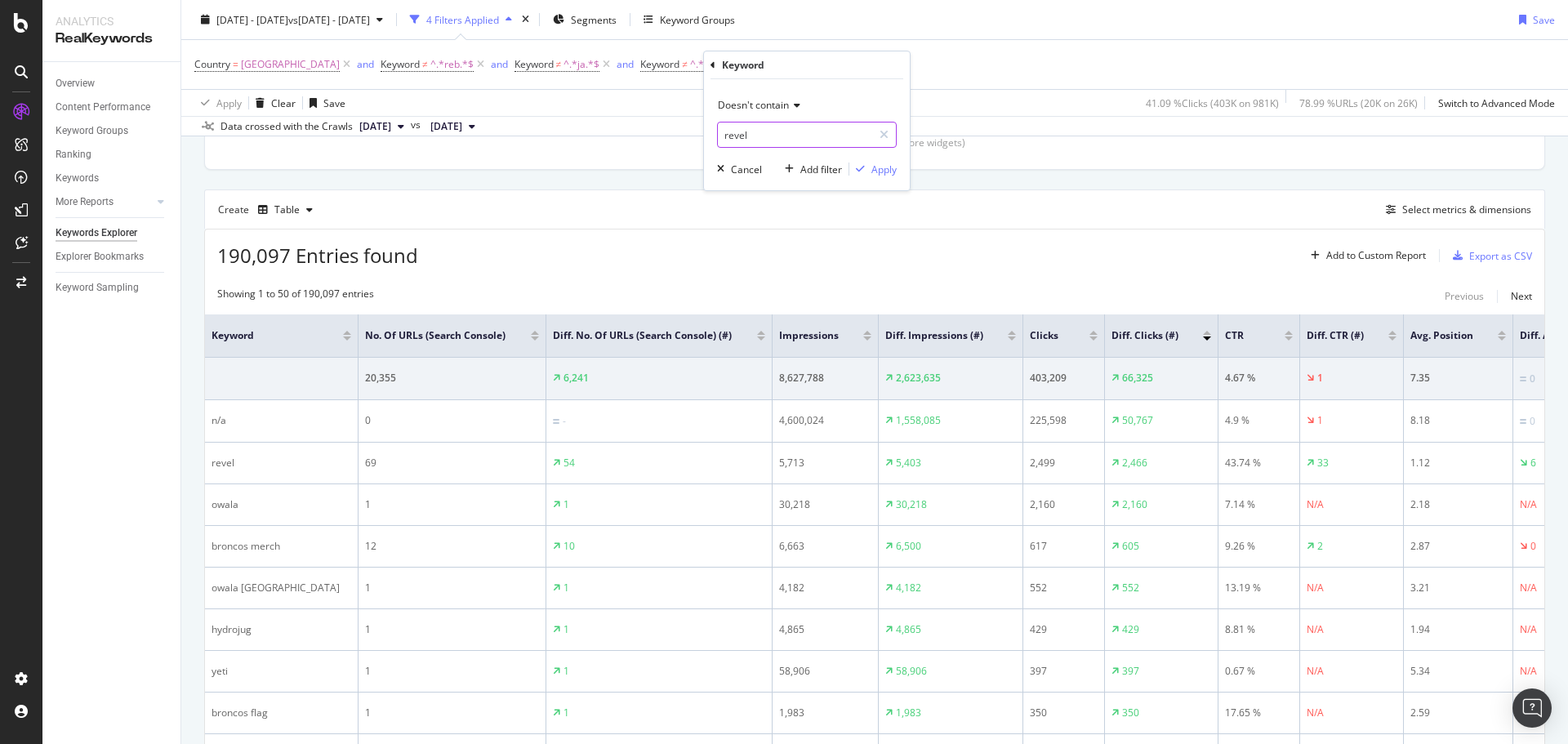
click at [774, 136] on input "revel" at bounding box center [794, 134] width 154 height 26
type input "basketball"
click at [893, 167] on div "Apply" at bounding box center [884, 169] width 25 height 14
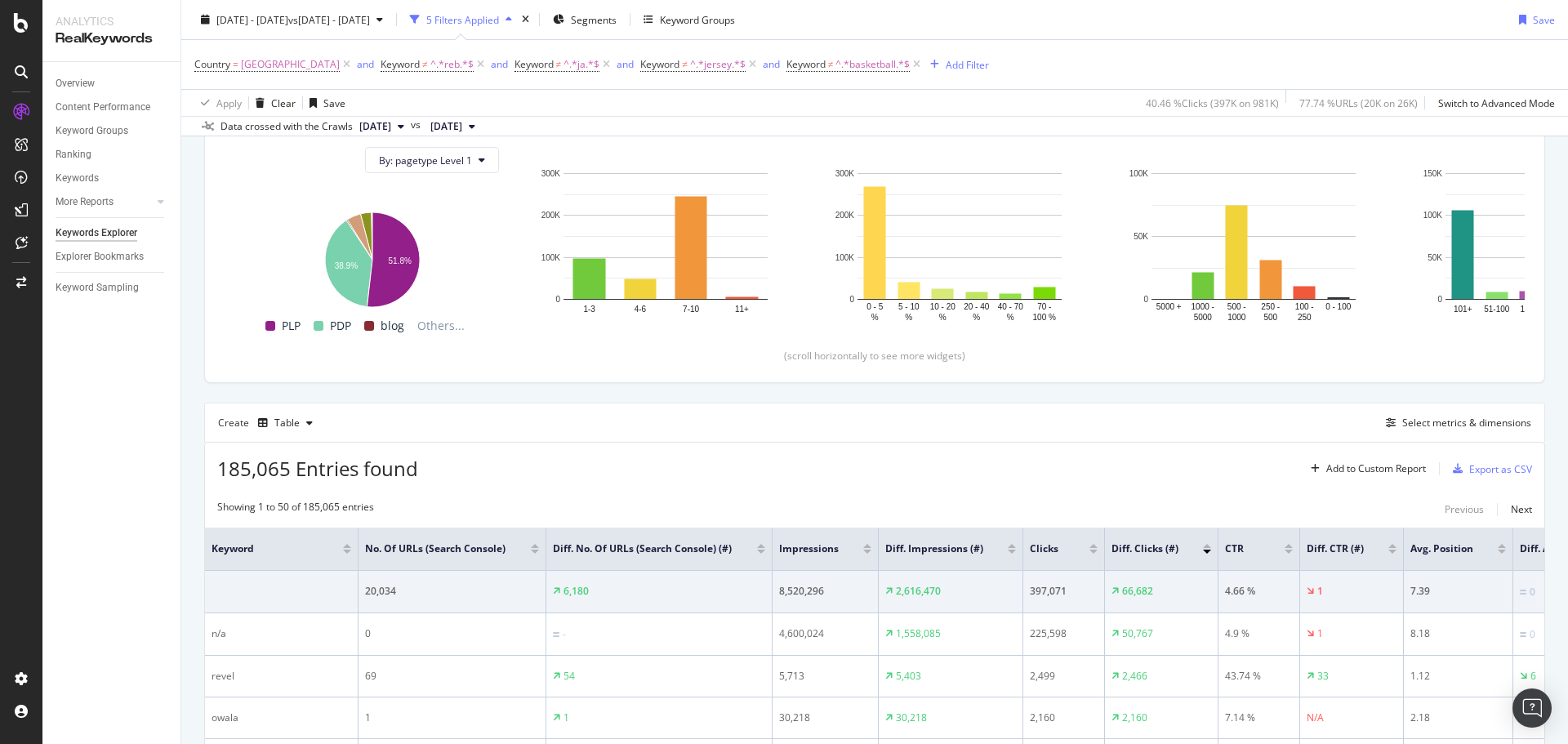
scroll to position [395, 0]
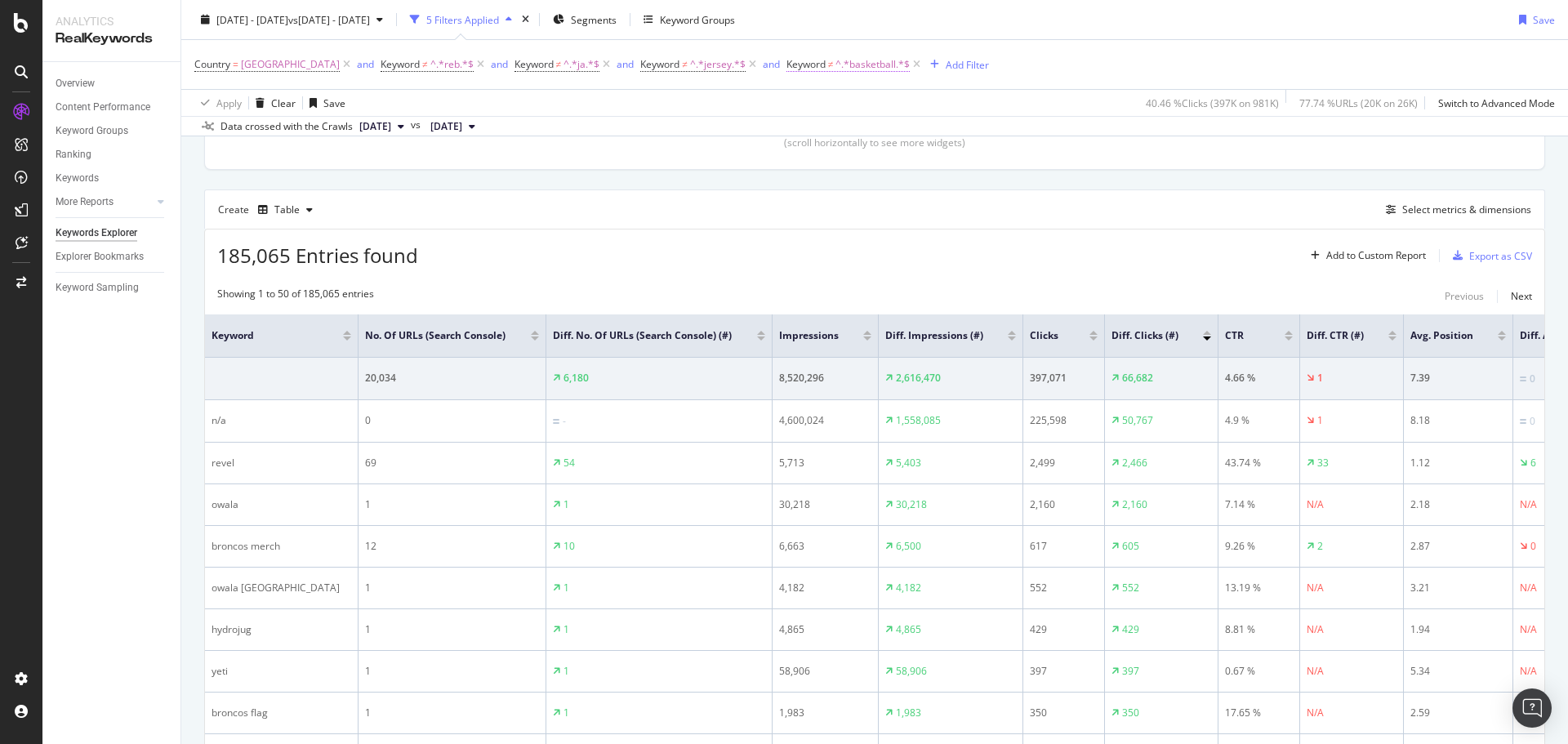
click at [835, 64] on span "^.*basketball.*$" at bounding box center [872, 64] width 75 height 23
click at [797, 100] on span "Doesn't contain" at bounding box center [780, 102] width 71 height 14
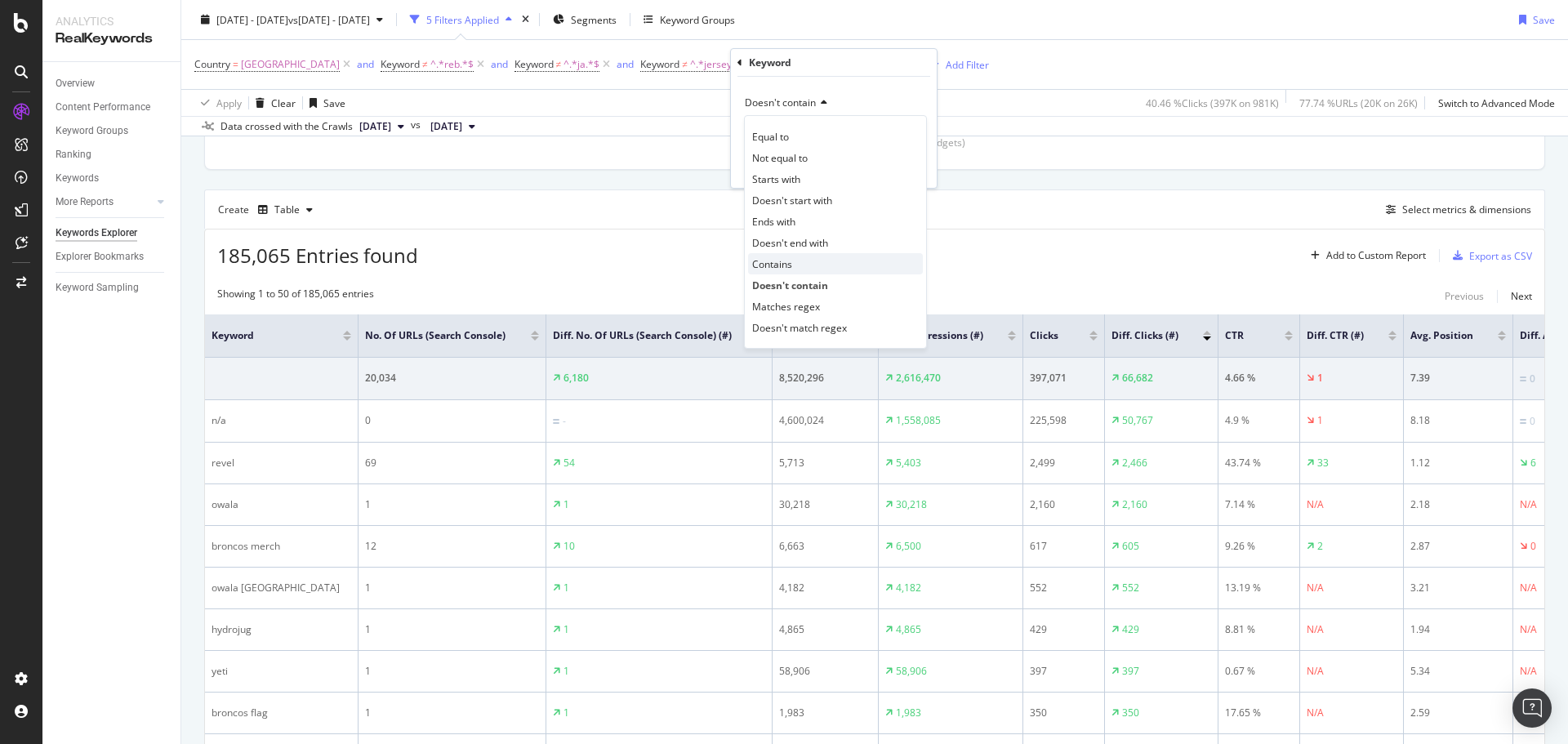
click at [774, 267] on span "Contains" at bounding box center [772, 264] width 40 height 14
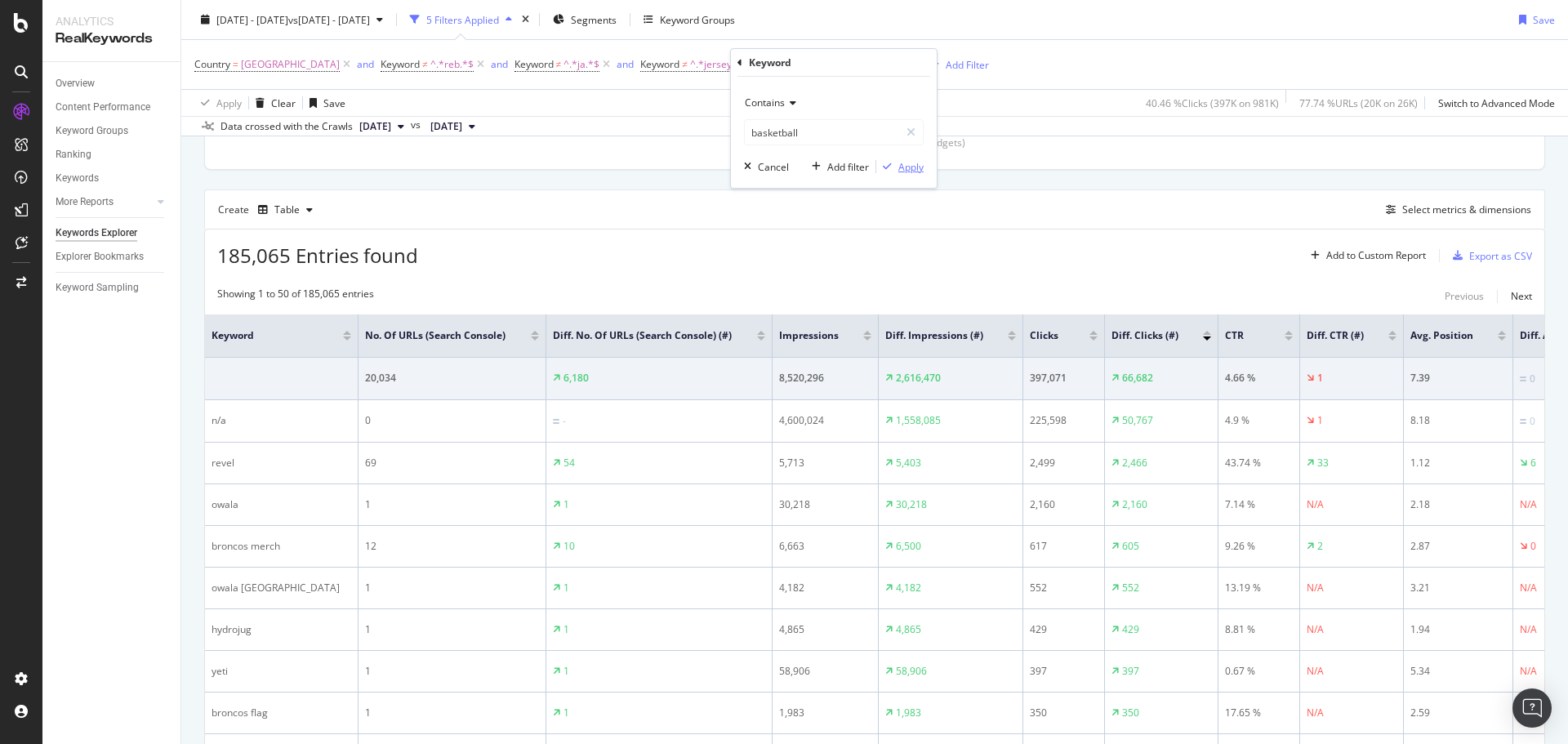
click at [905, 169] on div "Apply" at bounding box center [911, 167] width 25 height 14
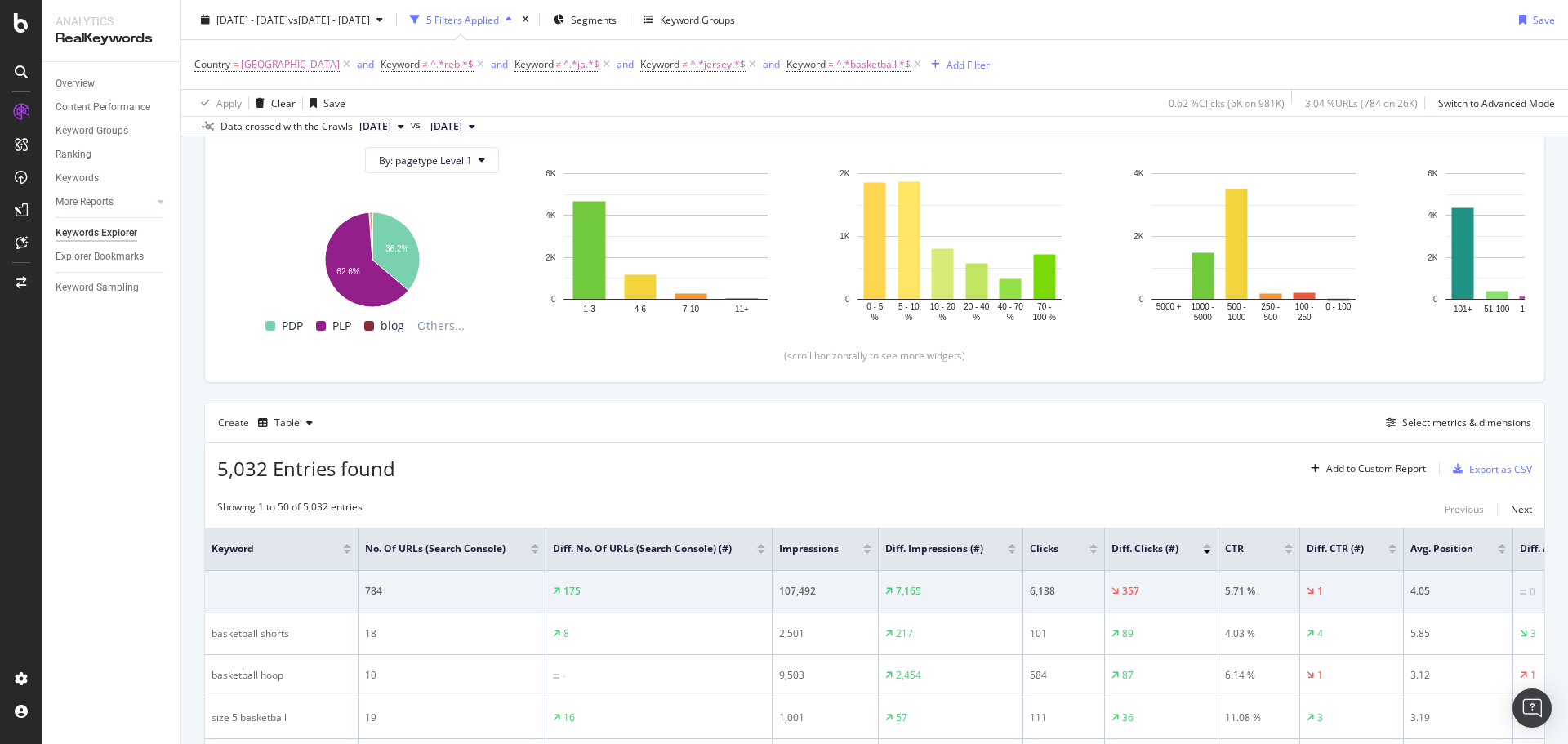
scroll to position [395, 0]
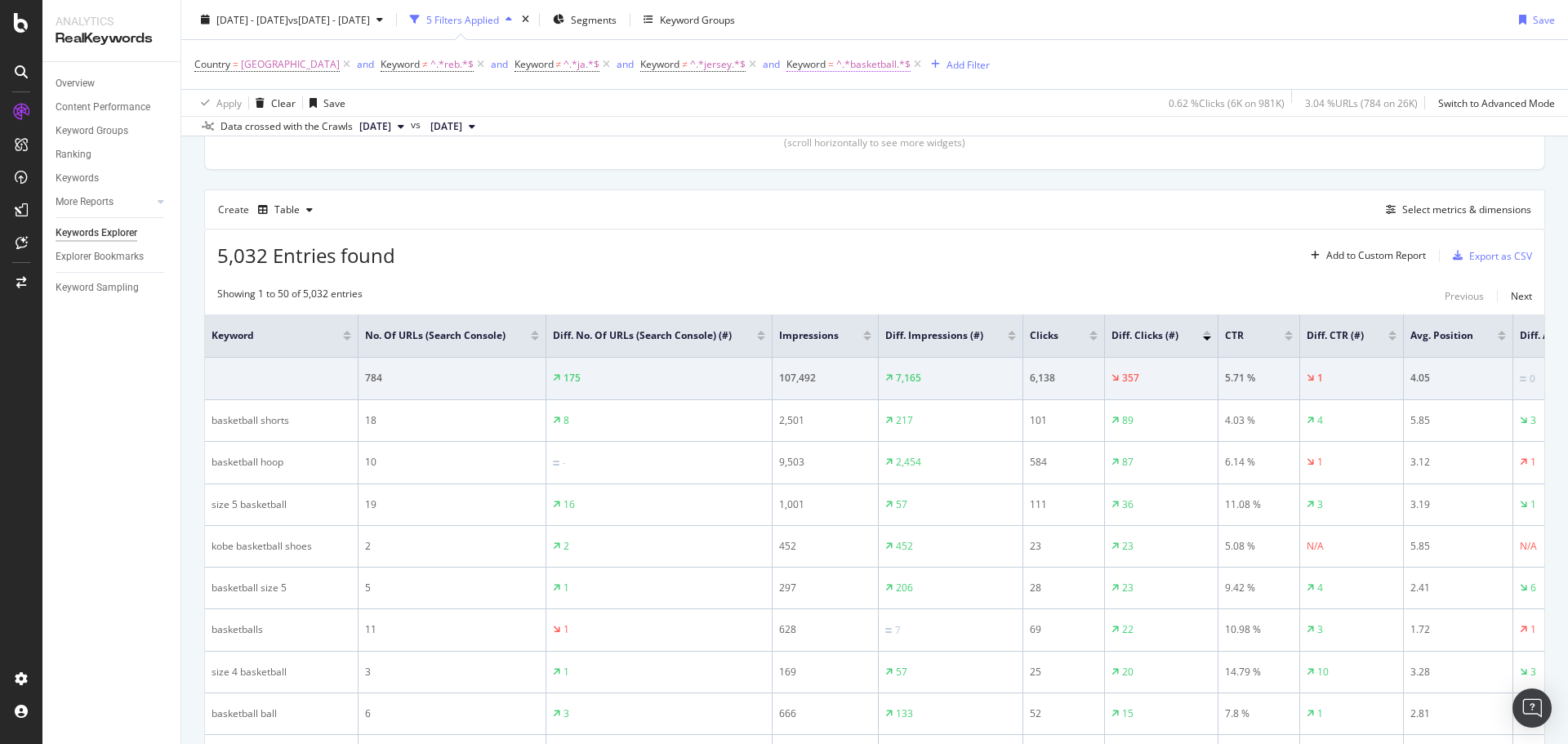
click at [836, 68] on span "^.*basketball.*$" at bounding box center [873, 64] width 75 height 23
click at [808, 124] on input "basketball" at bounding box center [822, 131] width 154 height 26
type input "shoes"
click at [913, 164] on div "Apply" at bounding box center [911, 167] width 25 height 14
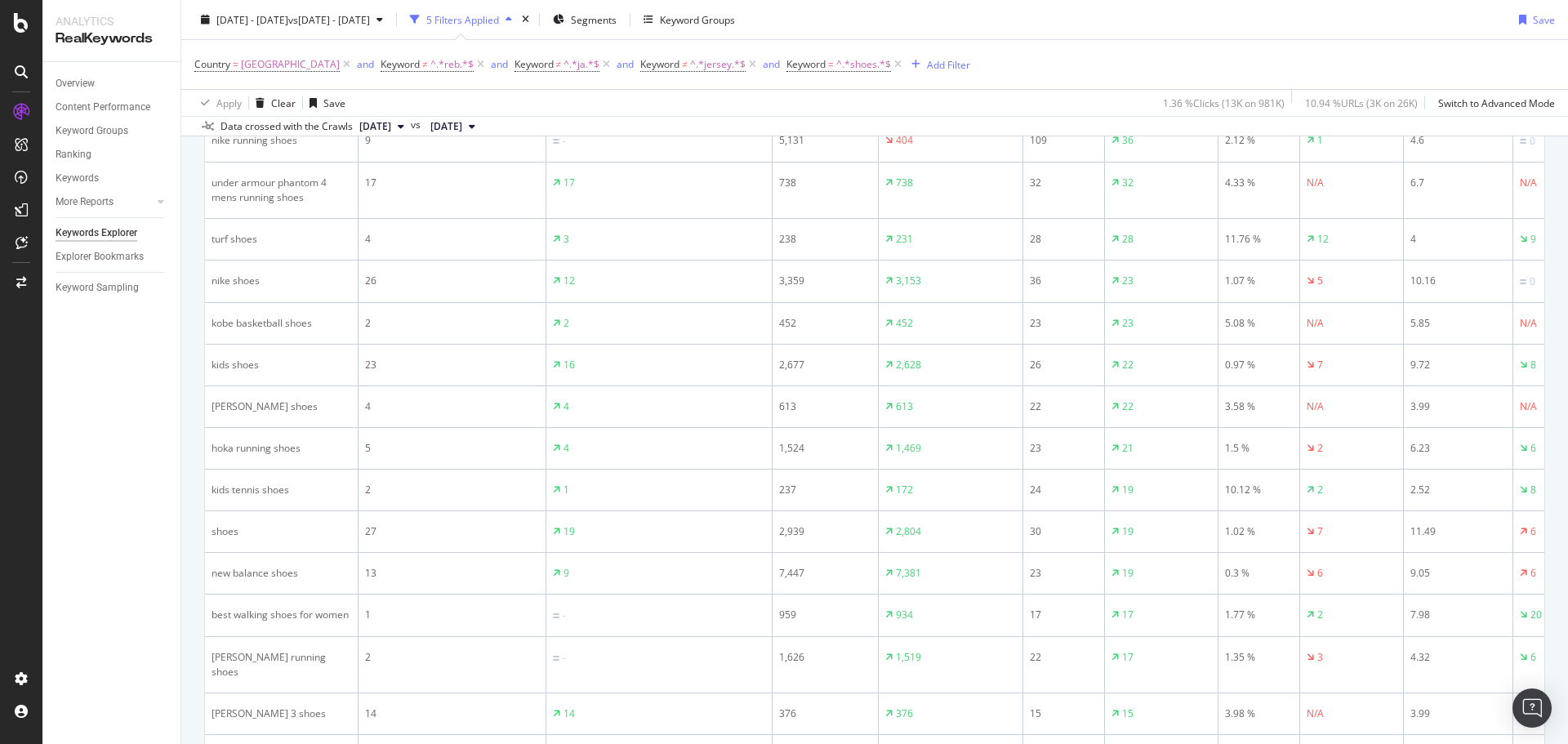
scroll to position [640, 0]
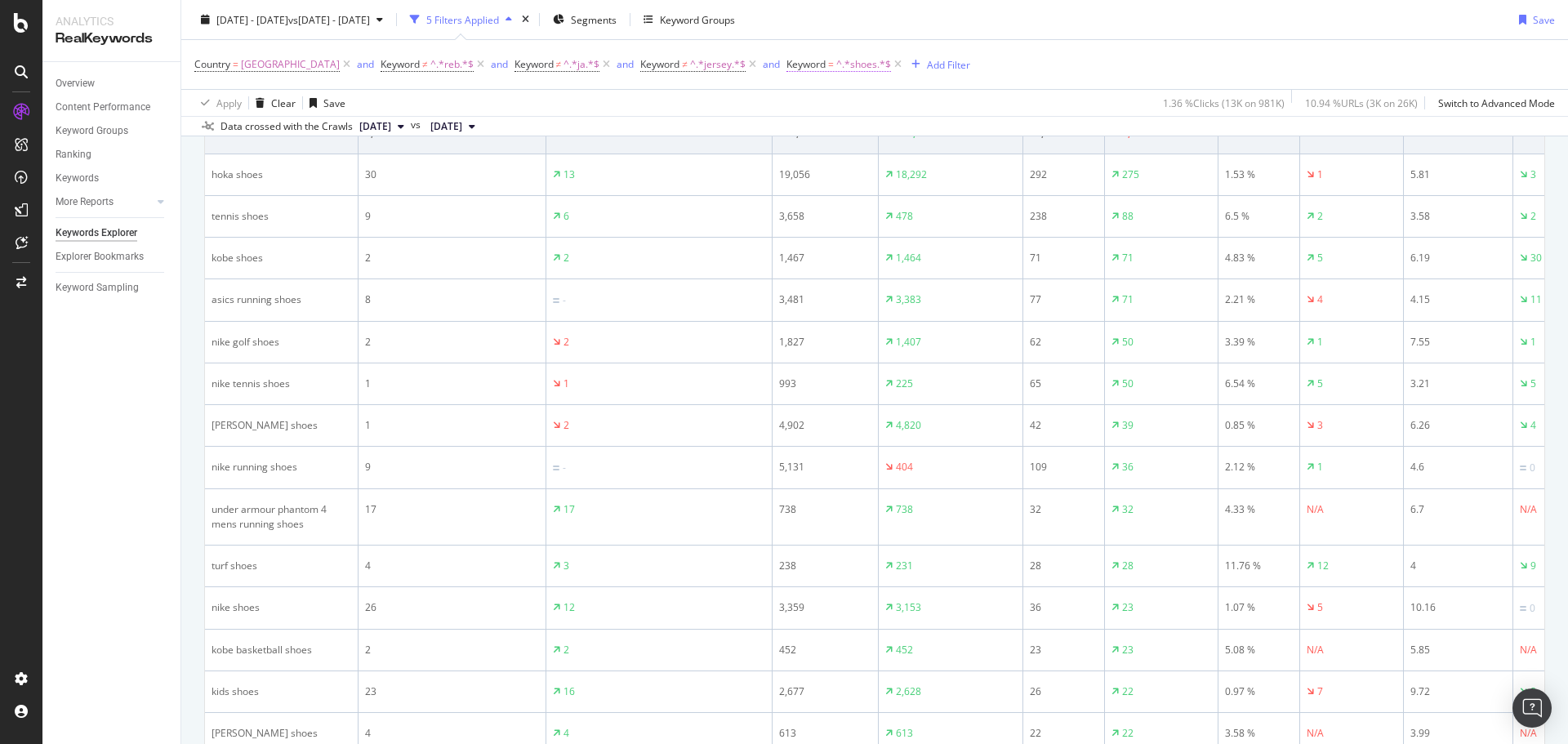
click at [836, 64] on span "^.*shoes.*$" at bounding box center [863, 64] width 54 height 23
click at [790, 134] on input "shoes" at bounding box center [822, 131] width 154 height 26
type input "nike"
click at [902, 168] on div "Apply" at bounding box center [911, 167] width 25 height 14
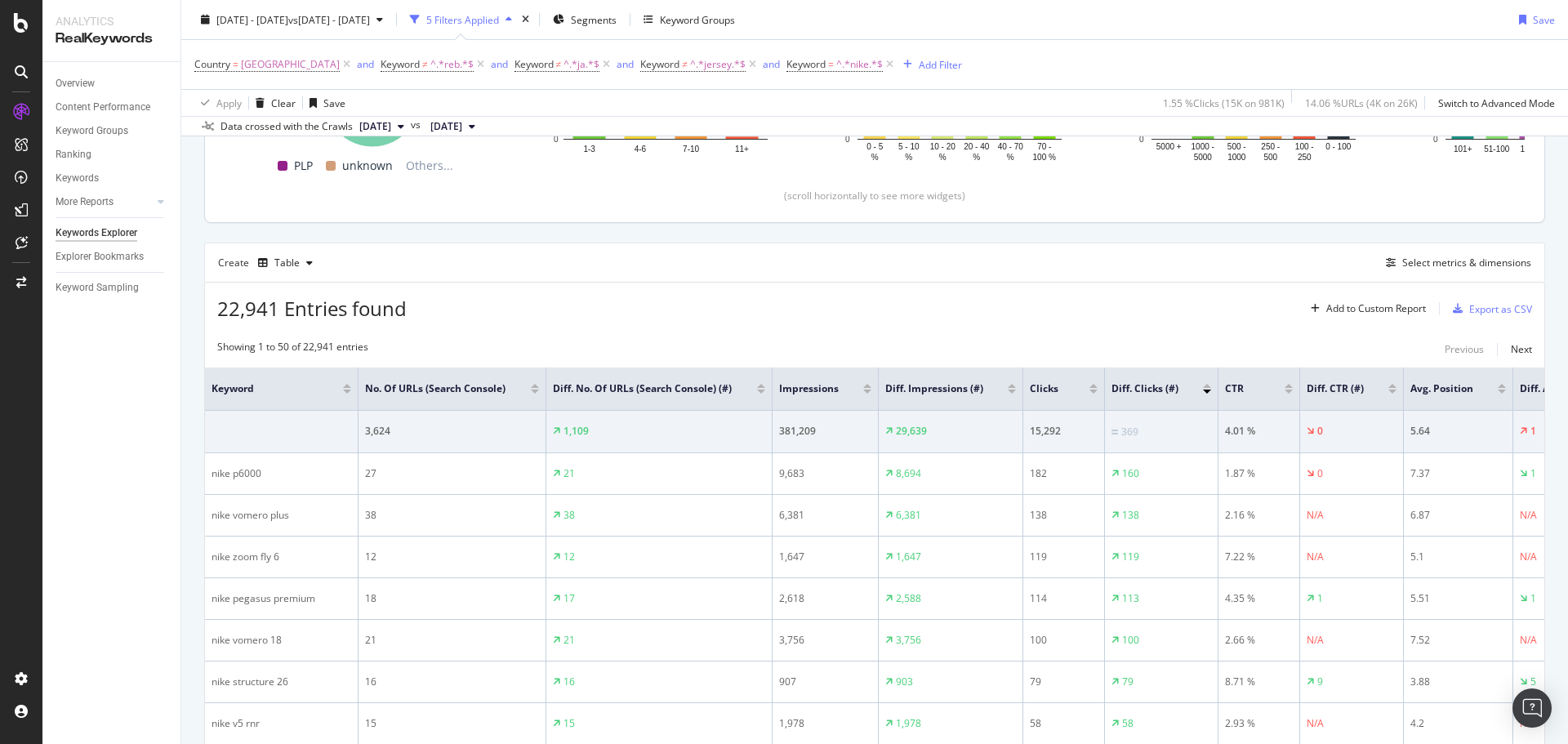
scroll to position [314, 0]
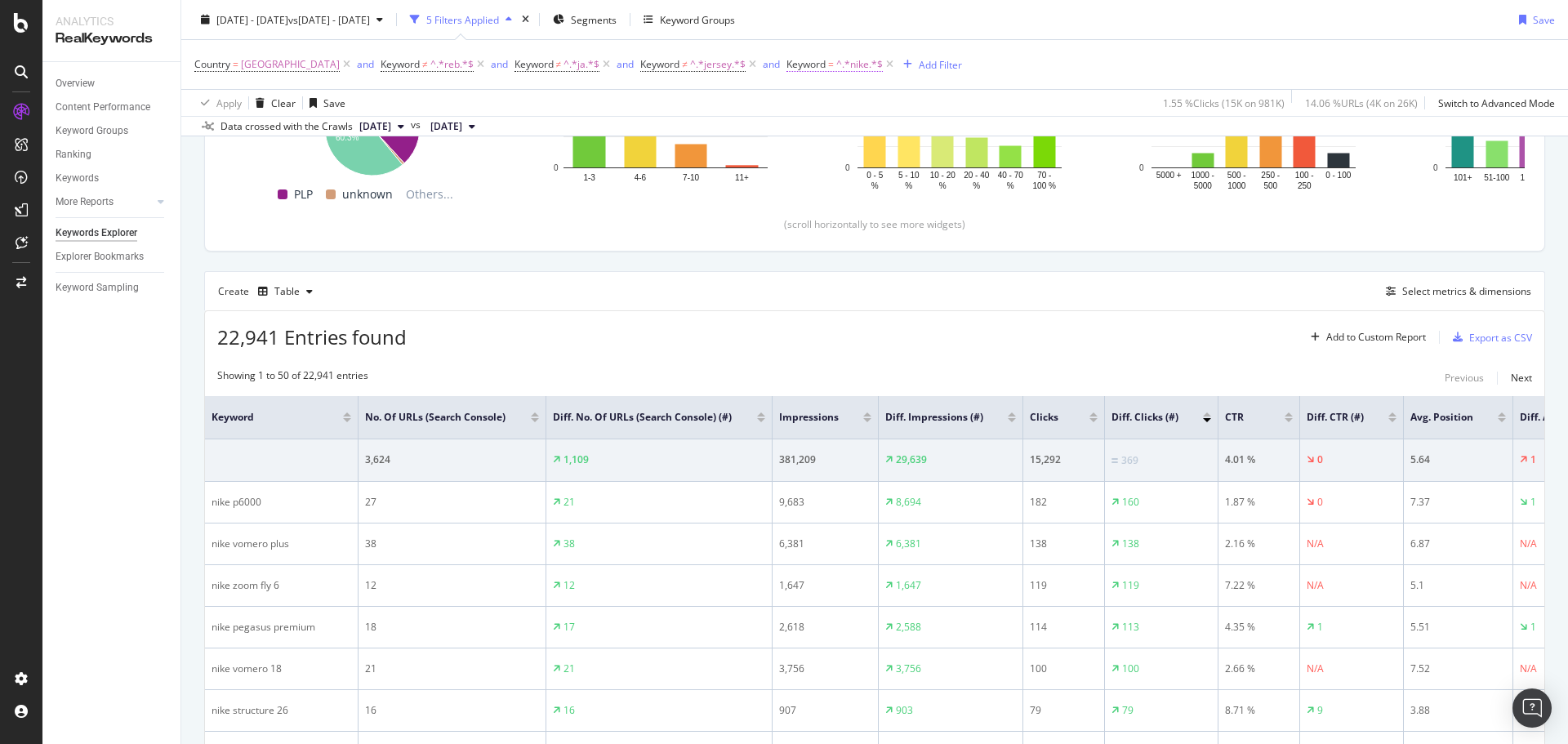
click at [786, 59] on span "Keyword = ^.*nike.*$" at bounding box center [834, 64] width 96 height 15
click at [794, 132] on input "nike" at bounding box center [822, 131] width 154 height 26
type input "asics"
click at [902, 165] on div "Apply" at bounding box center [911, 167] width 25 height 14
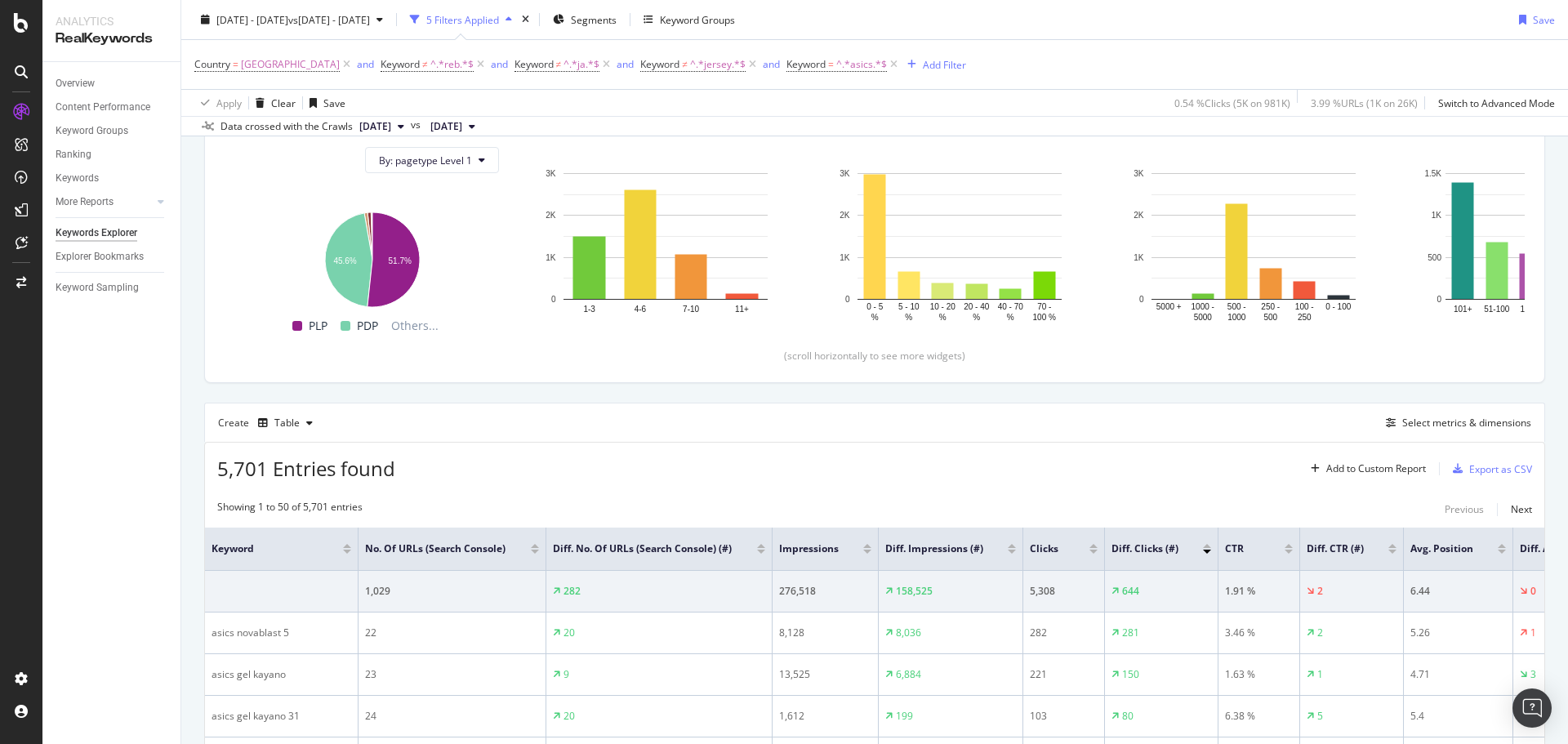
scroll to position [314, 0]
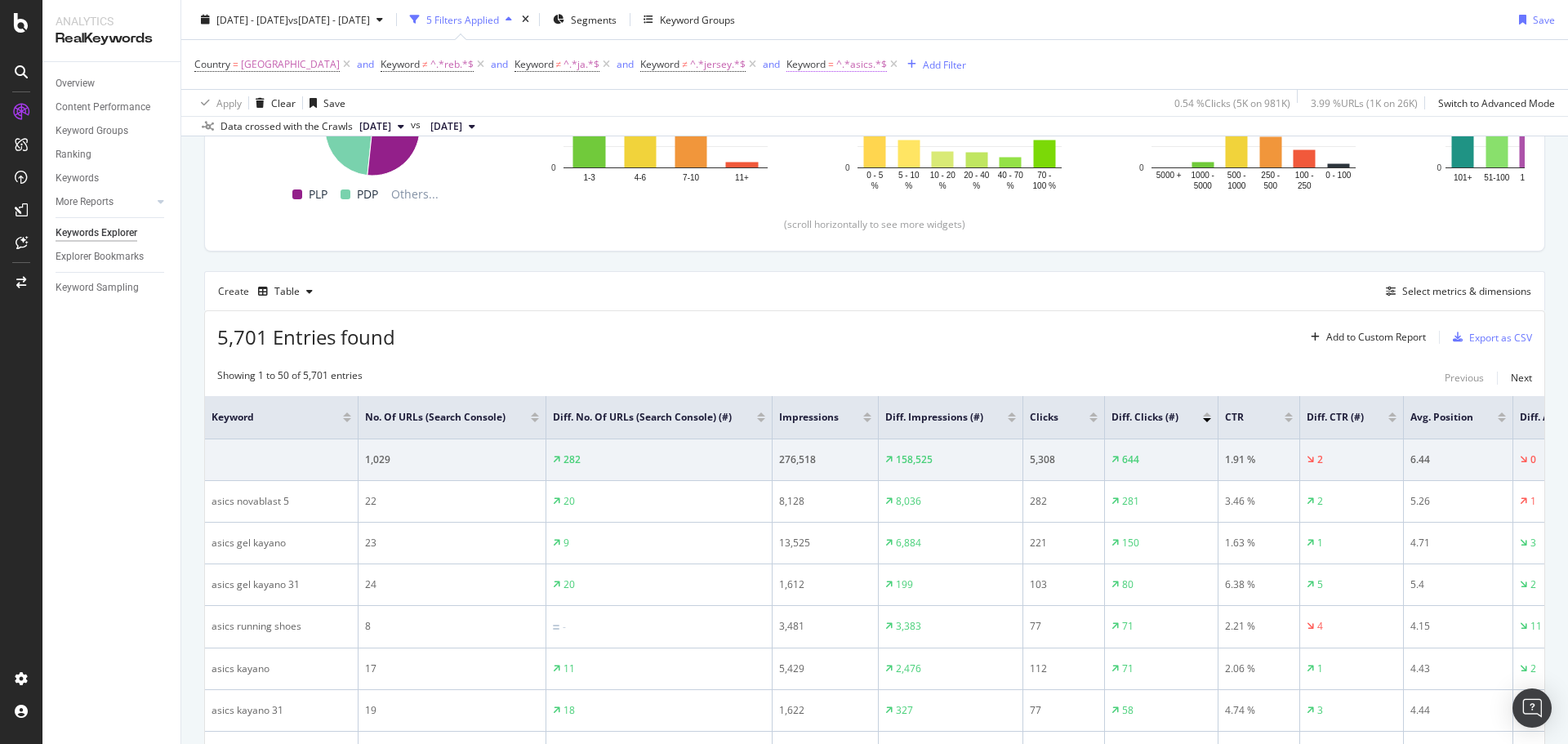
click at [836, 67] on span "^.*asics.*$" at bounding box center [861, 64] width 50 height 23
click at [794, 139] on input "asics" at bounding box center [822, 131] width 154 height 26
type input "under"
click at [908, 167] on div "Apply" at bounding box center [911, 167] width 25 height 14
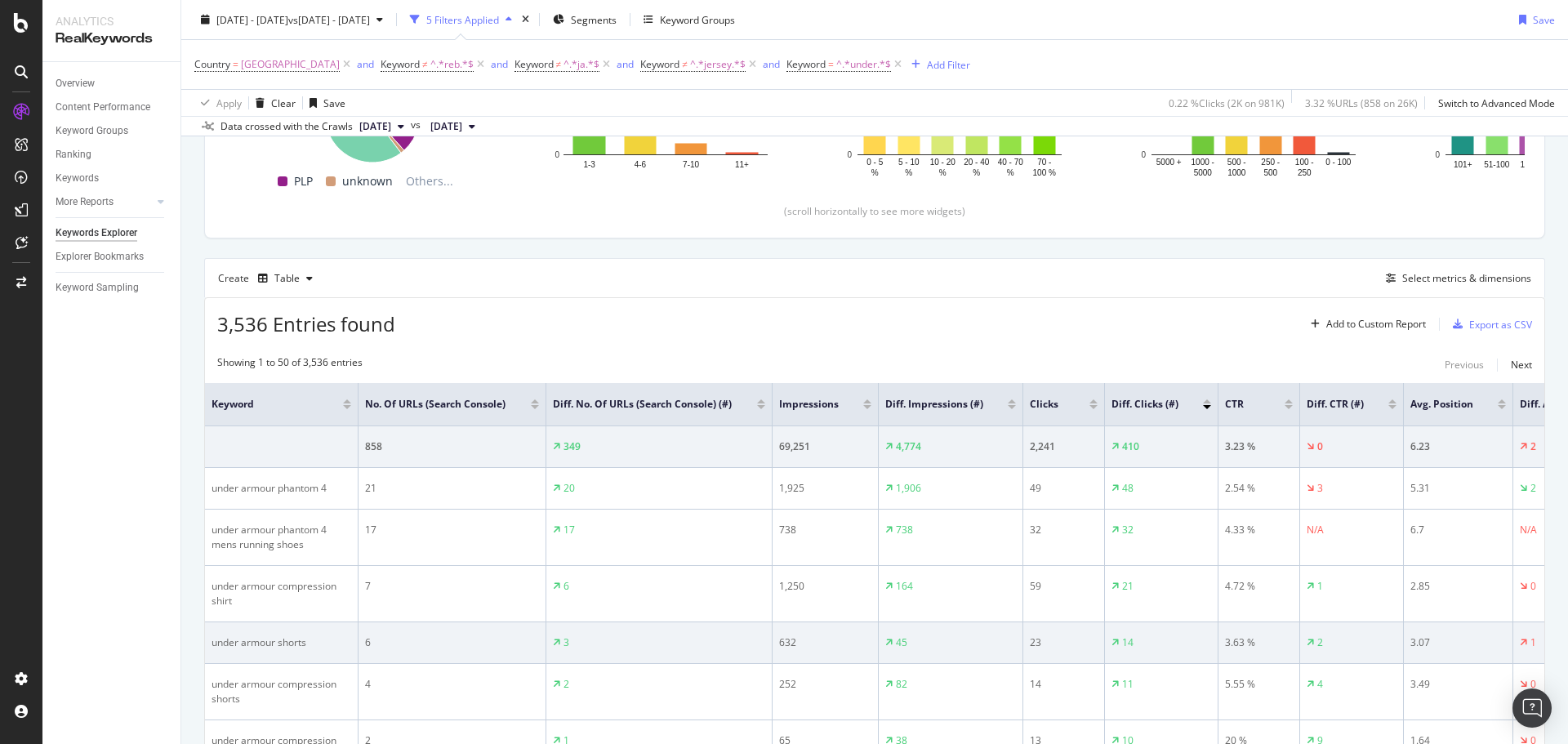
scroll to position [314, 0]
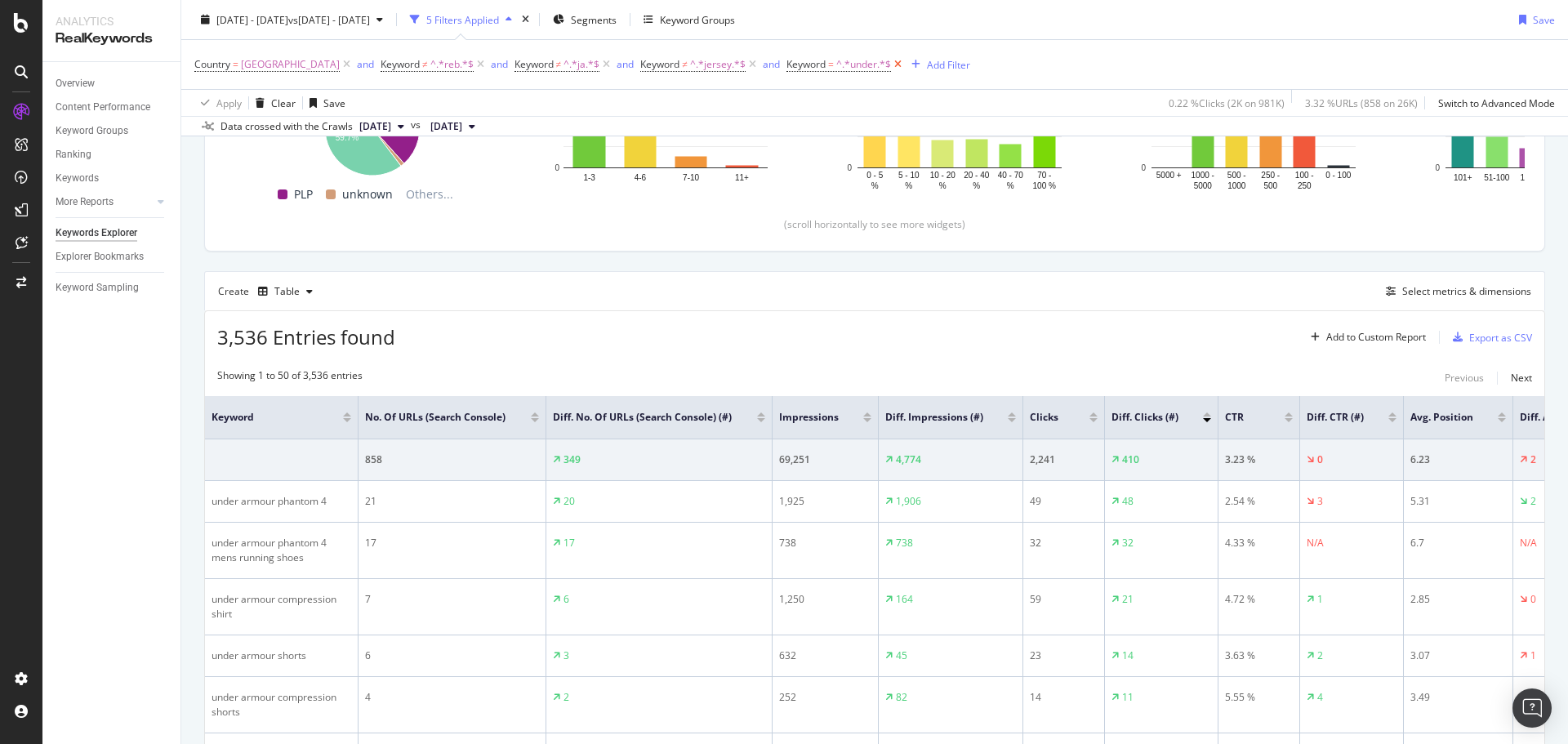
click at [891, 64] on icon at bounding box center [897, 64] width 14 height 17
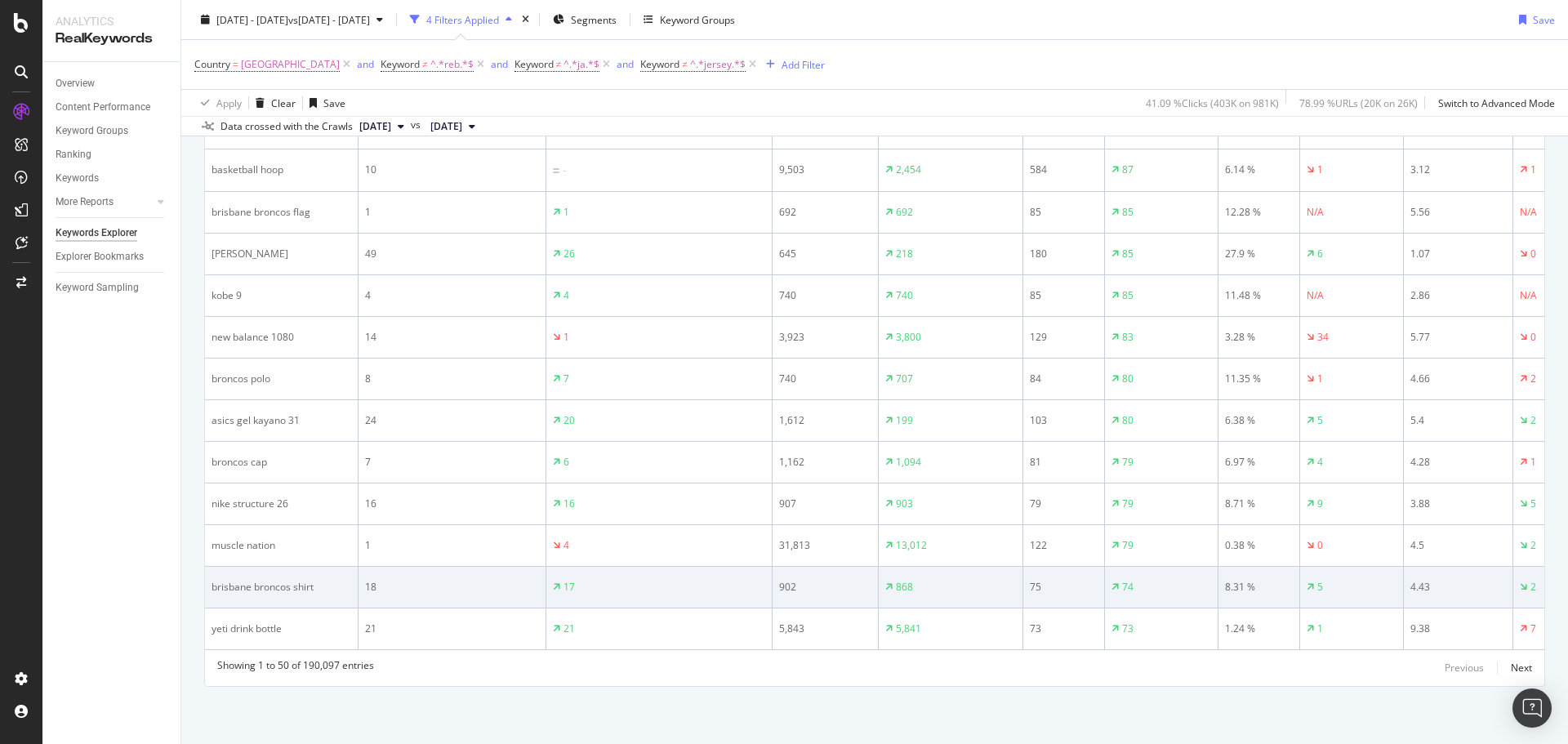
scroll to position [2272, 0]
